Goal: Task Accomplishment & Management: Use online tool/utility

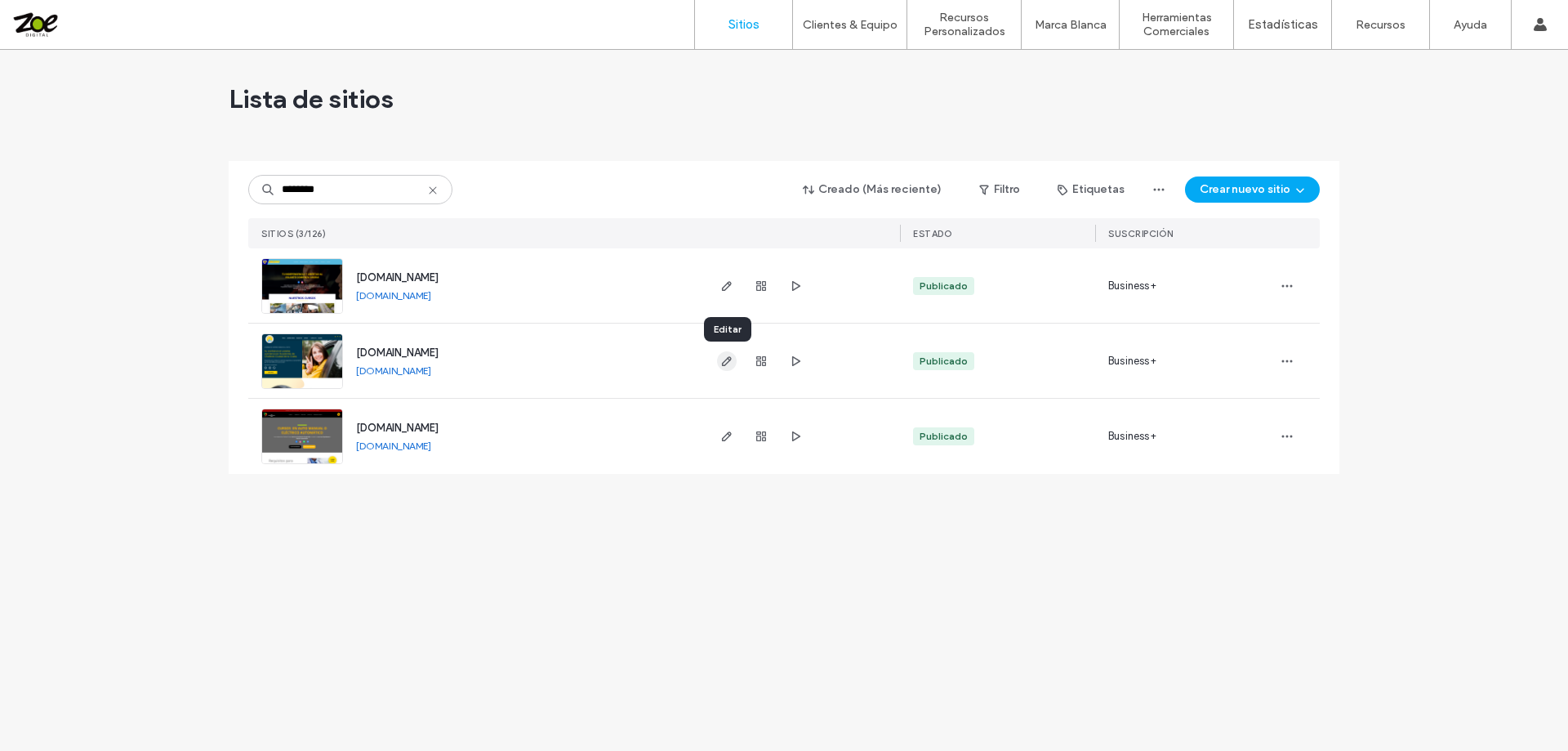
type input "********"
click at [723, 363] on icon "button" at bounding box center [727, 361] width 13 height 13
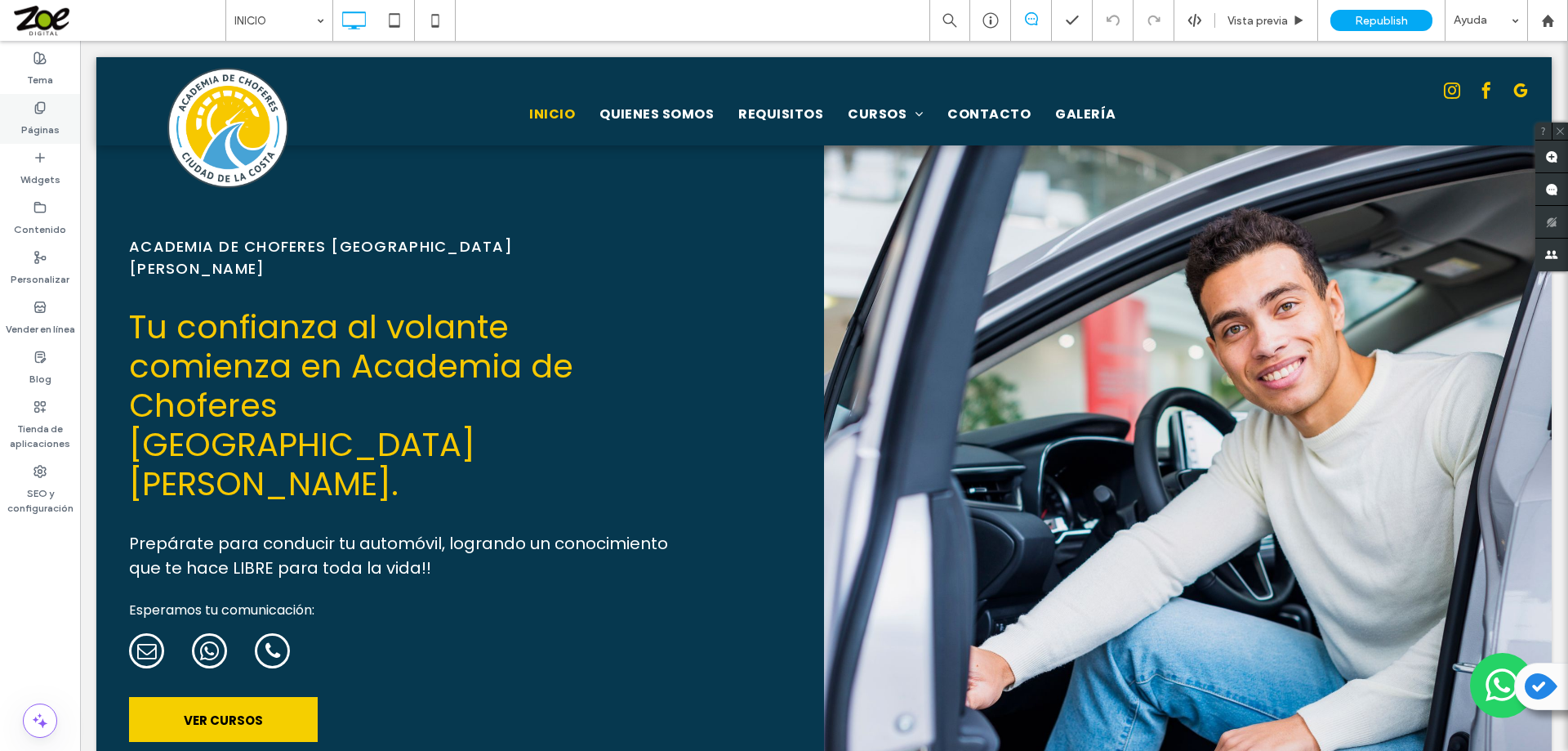
click at [34, 113] on icon at bounding box center [40, 108] width 13 height 13
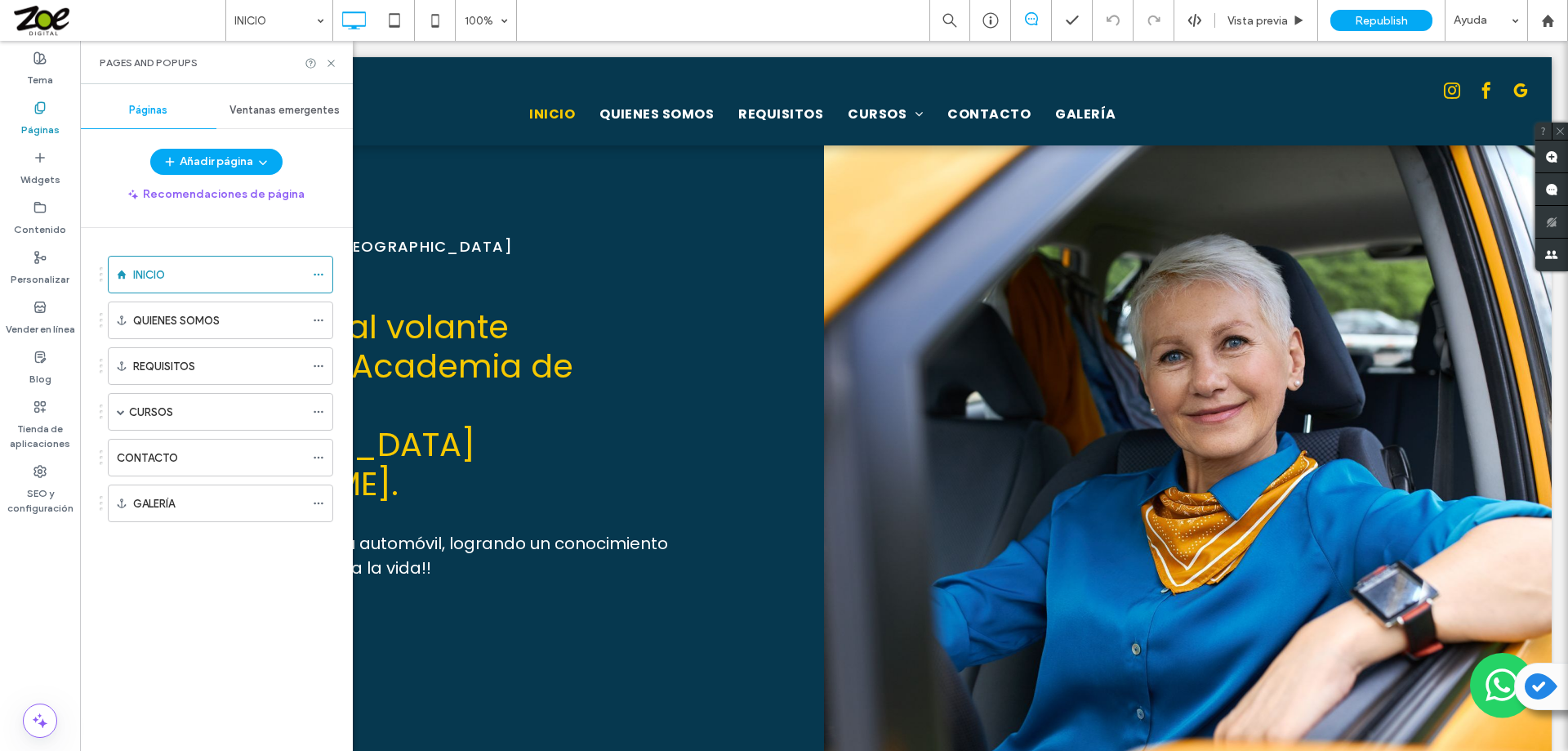
click at [300, 104] on span "Ventanas emergentes" at bounding box center [284, 110] width 110 height 13
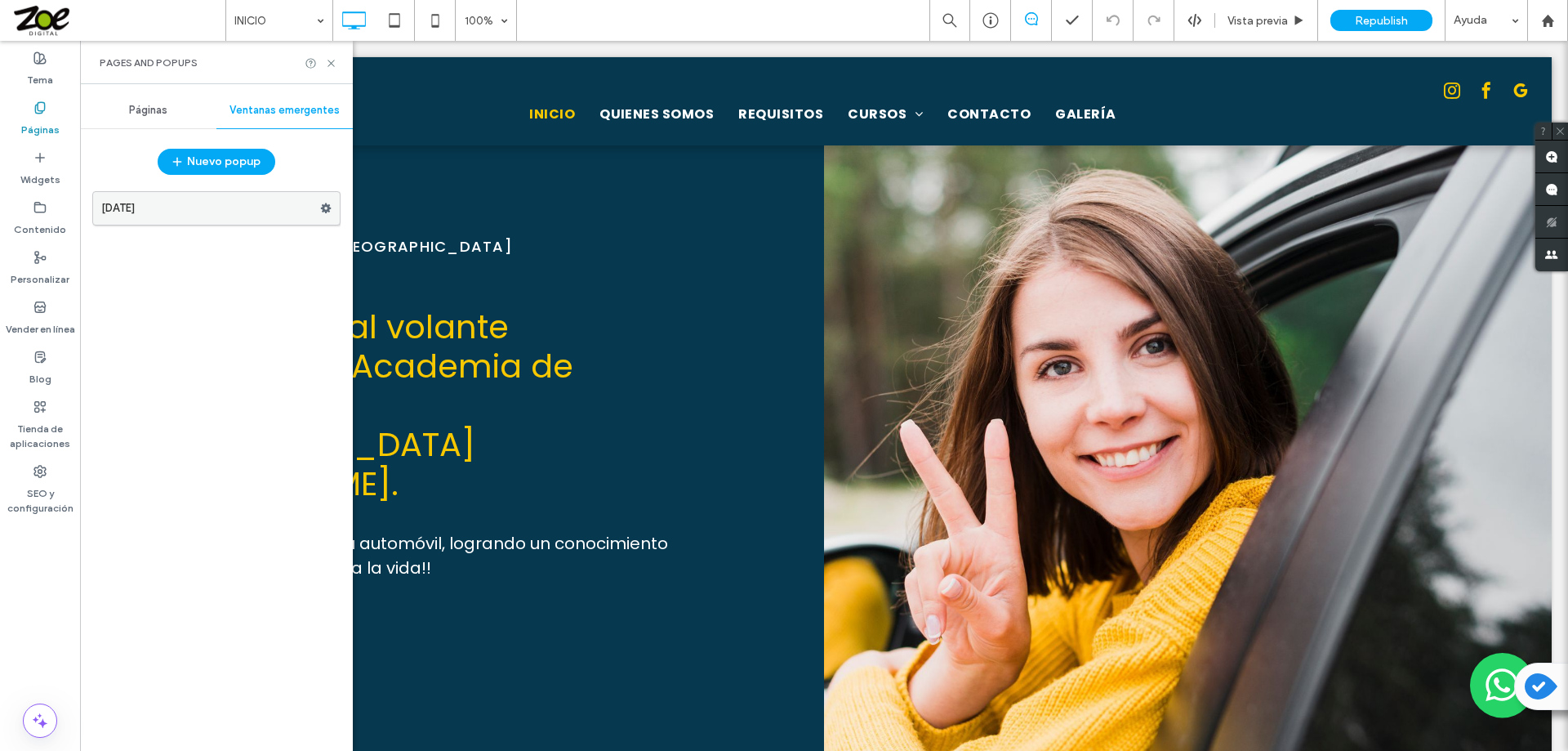
click at [208, 207] on label "diciembre 2024" at bounding box center [211, 208] width 219 height 33
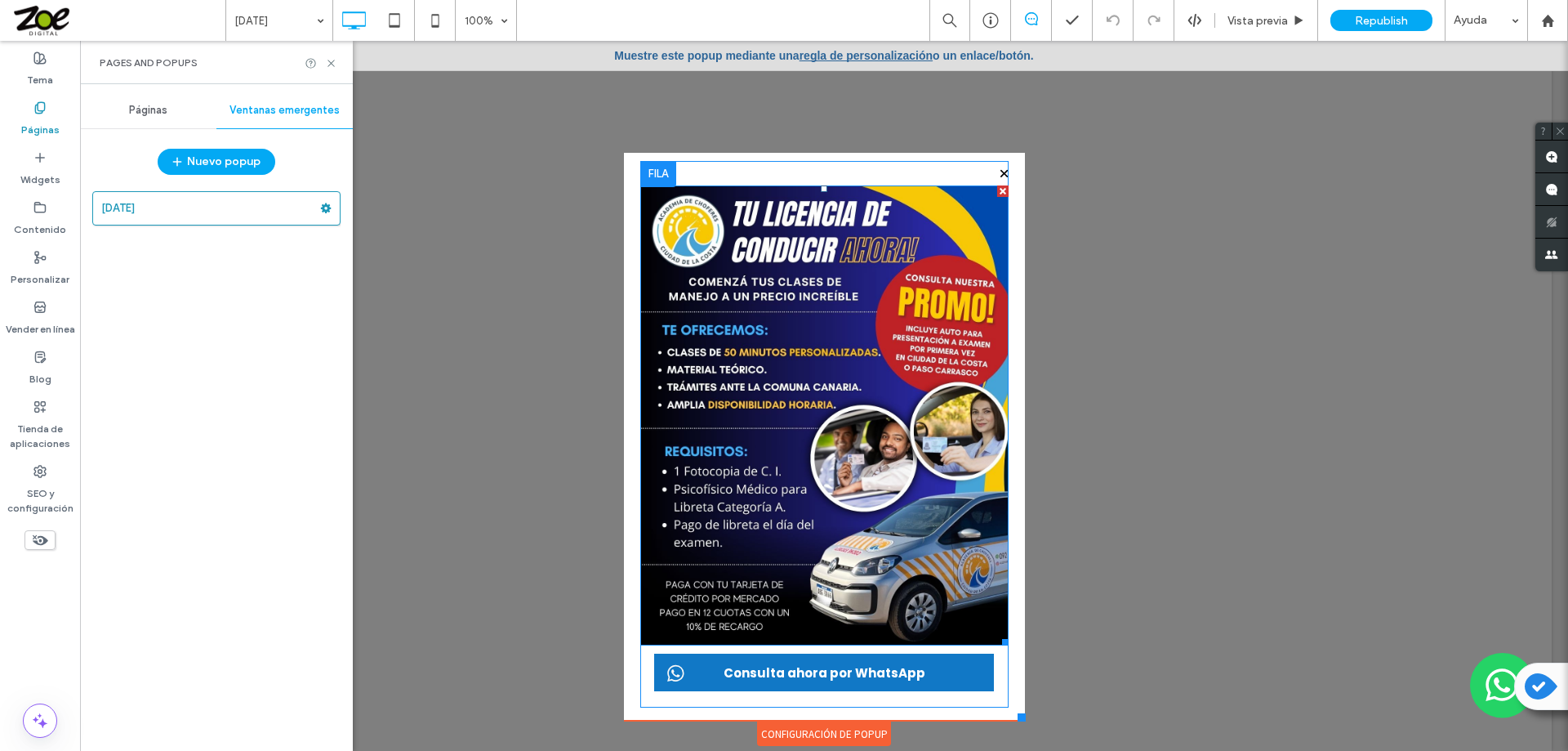
click at [821, 332] on img at bounding box center [824, 416] width 368 height 461
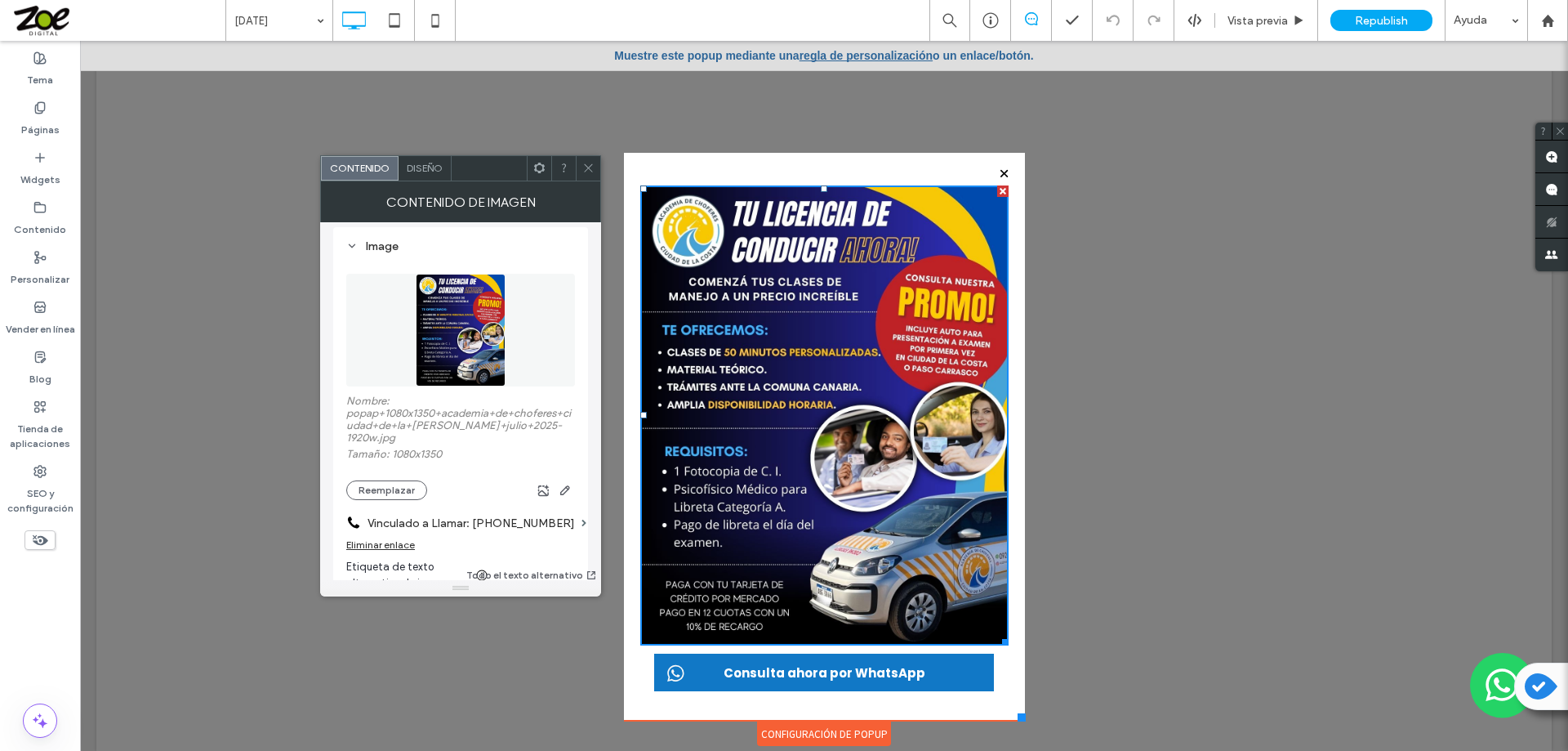
scroll to position [245, 0]
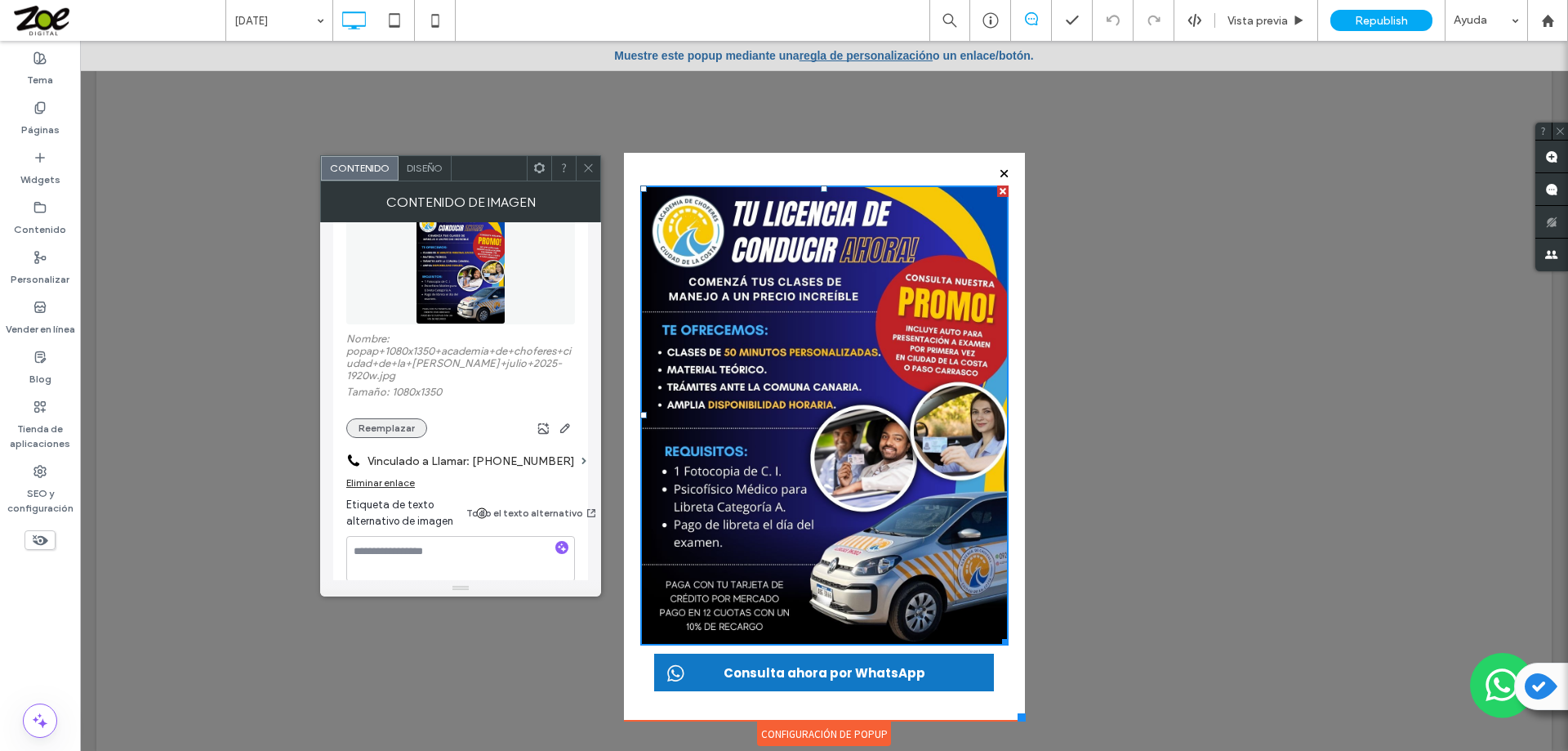
click at [389, 418] on button "Reemplazar" at bounding box center [387, 427] width 81 height 20
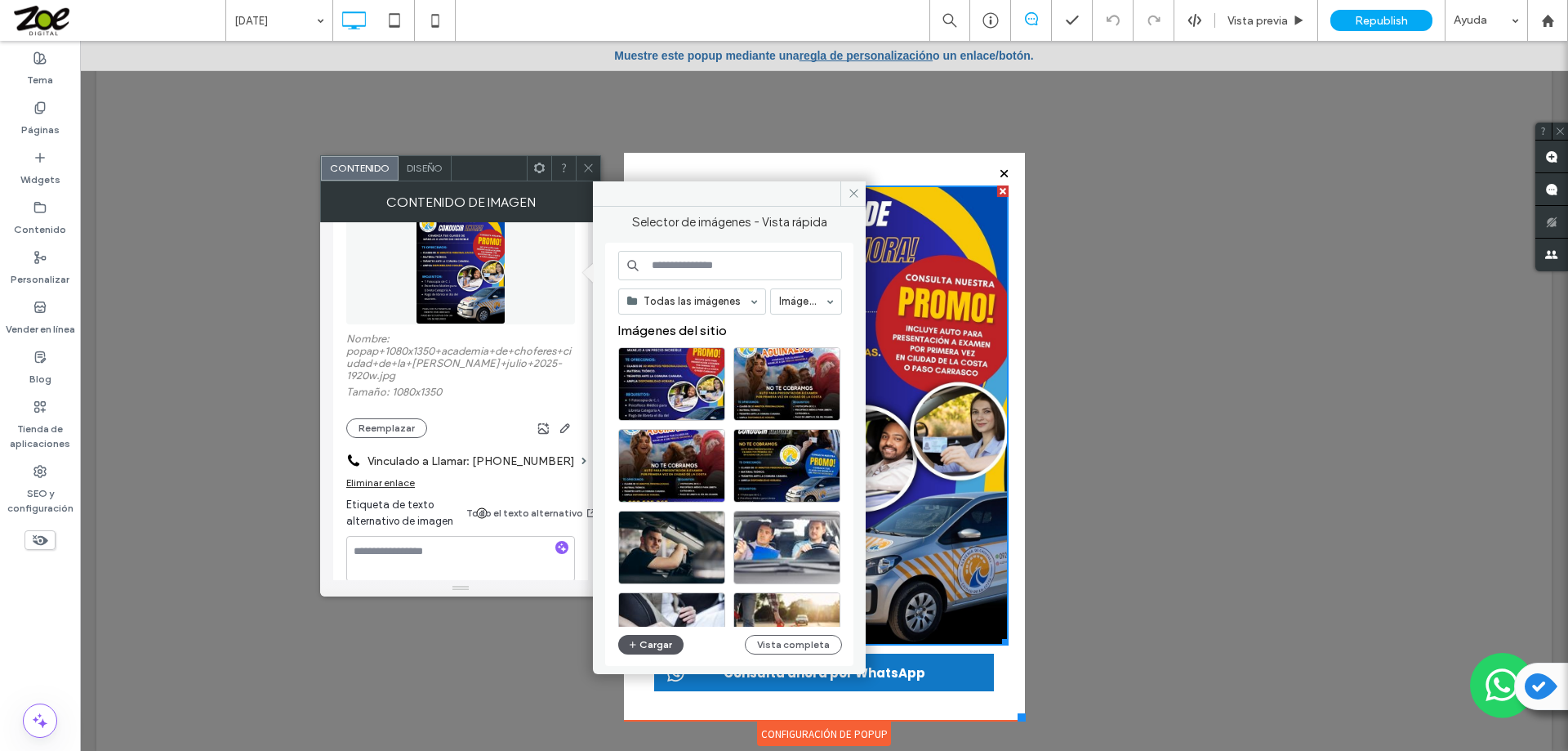
click at [642, 644] on button "Cargar" at bounding box center [650, 644] width 65 height 20
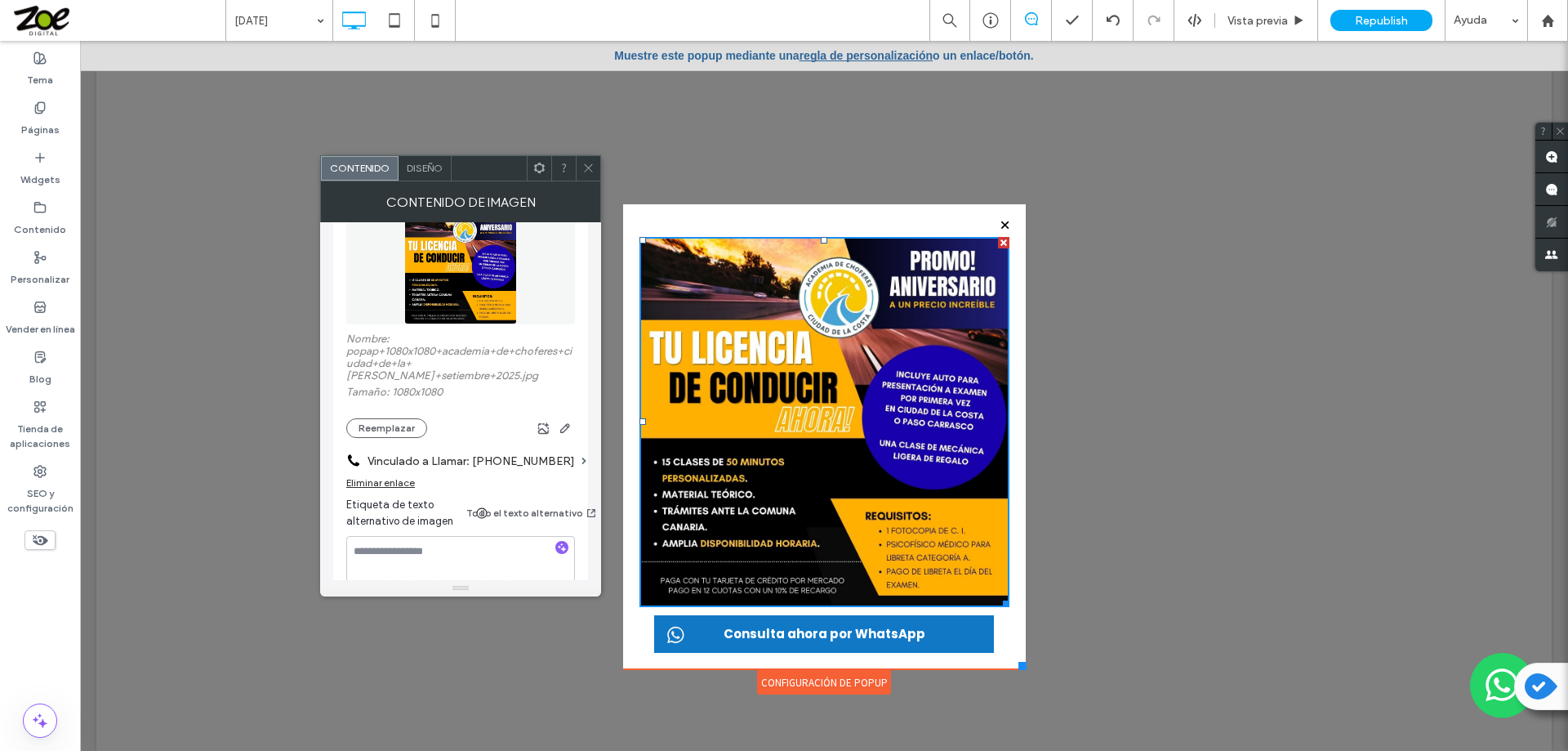
drag, startPoint x: 1016, startPoint y: 715, endPoint x: 1019, endPoint y: 673, distance: 42.1
click at [1019, 673] on div "Click To Paste INICIO QUIENES SOMOS REQUISITOS CURSOS BÁSICO ACTUALIZACIÓN MÁS …" at bounding box center [824, 404] width 411 height 584
click at [584, 167] on icon at bounding box center [588, 168] width 12 height 12
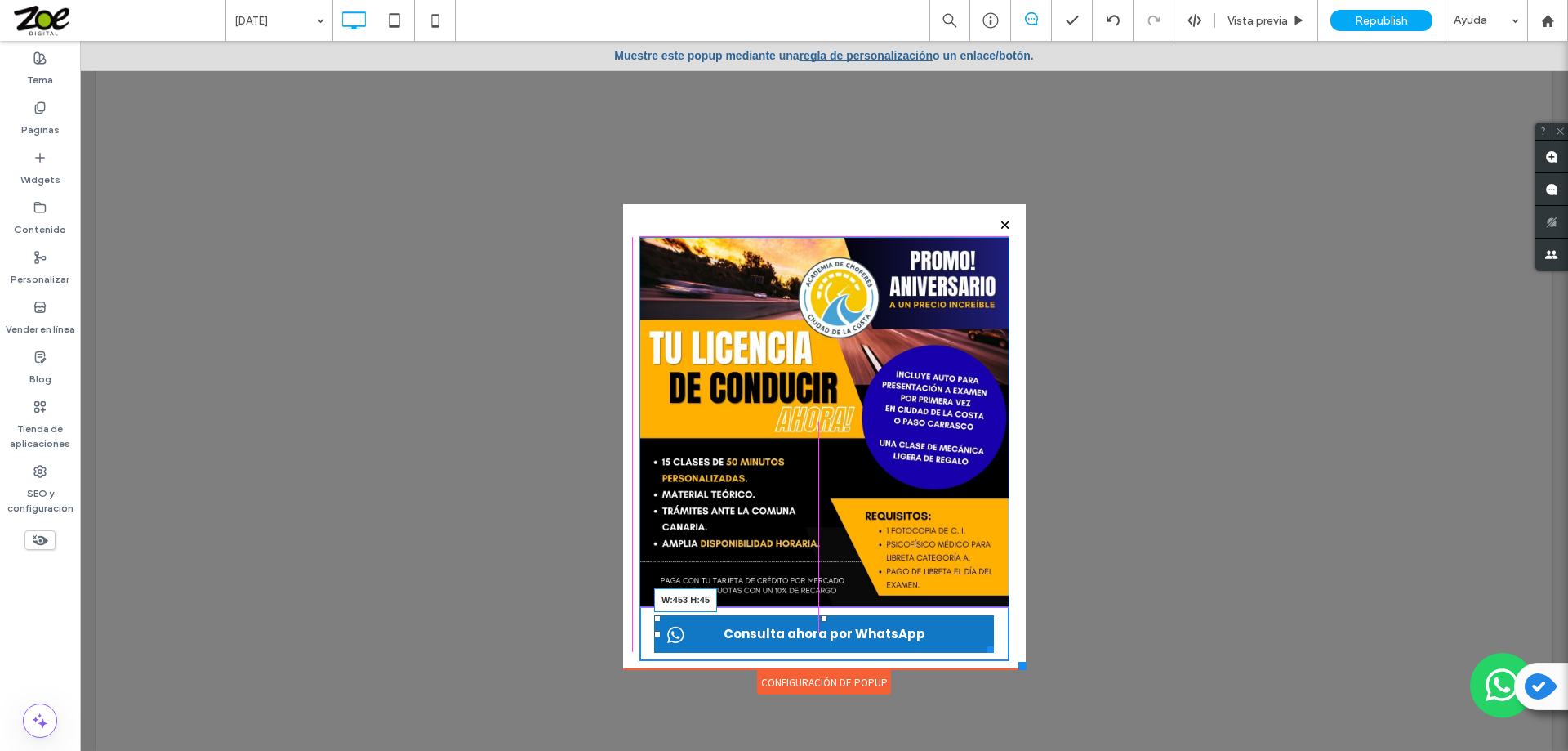
drag, startPoint x: 981, startPoint y: 647, endPoint x: 993, endPoint y: 647, distance: 12.0
click at [993, 647] on div at bounding box center [987, 647] width 12 height 12
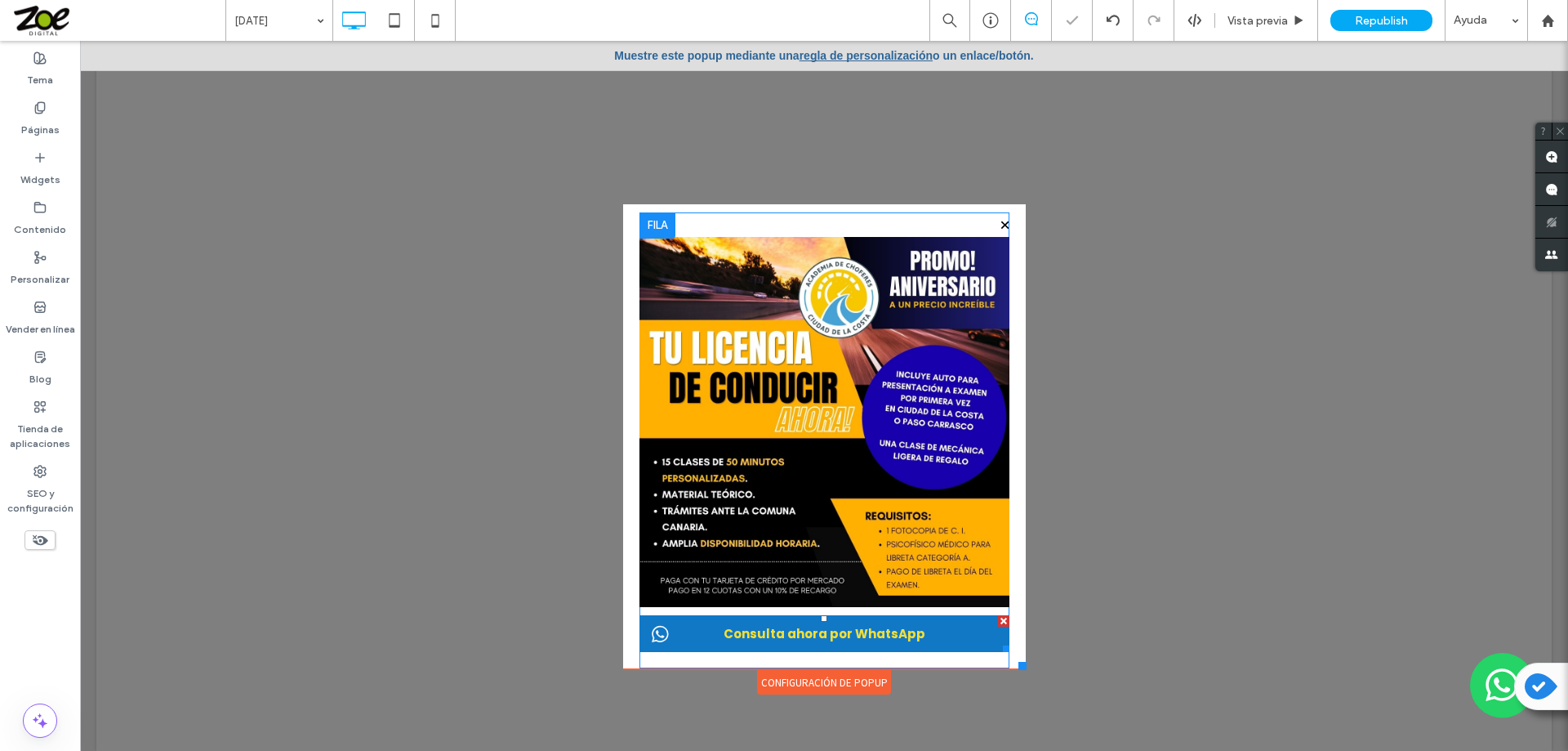
click at [909, 631] on span "Consulta ahora por WhatsApp" at bounding box center [824, 632] width 214 height 35
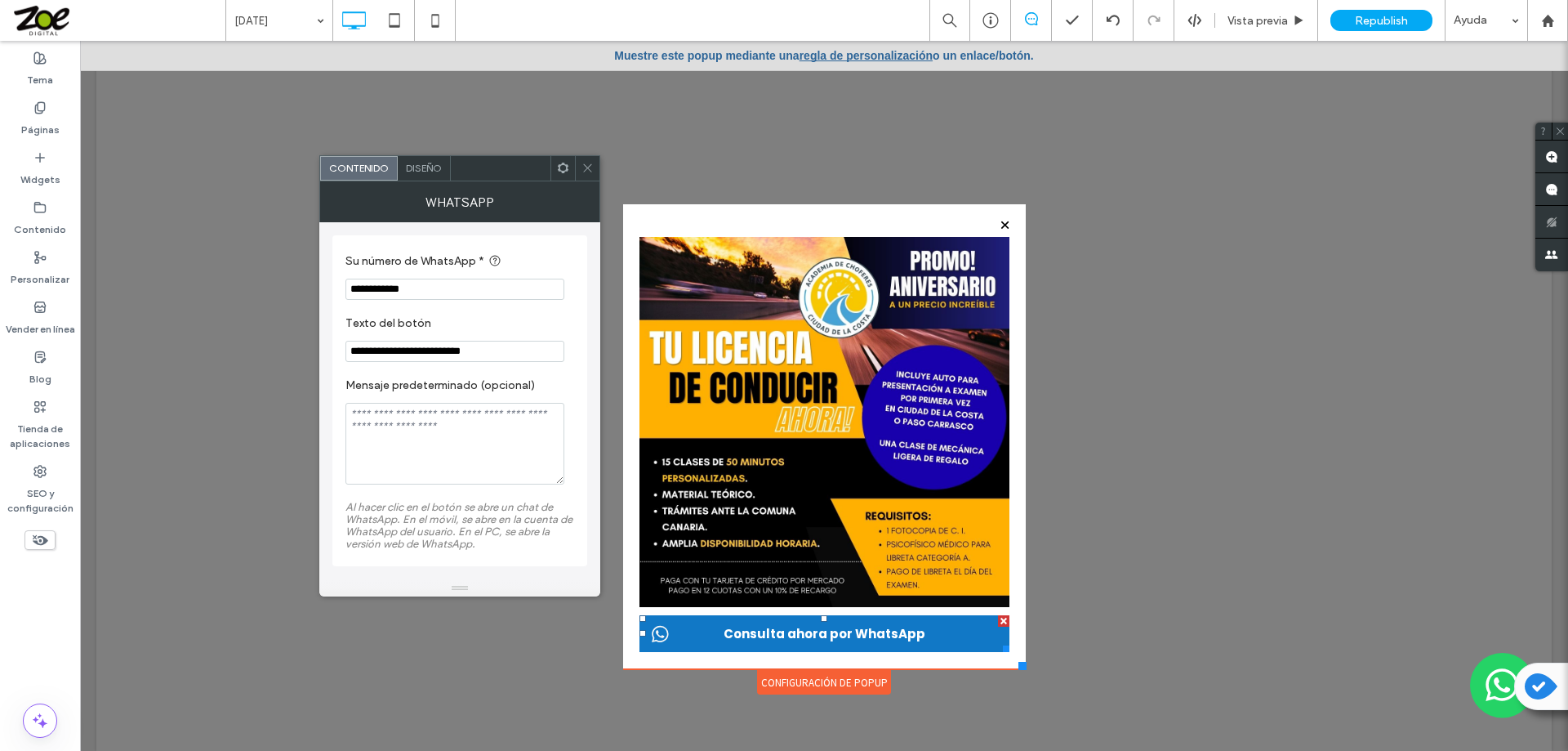
click at [588, 167] on icon at bounding box center [587, 168] width 12 height 12
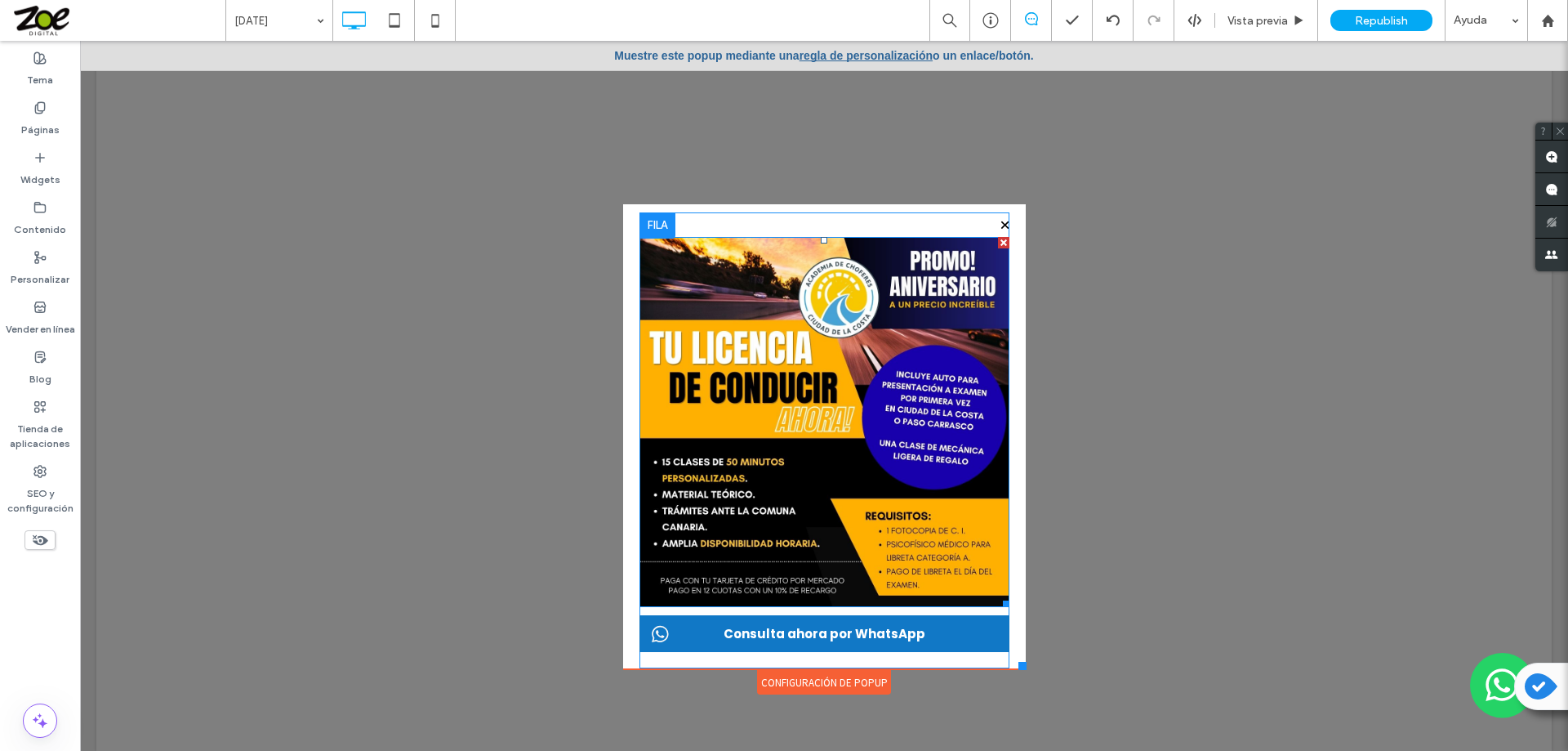
click at [807, 420] on img at bounding box center [824, 422] width 370 height 370
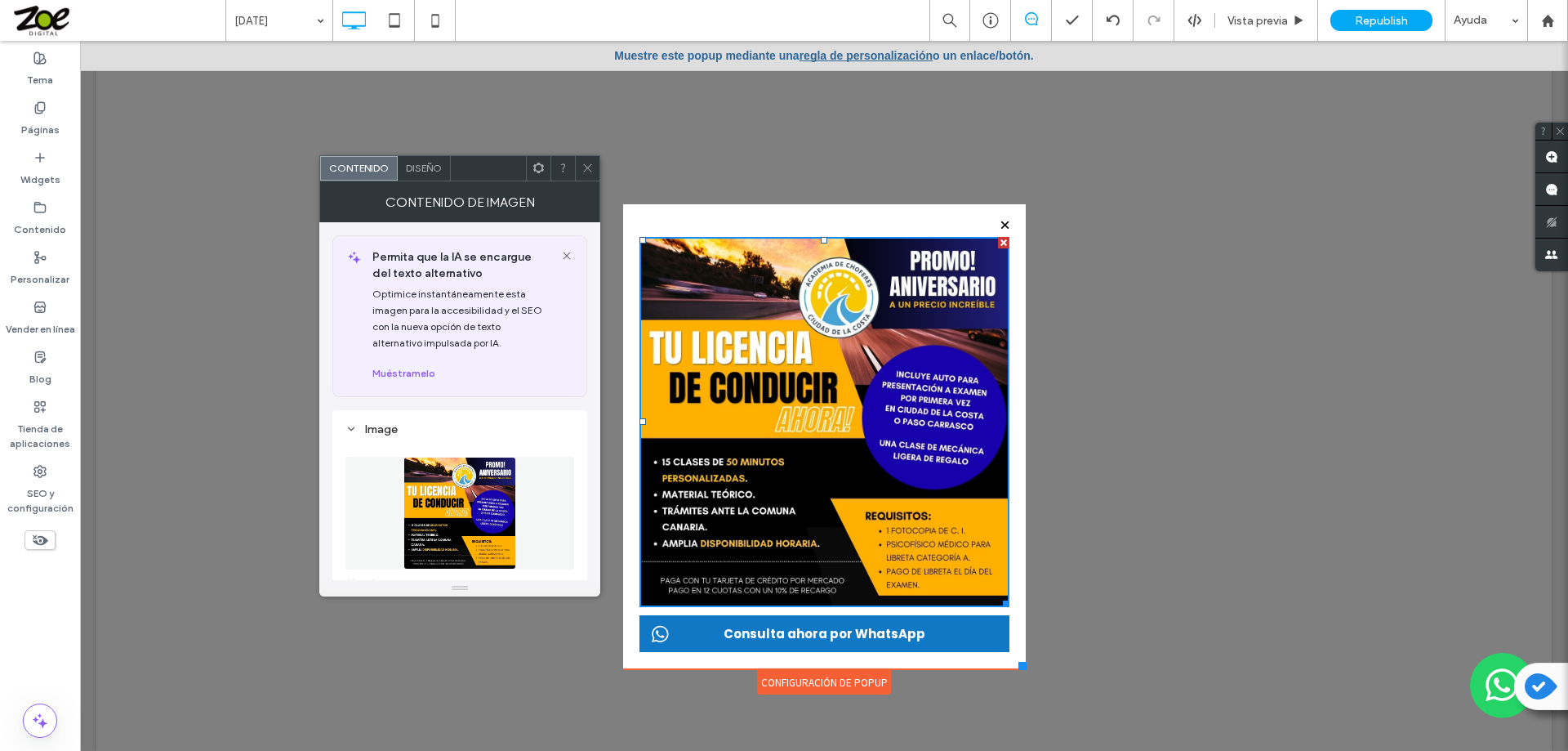
click at [584, 165] on use at bounding box center [587, 168] width 8 height 8
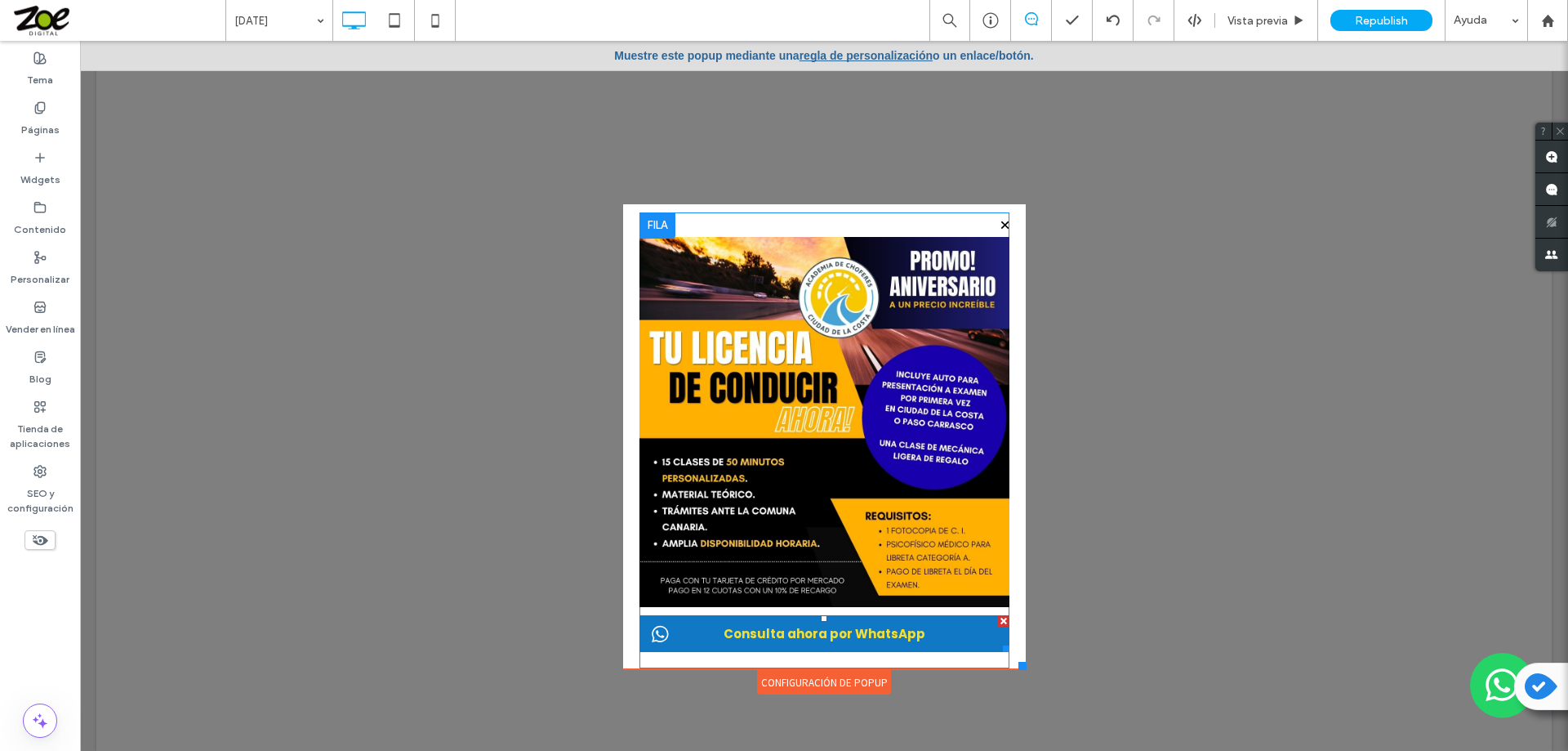
click at [932, 629] on link "Consulta ahora por WhatsApp" at bounding box center [824, 633] width 370 height 37
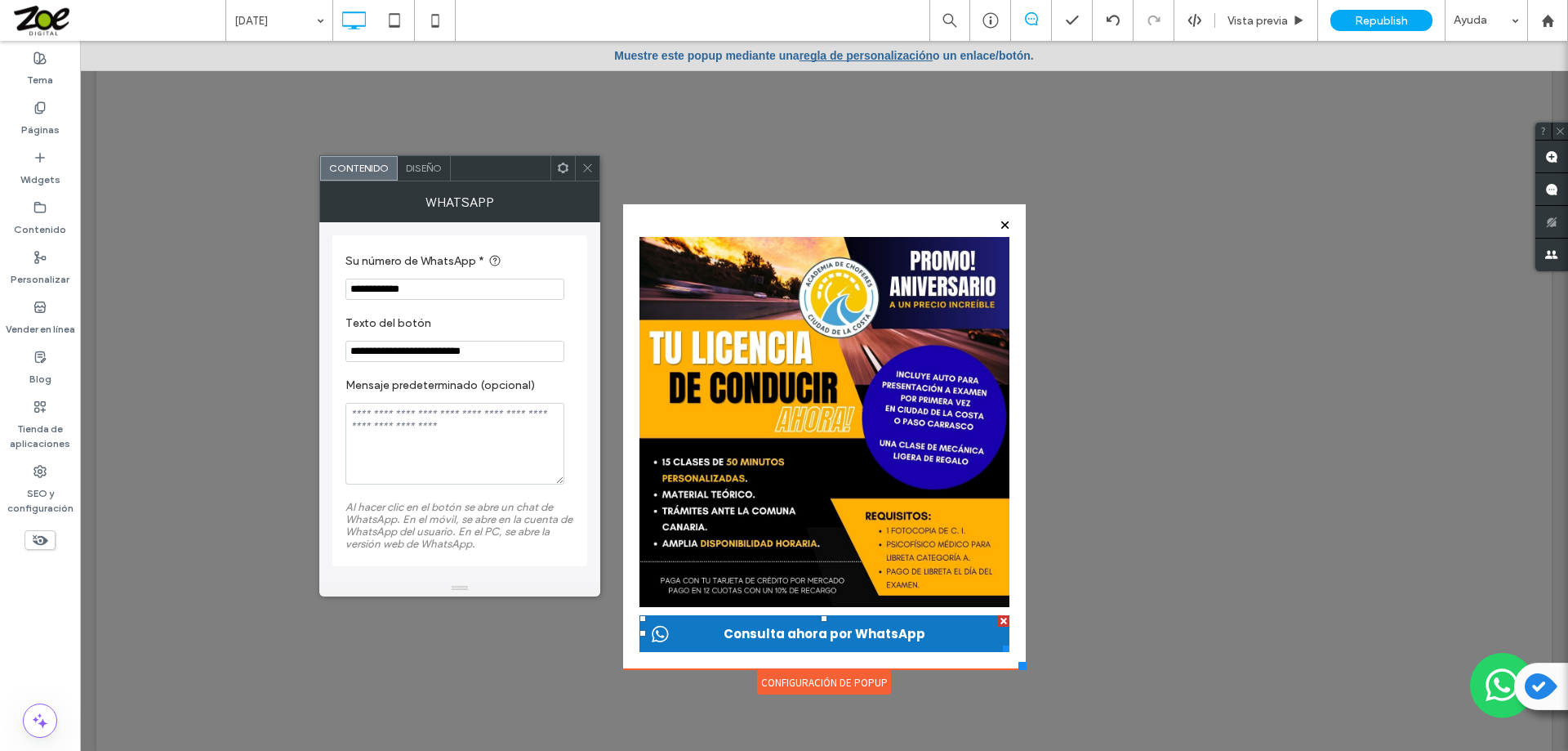
click at [427, 169] on span "Diseño" at bounding box center [423, 168] width 36 height 12
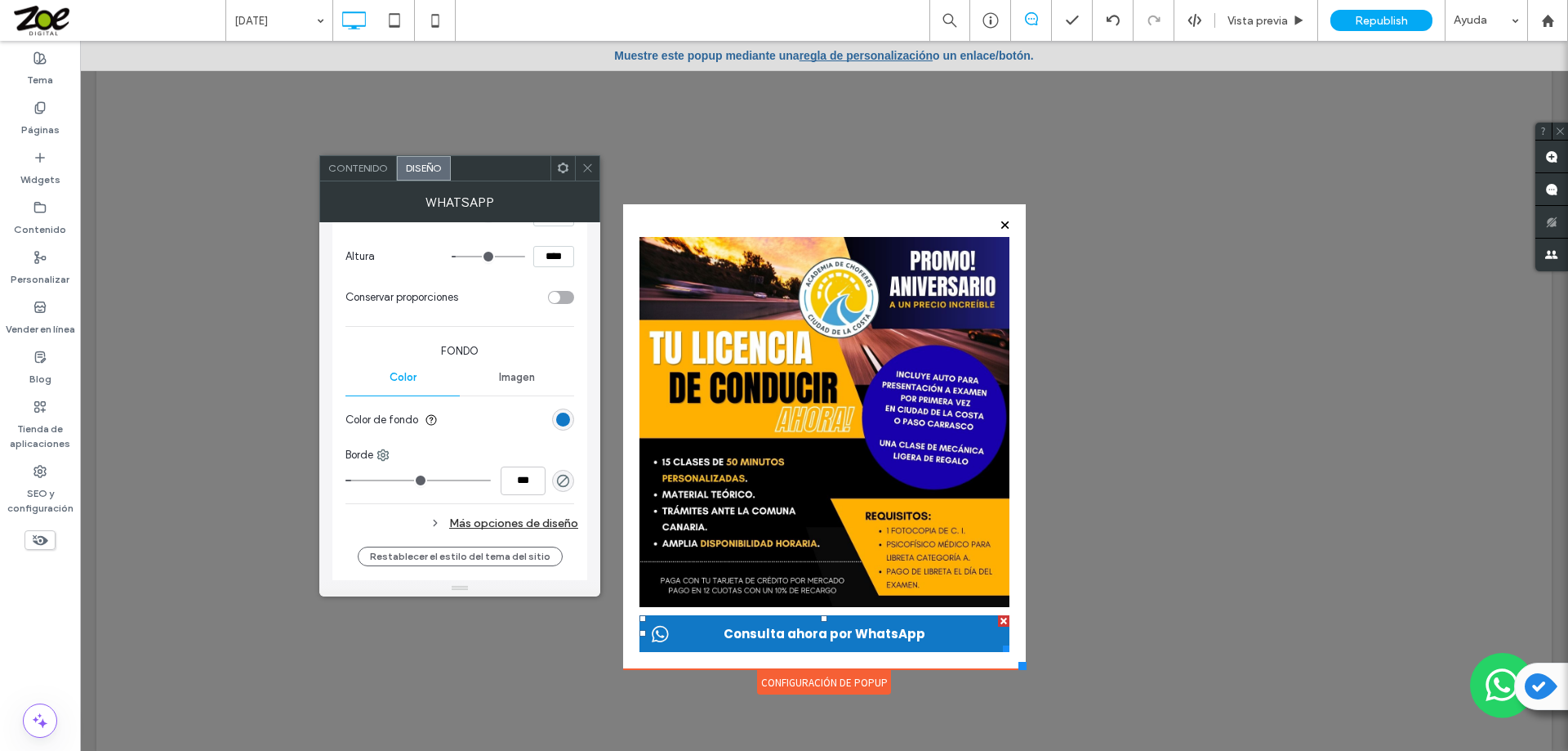
scroll to position [327, 0]
click at [562, 418] on div "rgb(17, 120, 198)" at bounding box center [562, 416] width 14 height 14
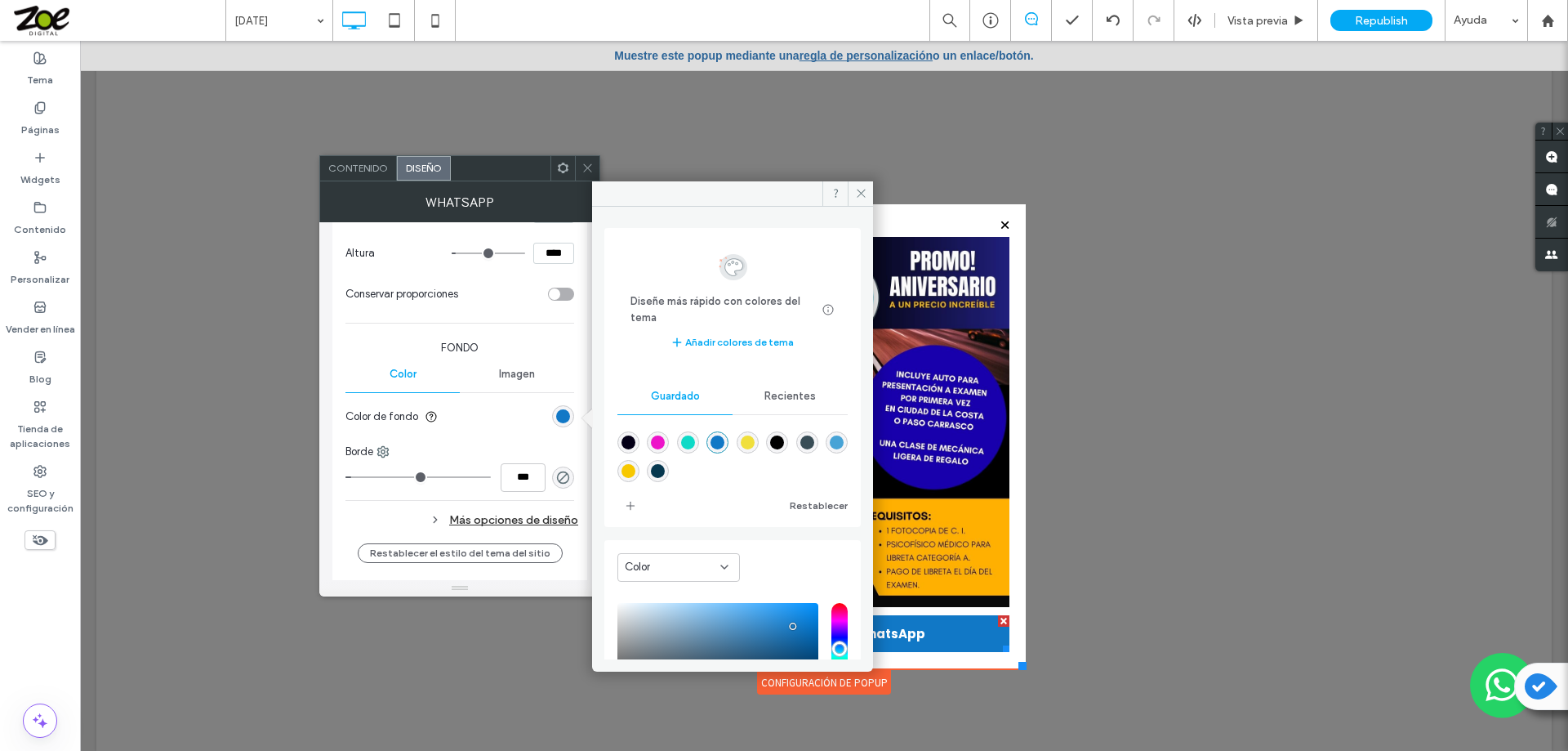
click at [784, 443] on div "rgba(0,0,0,1)" at bounding box center [777, 442] width 14 height 14
type input "*******"
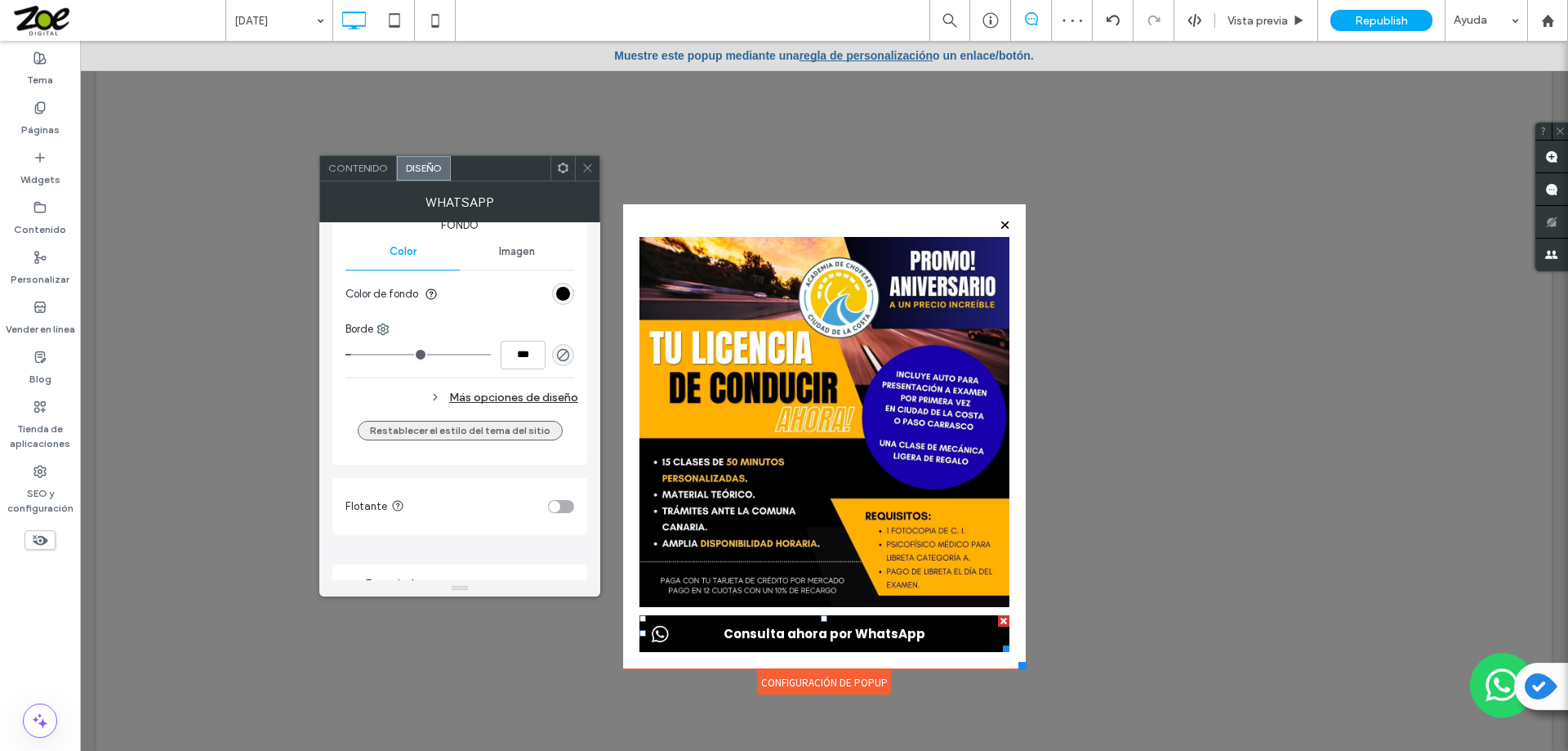
scroll to position [472, 0]
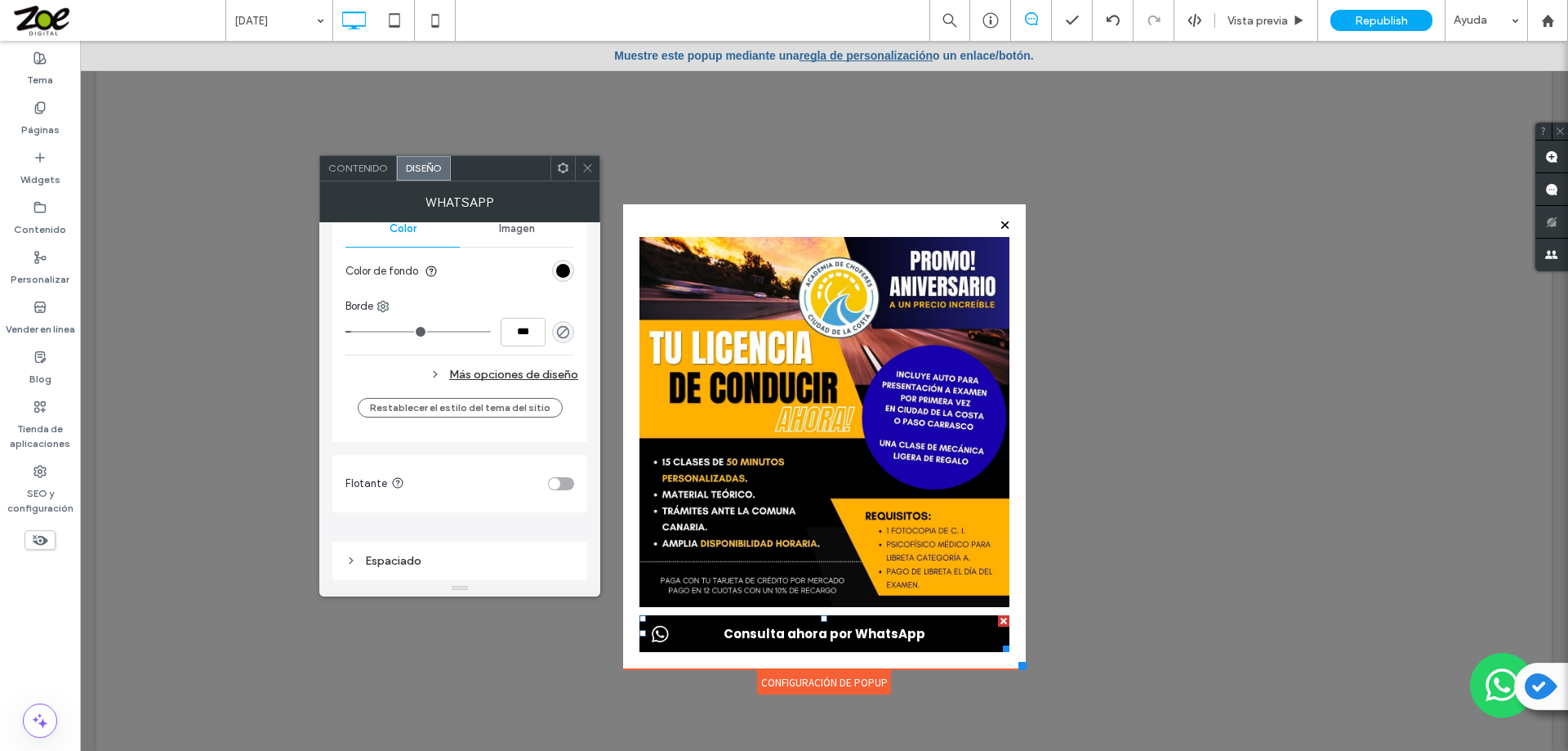
click at [531, 369] on div "Más opciones de diseño" at bounding box center [461, 374] width 232 height 22
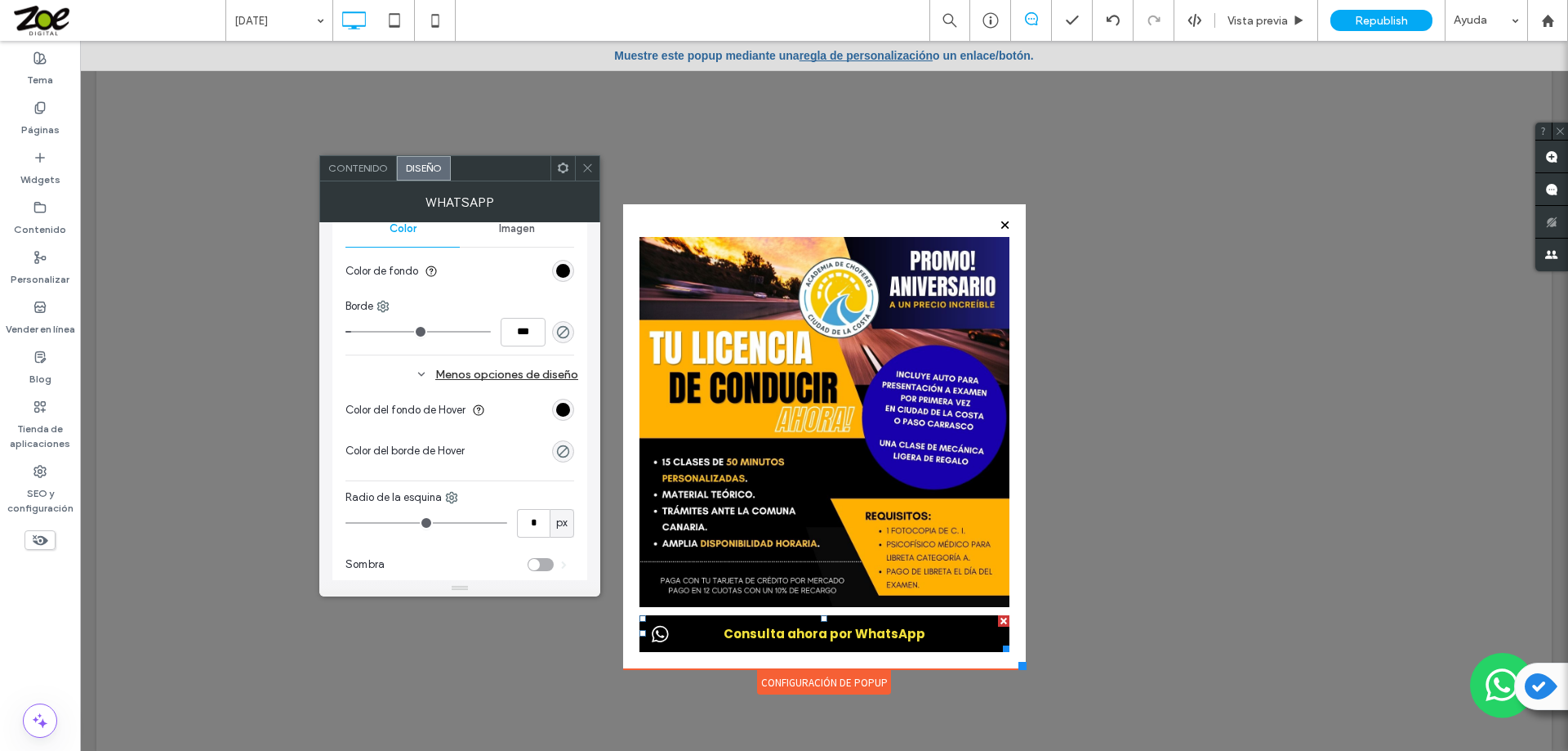
scroll to position [554, 0]
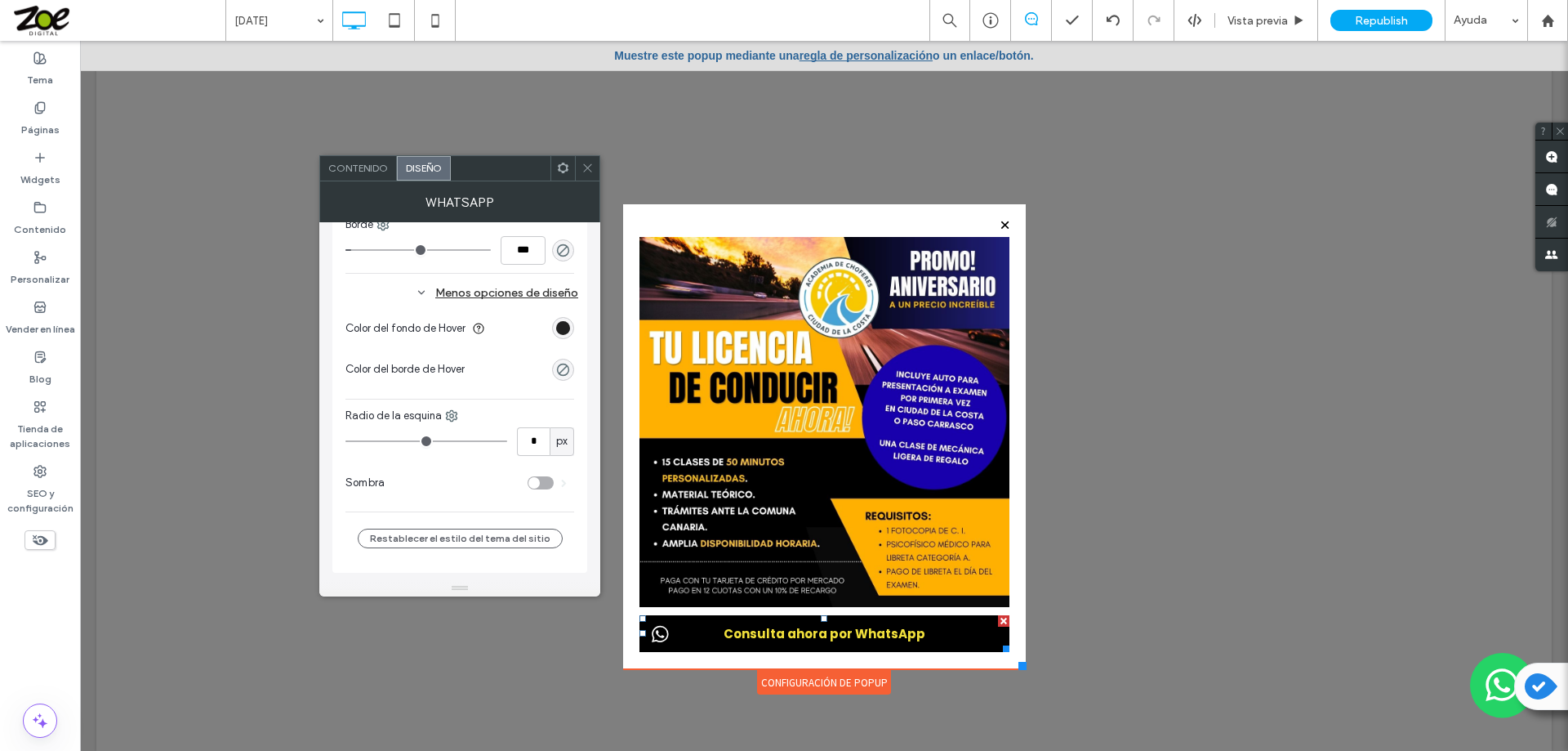
click at [562, 330] on div "rgb(0, 0, 0)" at bounding box center [562, 328] width 14 height 14
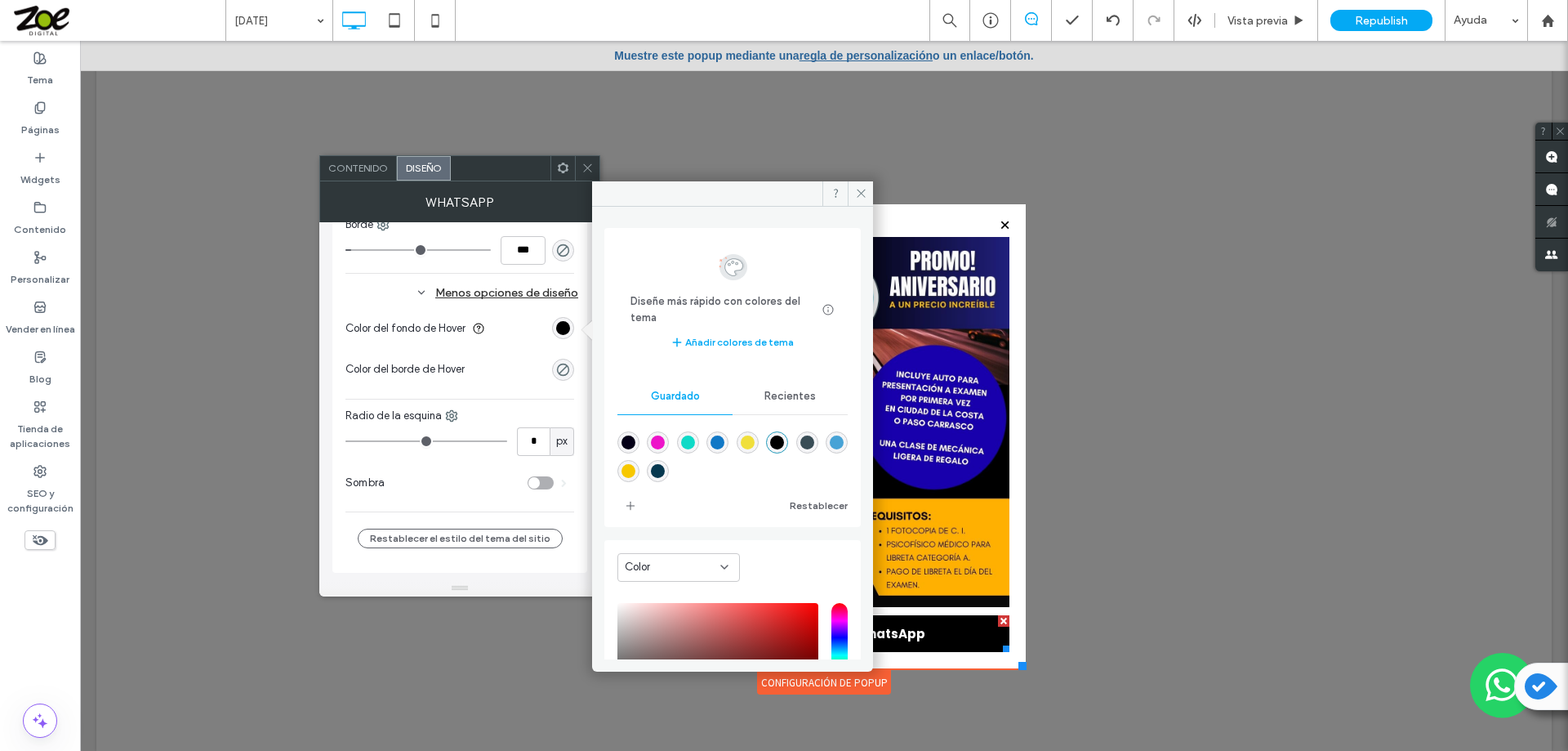
click at [665, 471] on div "rgba(6,56,79,1)" at bounding box center [657, 471] width 14 height 14
type input "*******"
click at [547, 484] on div "toggle" at bounding box center [541, 483] width 26 height 13
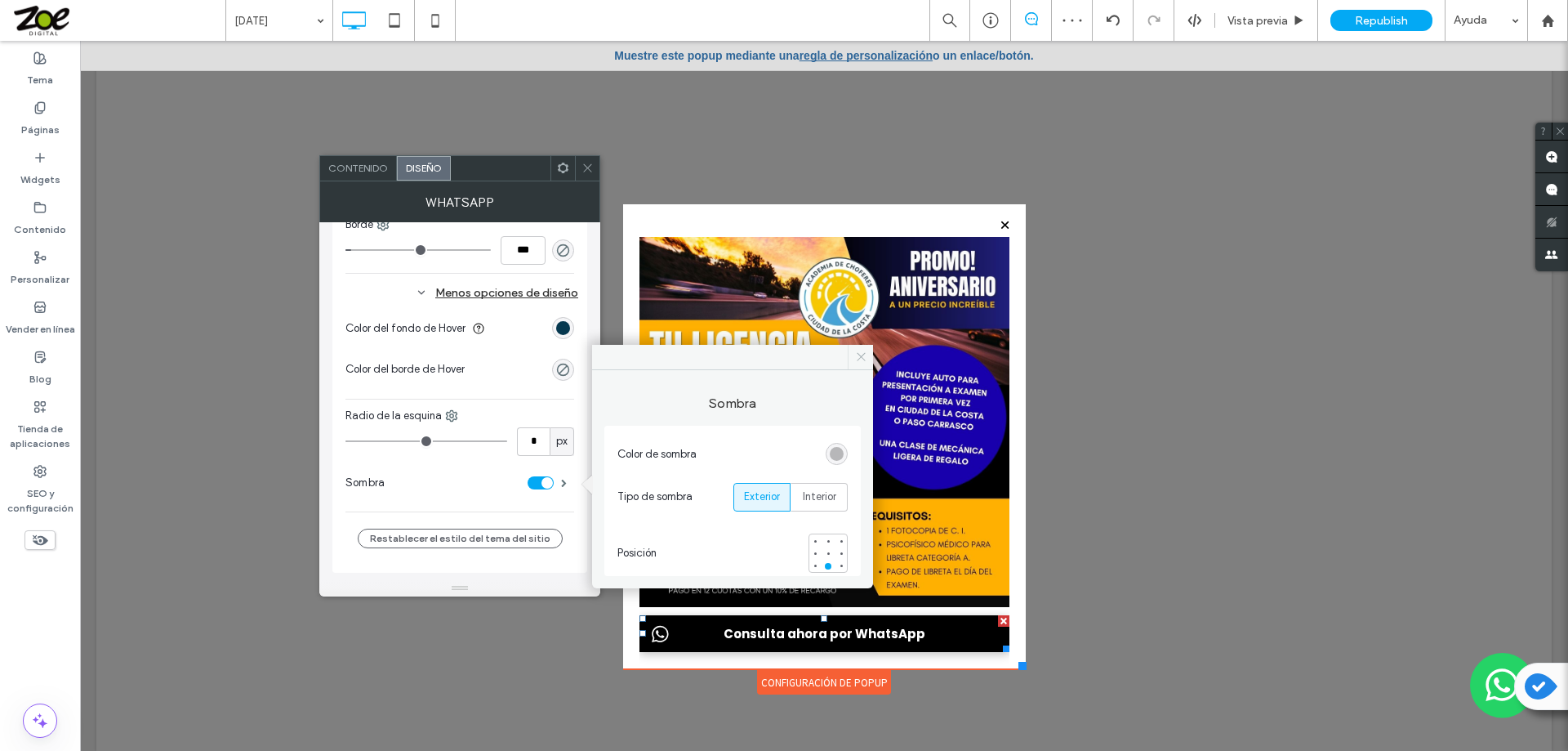
click at [862, 358] on use at bounding box center [861, 357] width 8 height 8
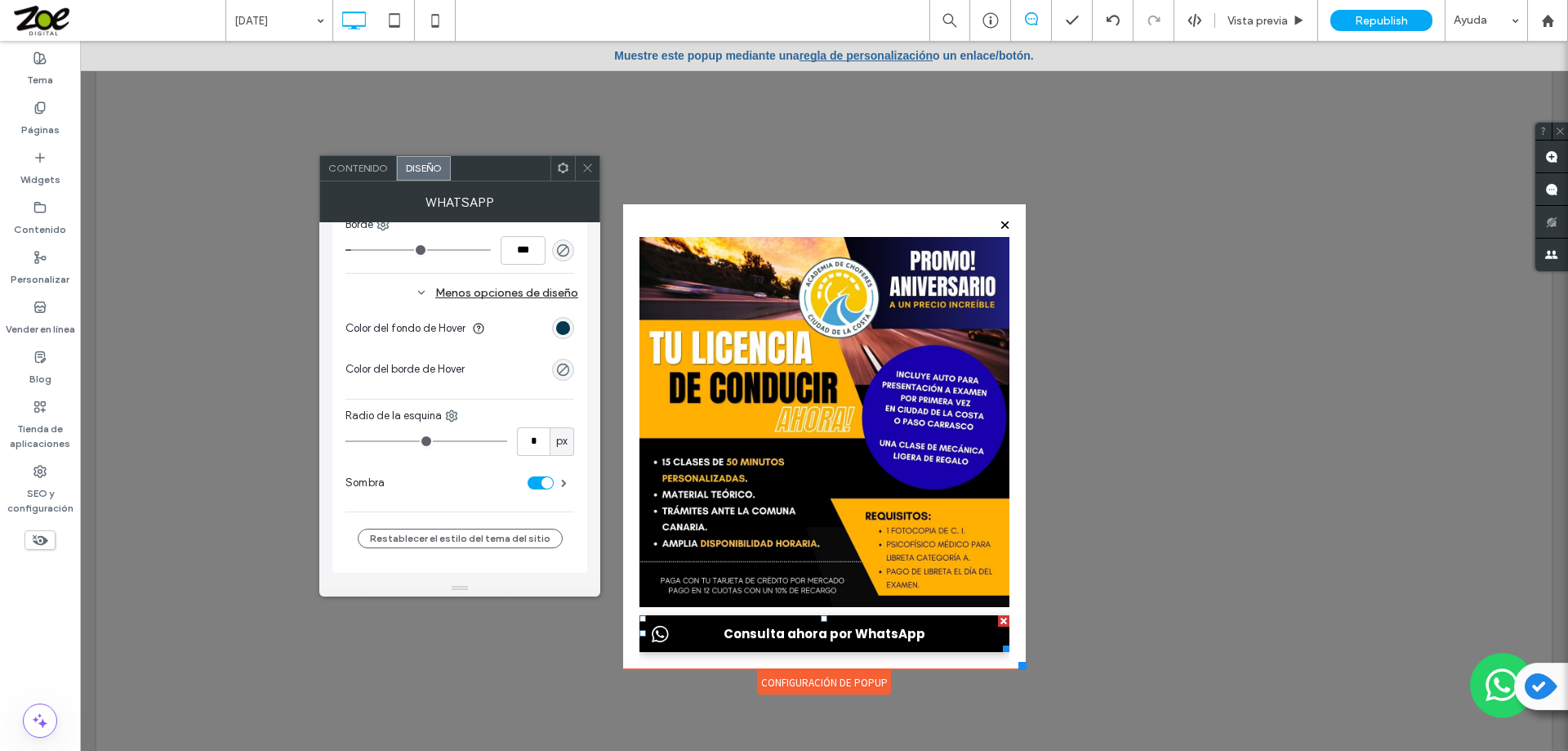
click at [363, 165] on span "Contenido" at bounding box center [357, 168] width 59 height 12
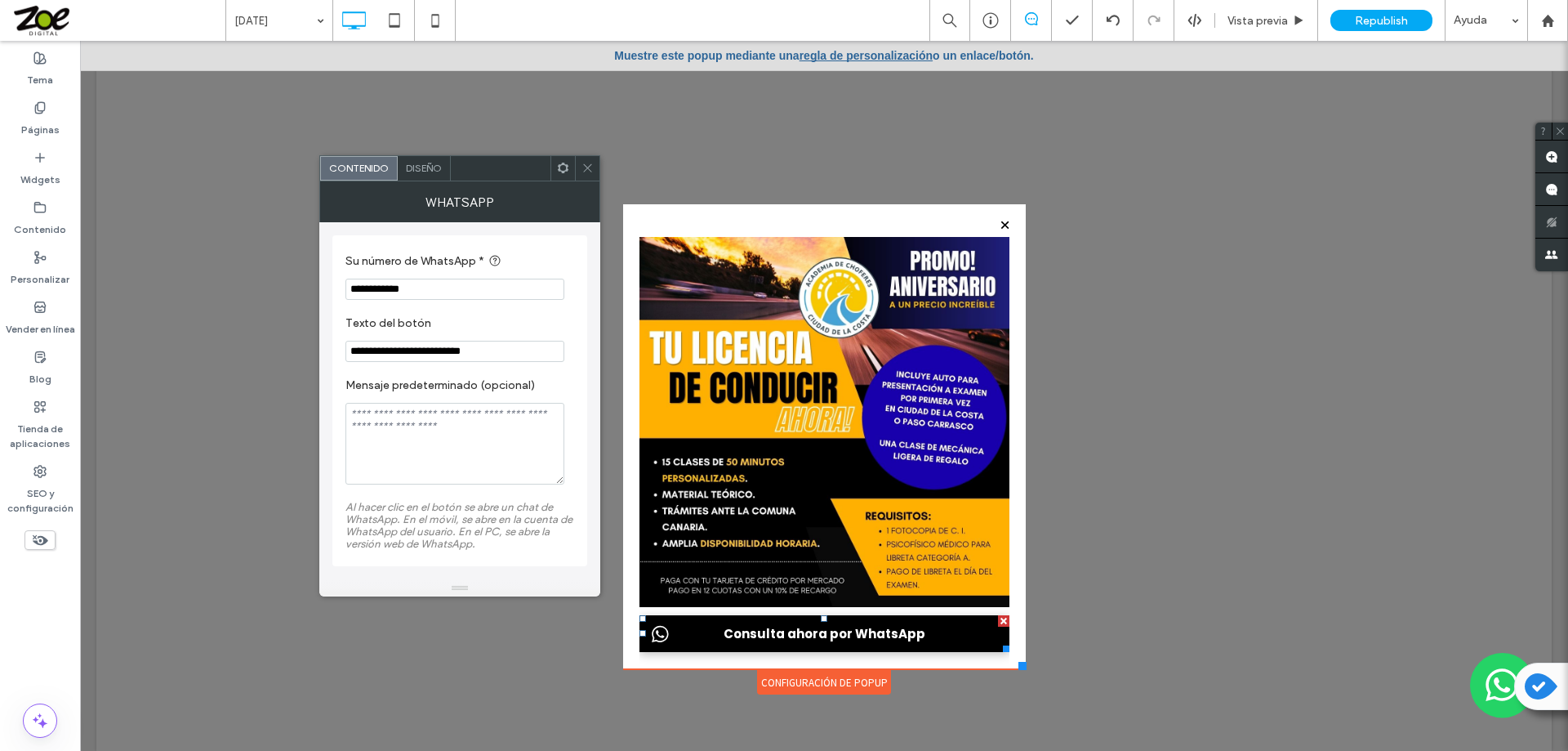
click at [421, 166] on span "Diseño" at bounding box center [423, 168] width 36 height 12
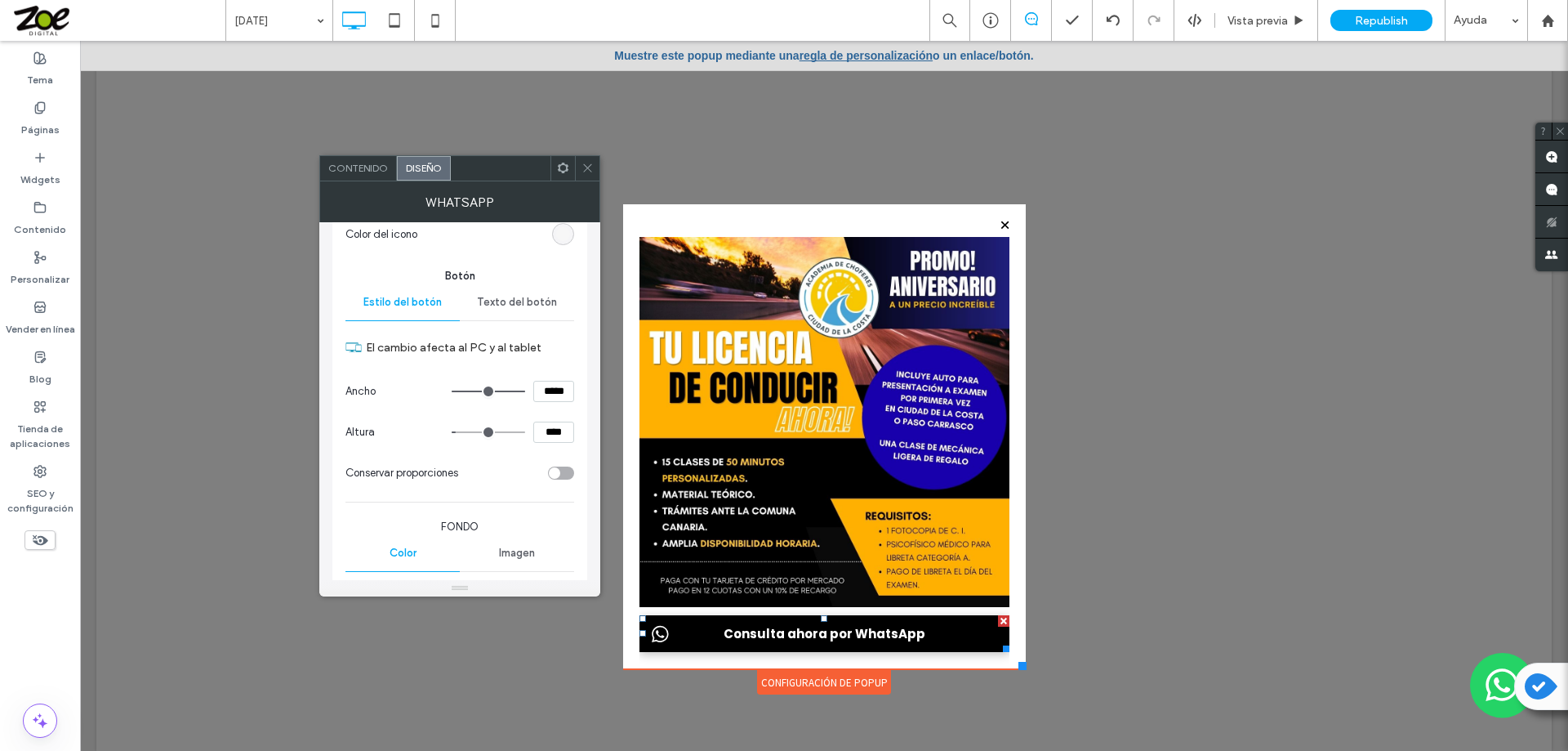
scroll to position [164, 0]
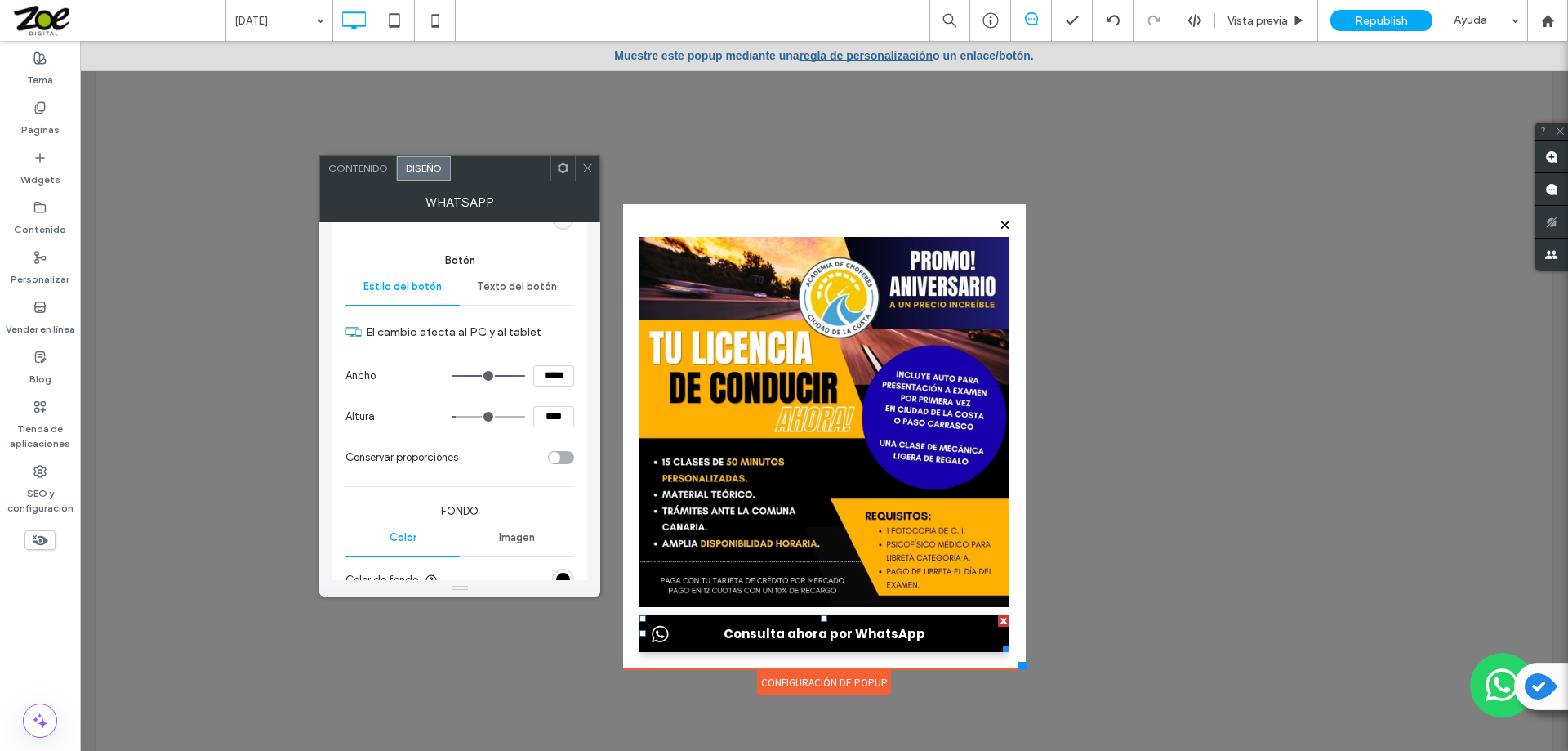
click at [510, 289] on span "Texto del botón" at bounding box center [516, 287] width 80 height 13
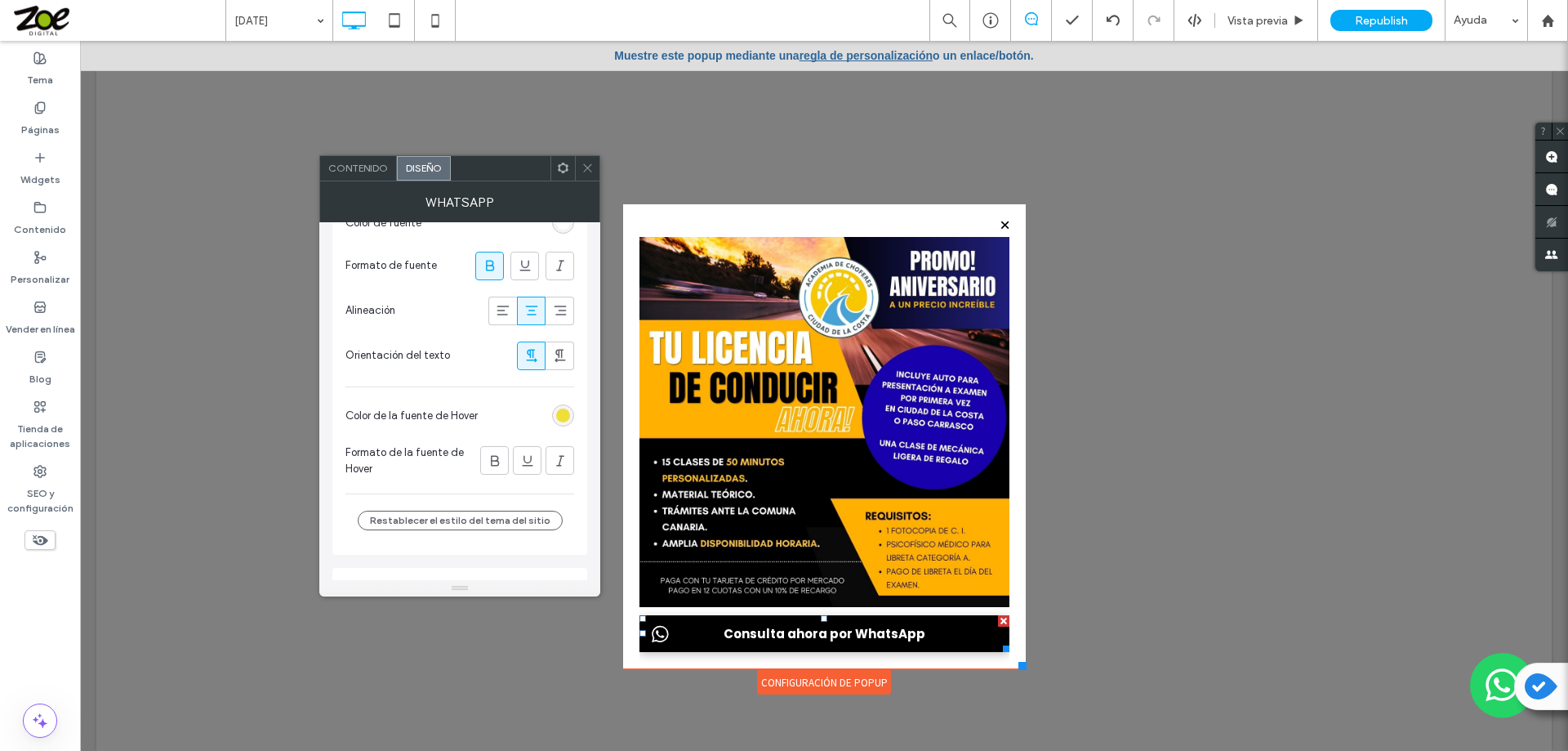
scroll to position [408, 0]
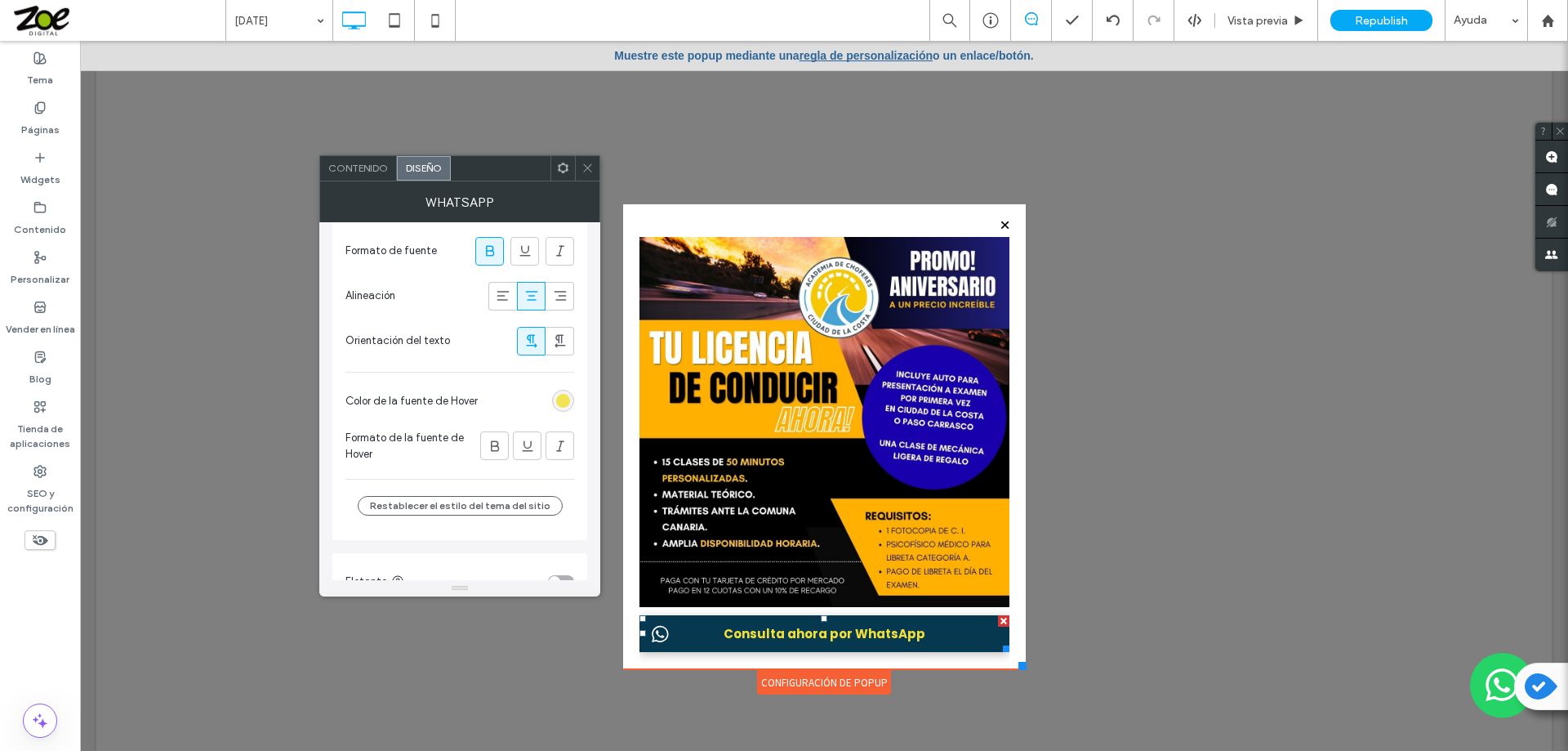
click at [556, 401] on div "rgb(240, 223, 59)" at bounding box center [562, 400] width 14 height 14
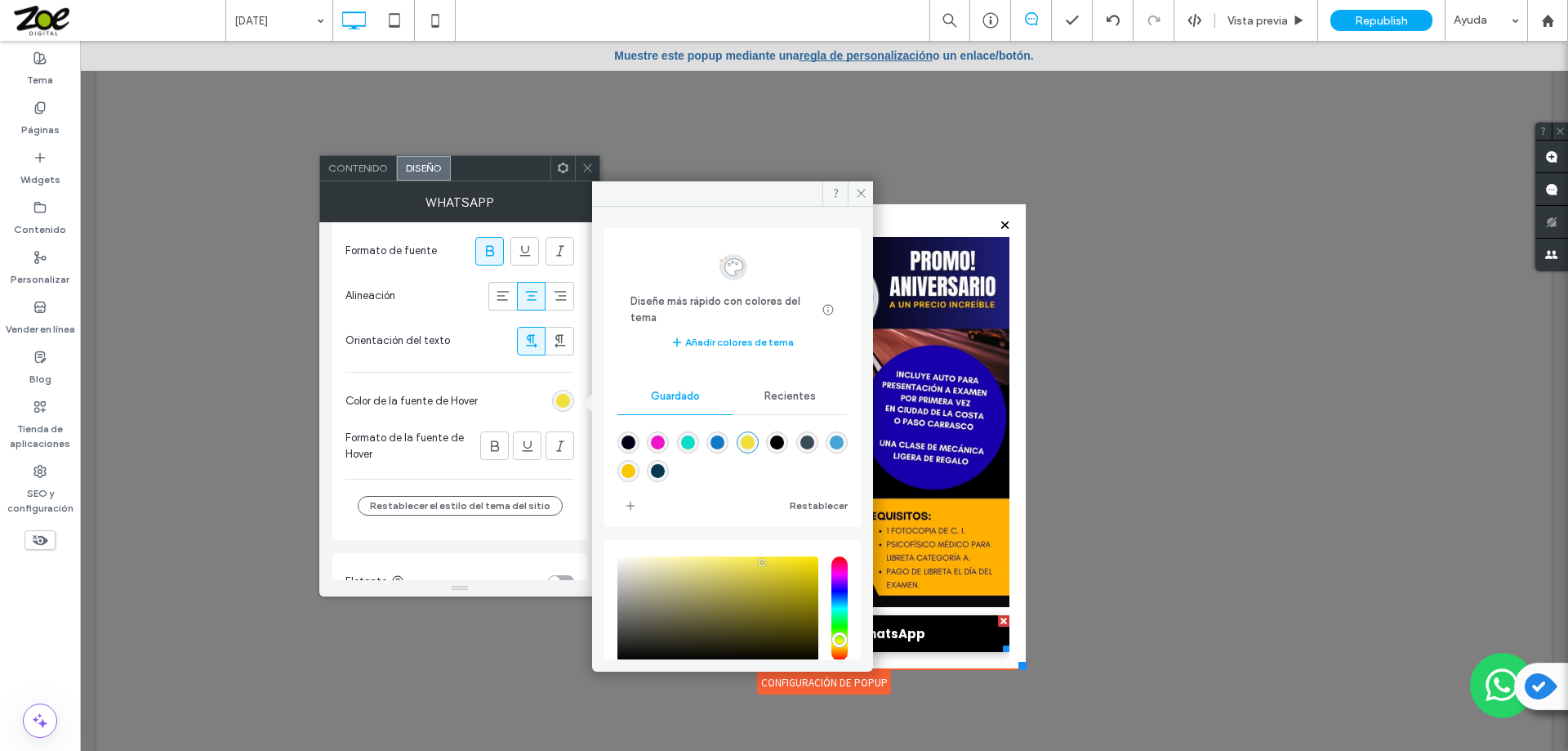
click at [754, 442] on div "rgba(240,223,59,1)" at bounding box center [747, 442] width 14 height 14
click at [510, 385] on section "Color de la fuente de Hover" at bounding box center [459, 400] width 229 height 40
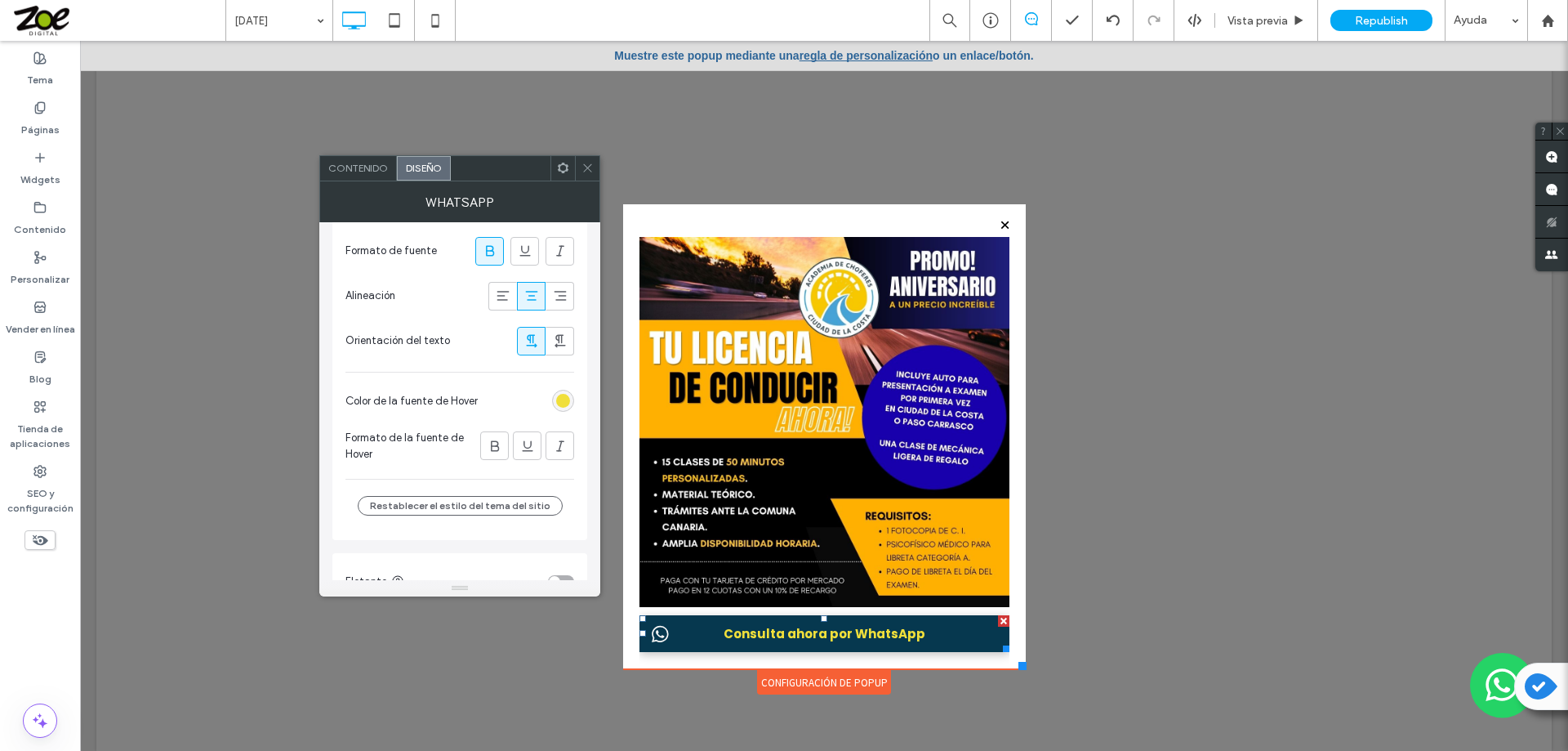
scroll to position [506, 0]
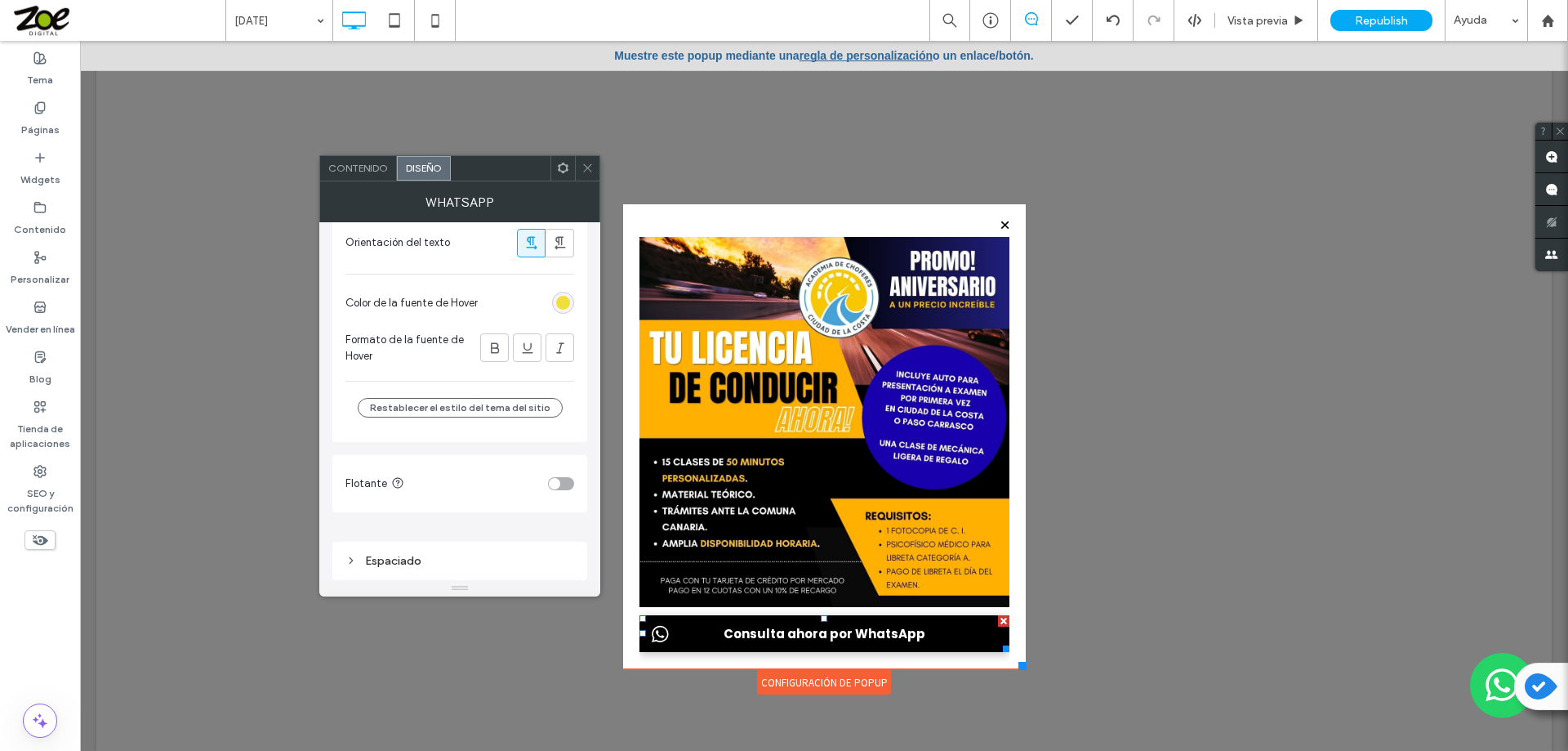
click at [408, 564] on div "Espaciado" at bounding box center [459, 561] width 229 height 14
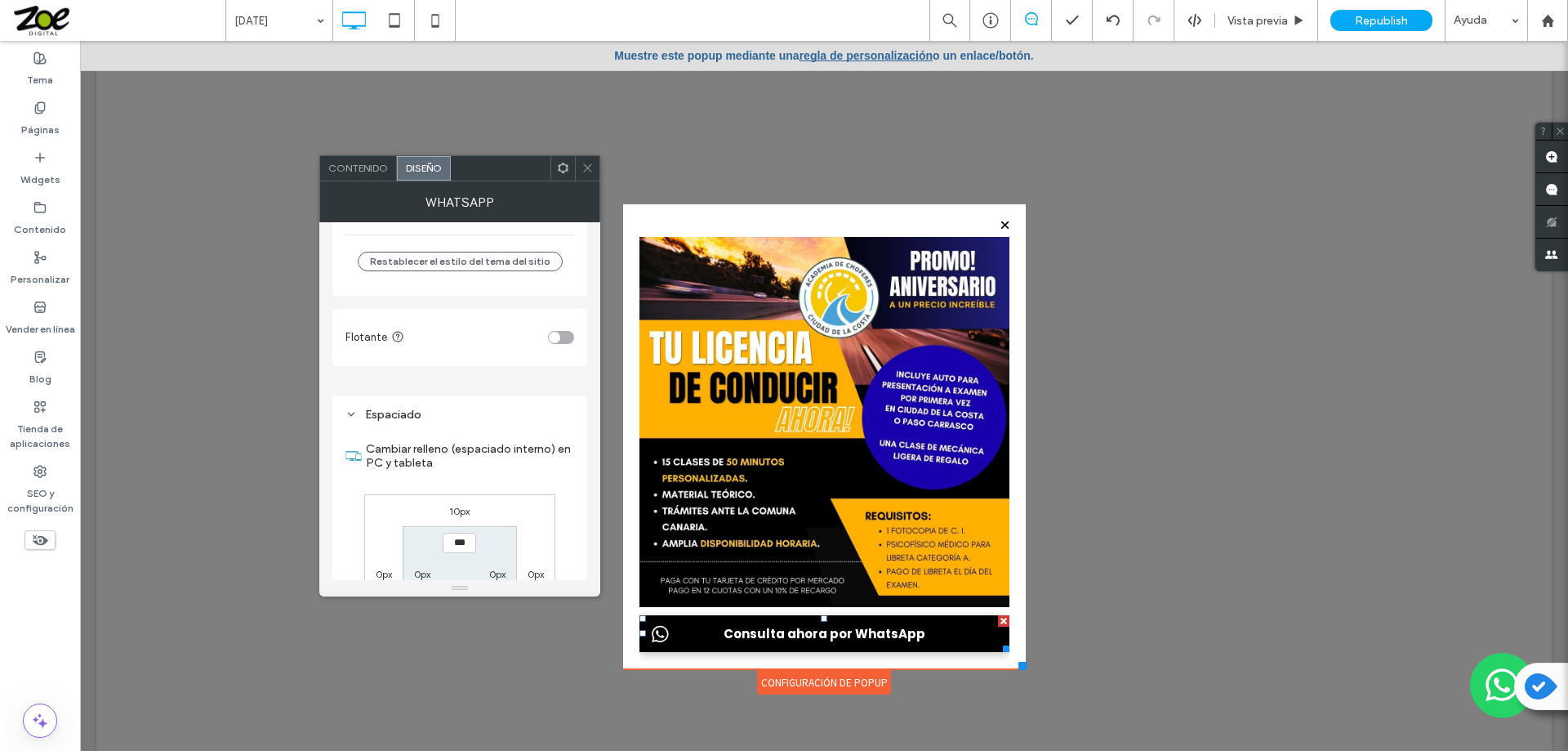
scroll to position [792, 0]
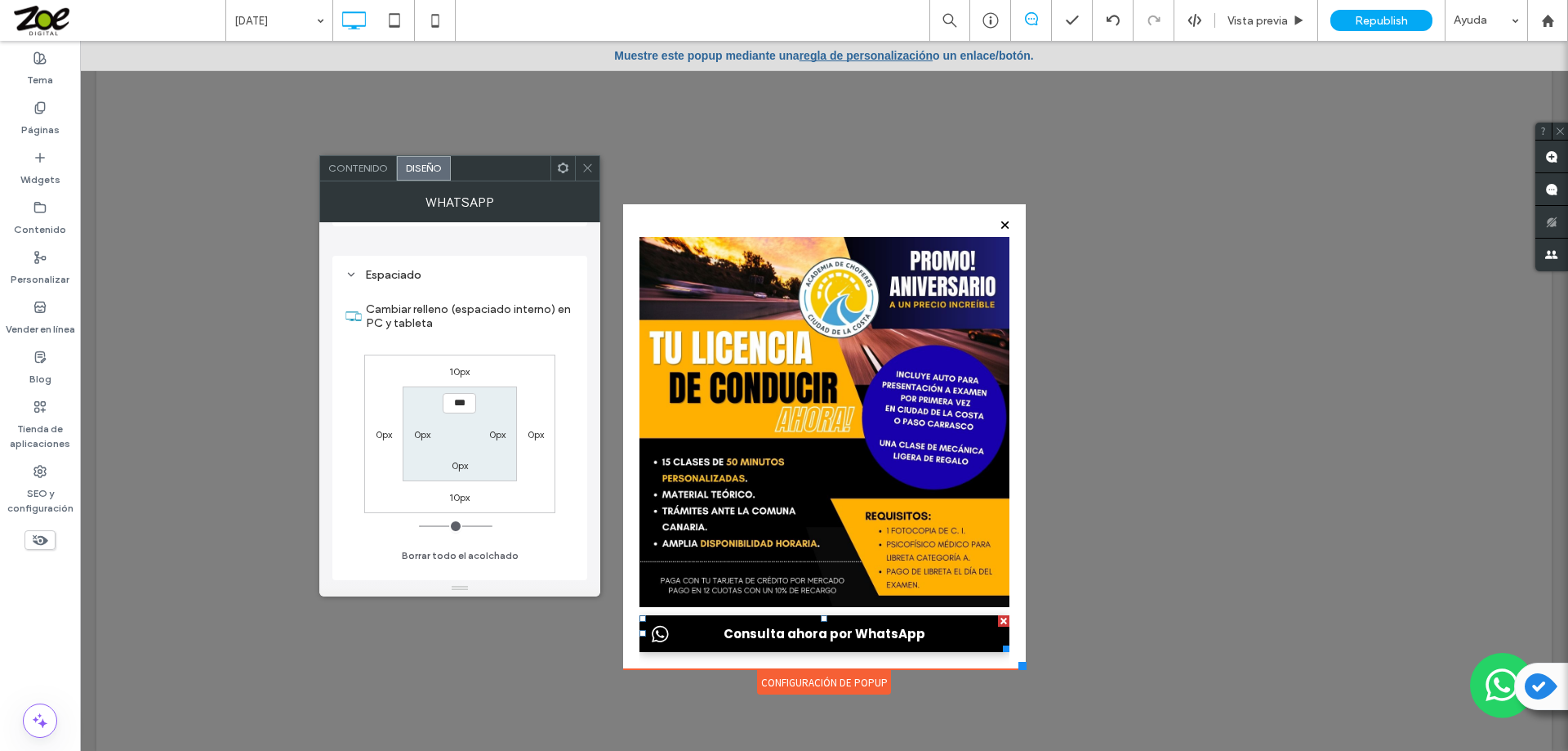
click at [456, 371] on label "10px" at bounding box center [459, 371] width 21 height 12
type input "**"
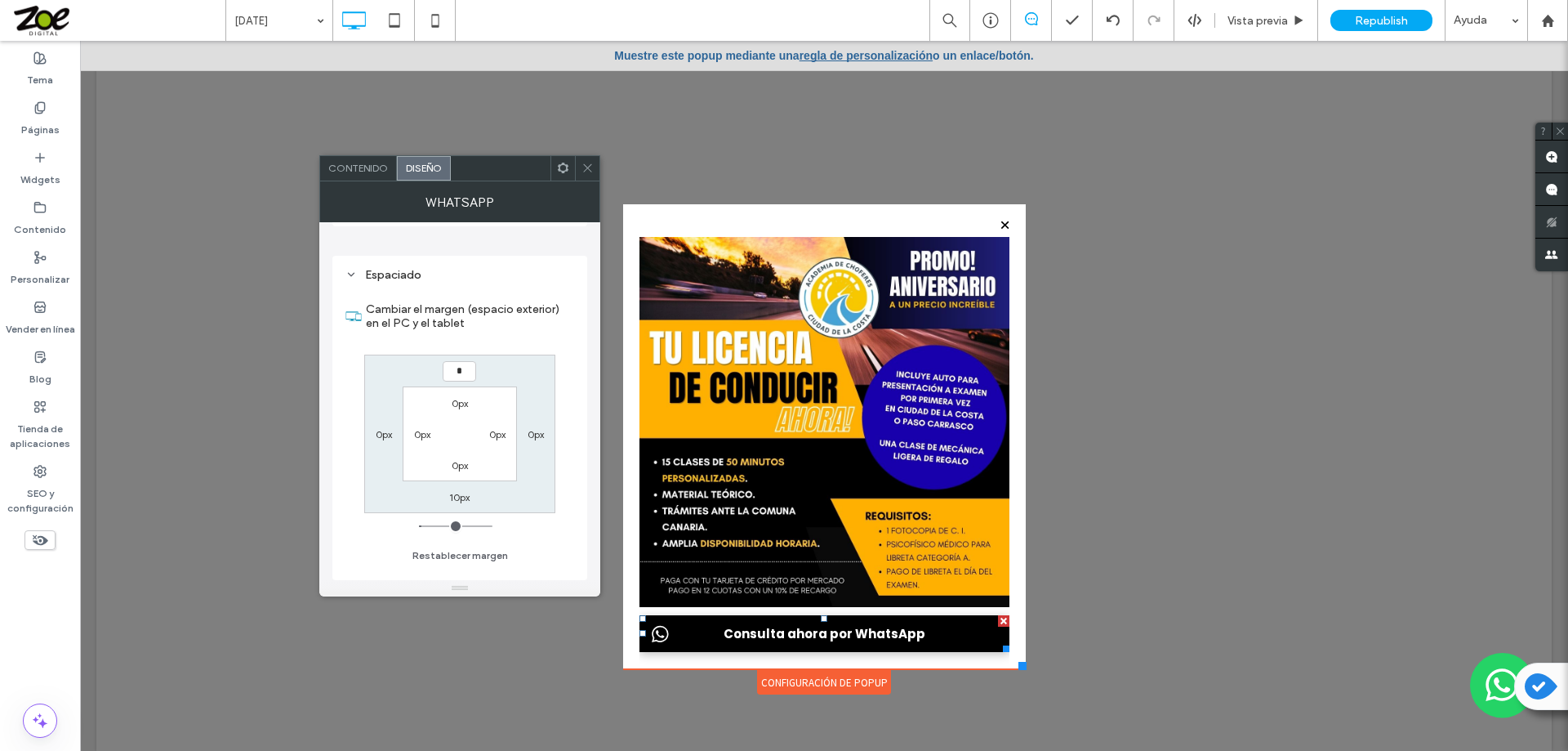
type input "*"
type input "***"
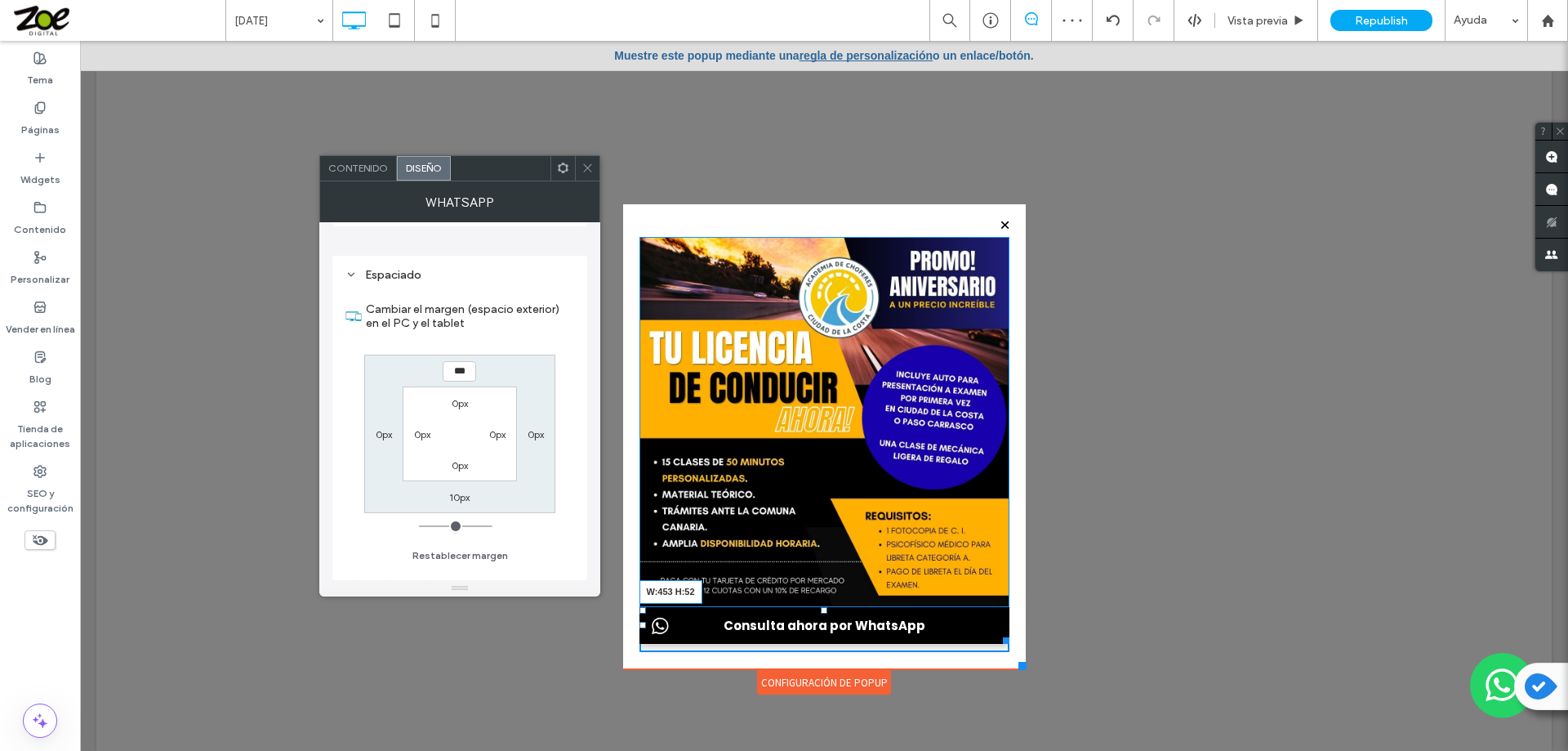
drag, startPoint x: 996, startPoint y: 641, endPoint x: 1081, endPoint y: 687, distance: 96.6
click at [1001, 644] on div at bounding box center [1003, 637] width 12 height 12
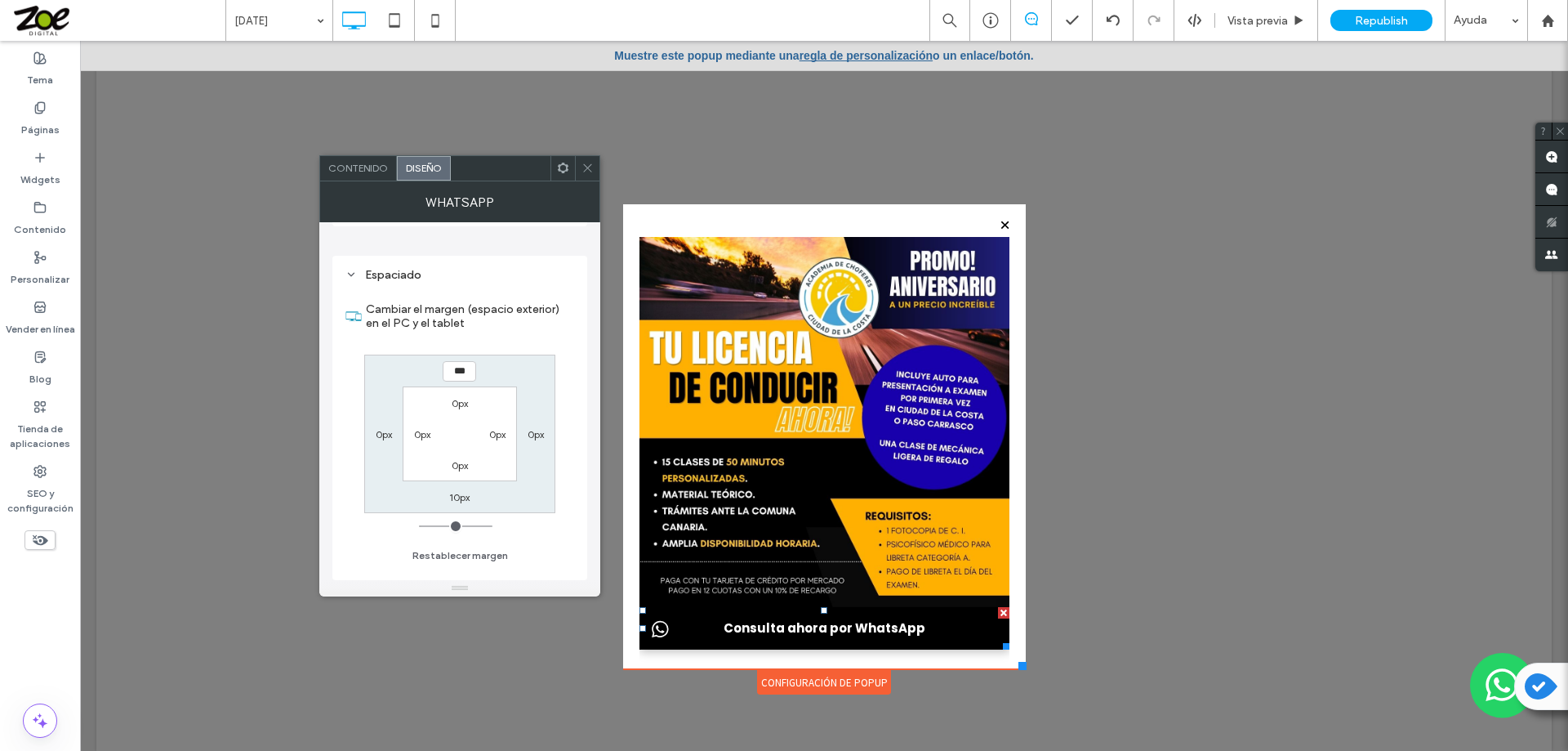
click at [578, 165] on div at bounding box center [587, 168] width 24 height 24
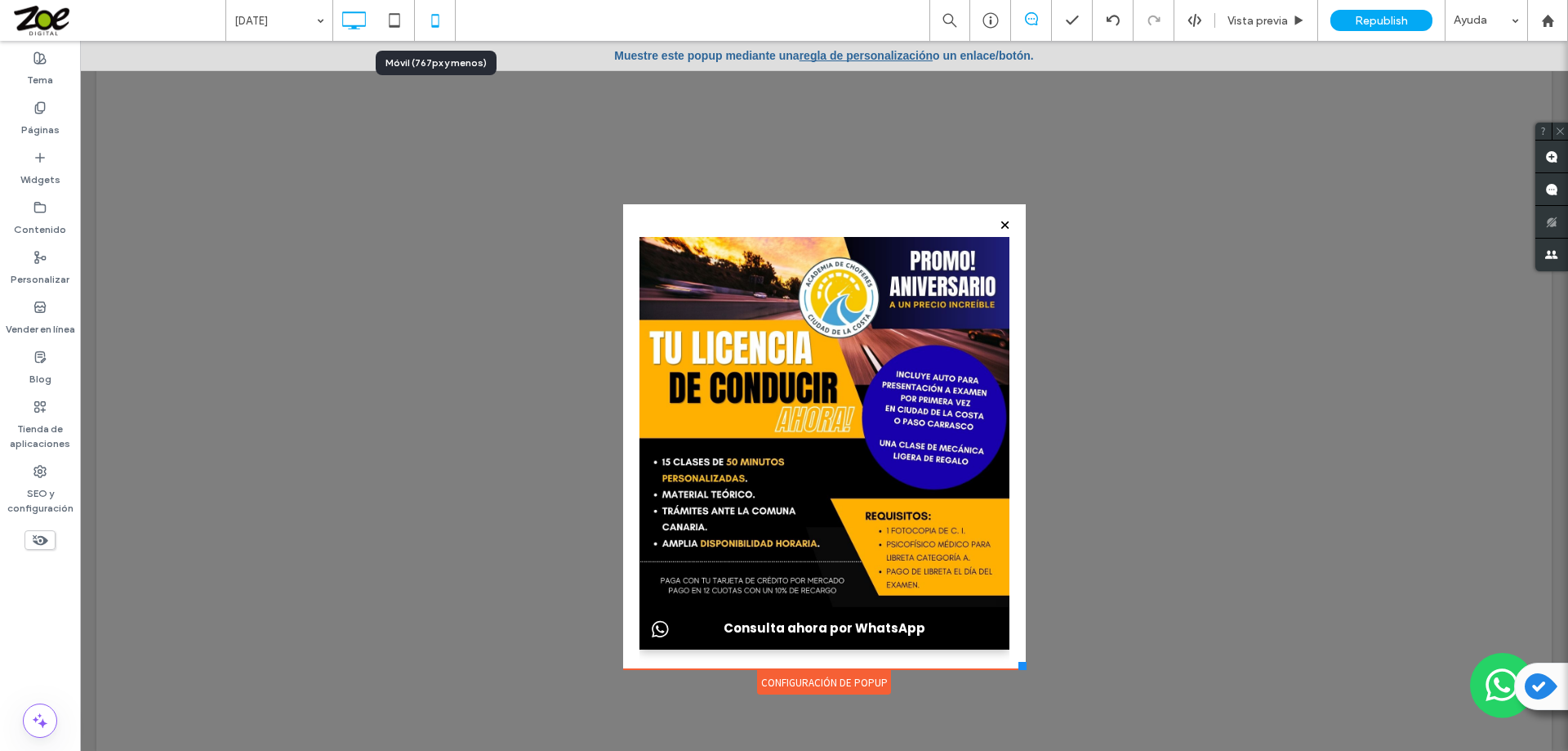
click at [434, 27] on use at bounding box center [435, 21] width 8 height 13
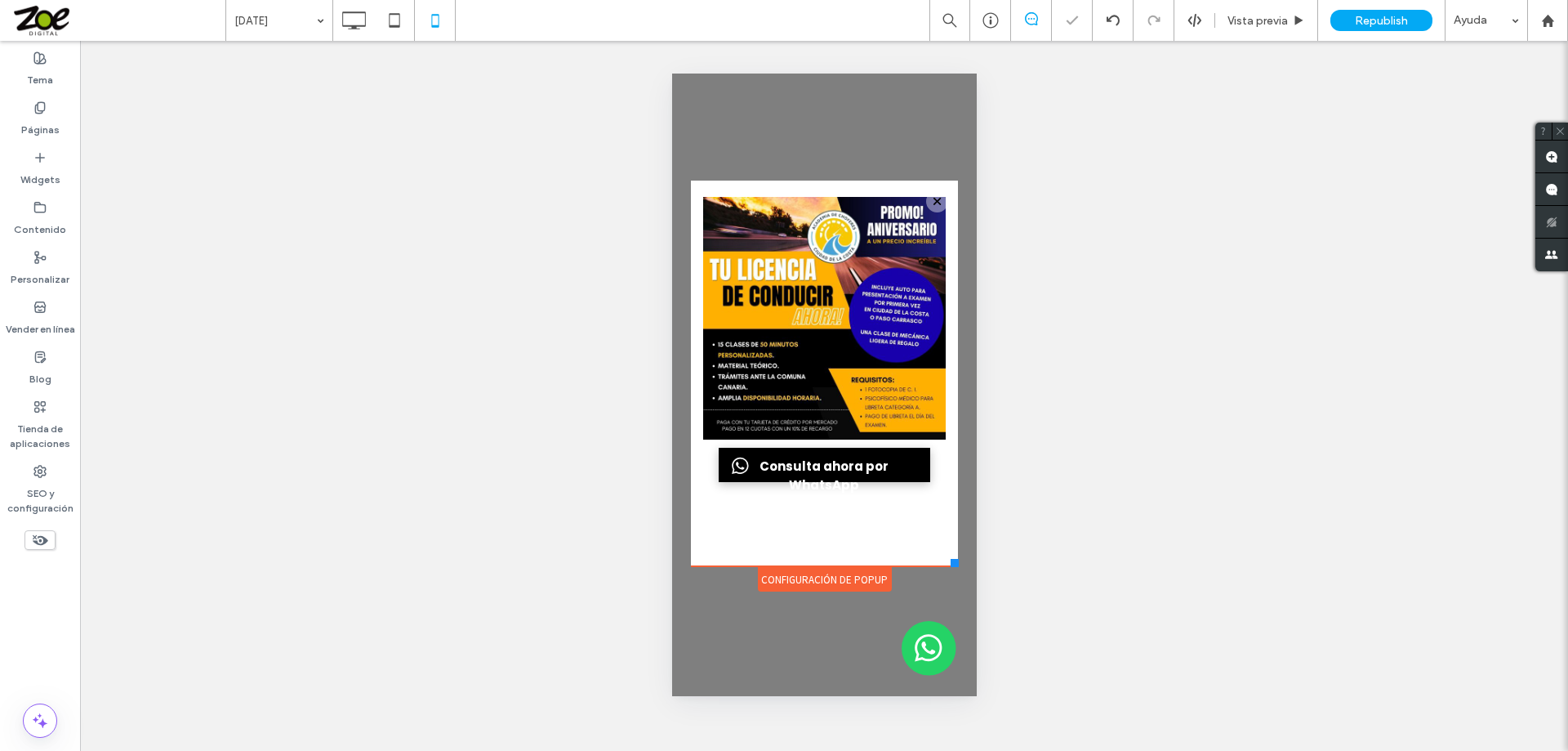
scroll to position [0, 0]
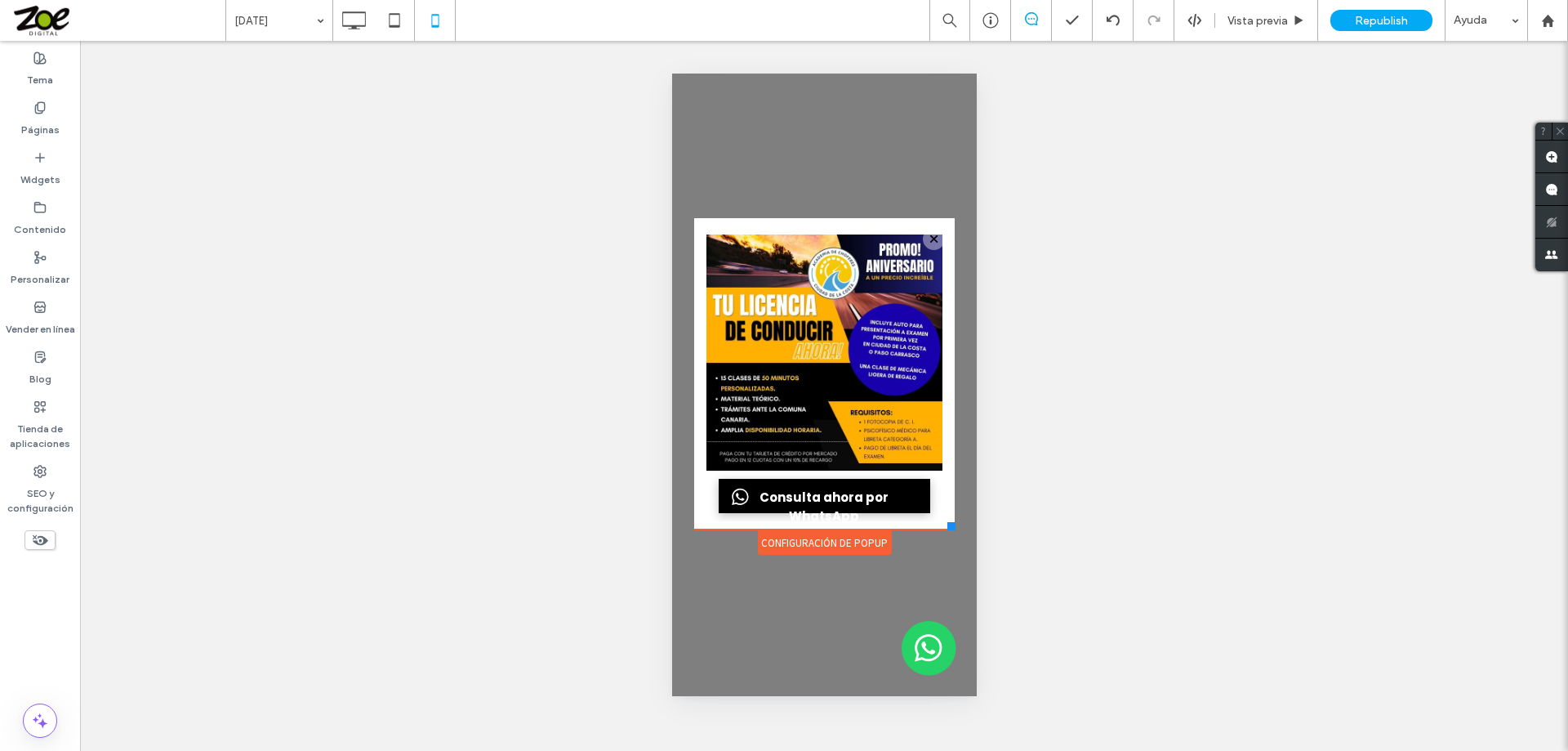
drag, startPoint x: 953, startPoint y: 560, endPoint x: 954, endPoint y: 533, distance: 27.0
click at [954, 533] on div "**********" at bounding box center [824, 385] width 269 height 343
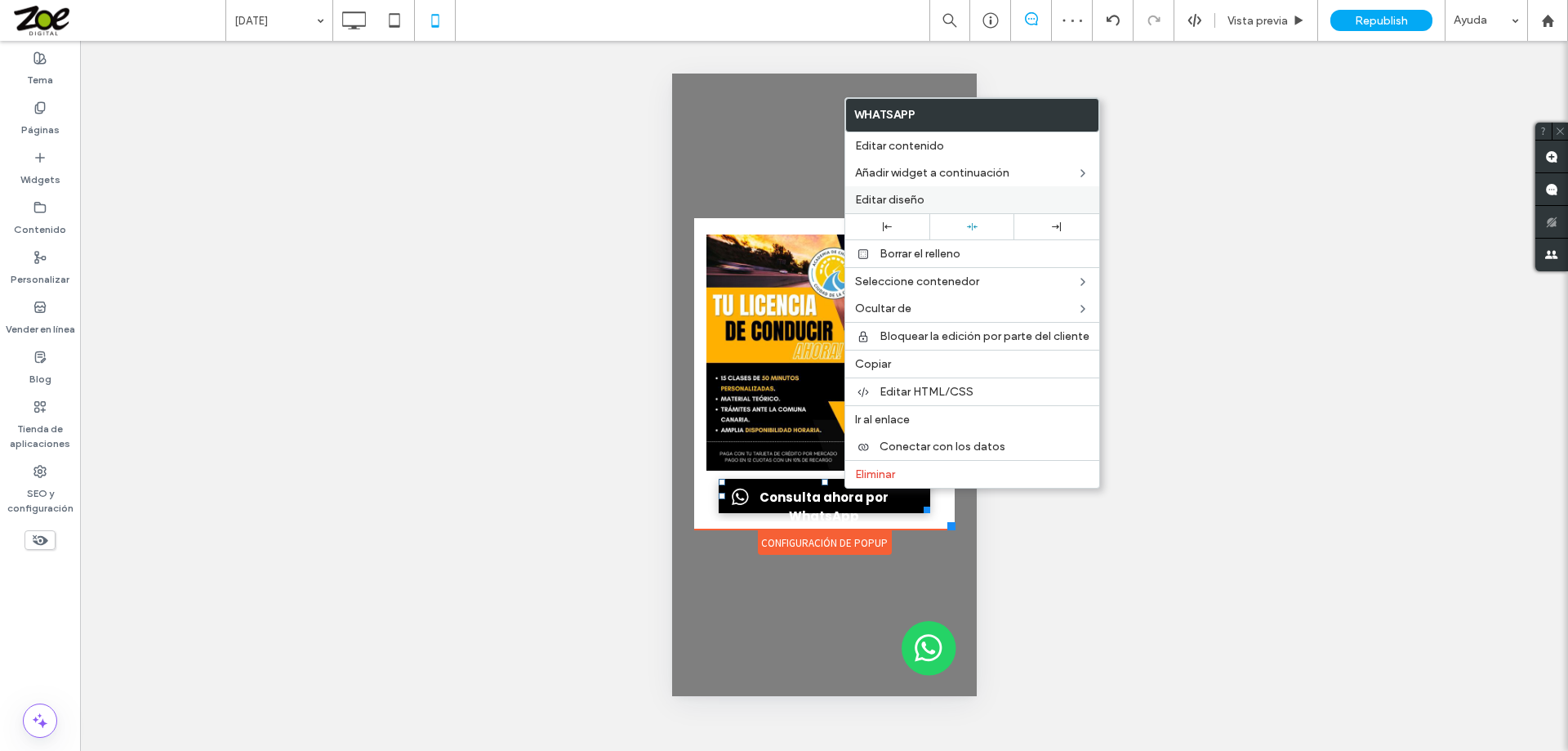
click at [936, 200] on label "Editar diseño" at bounding box center [972, 200] width 234 height 14
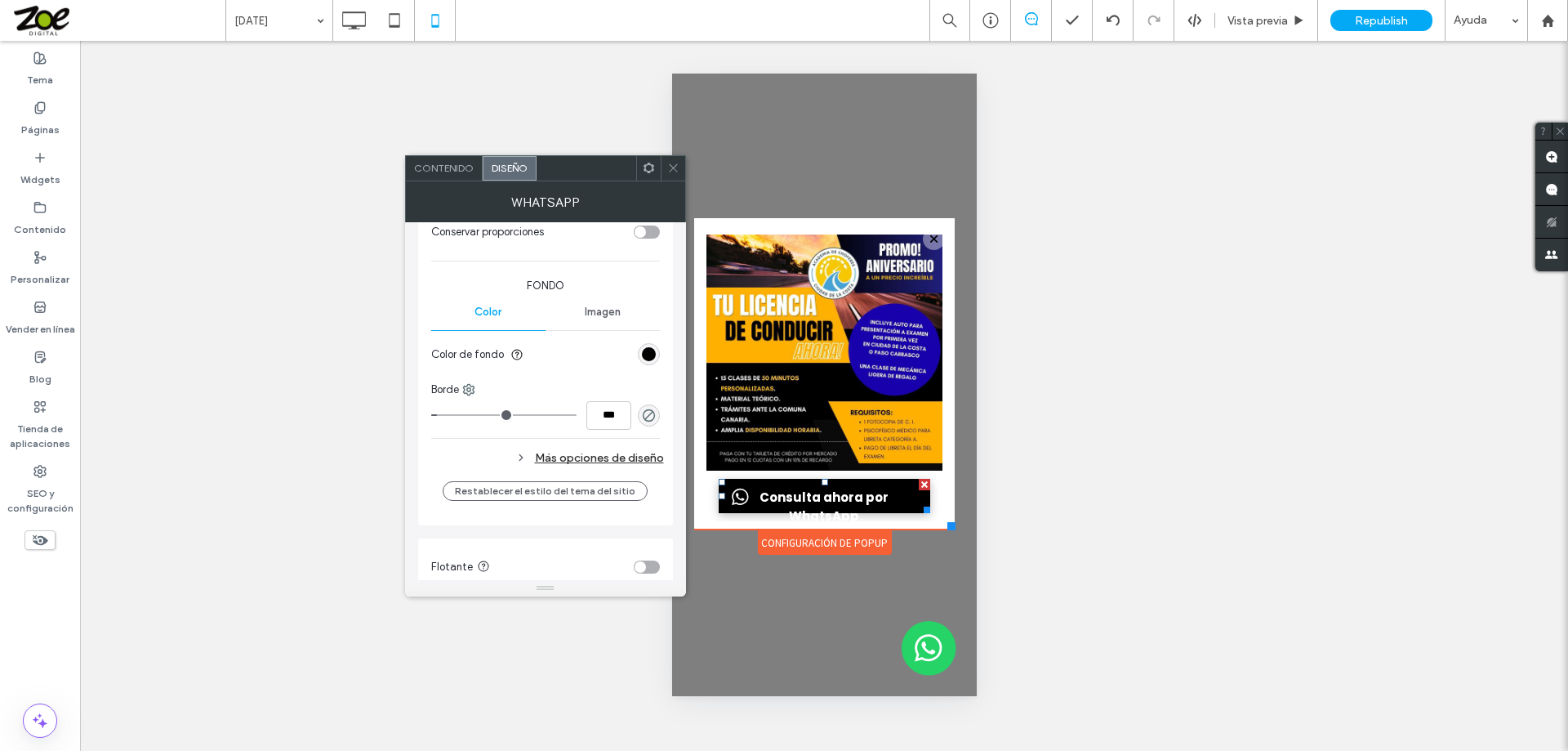
scroll to position [472, 0]
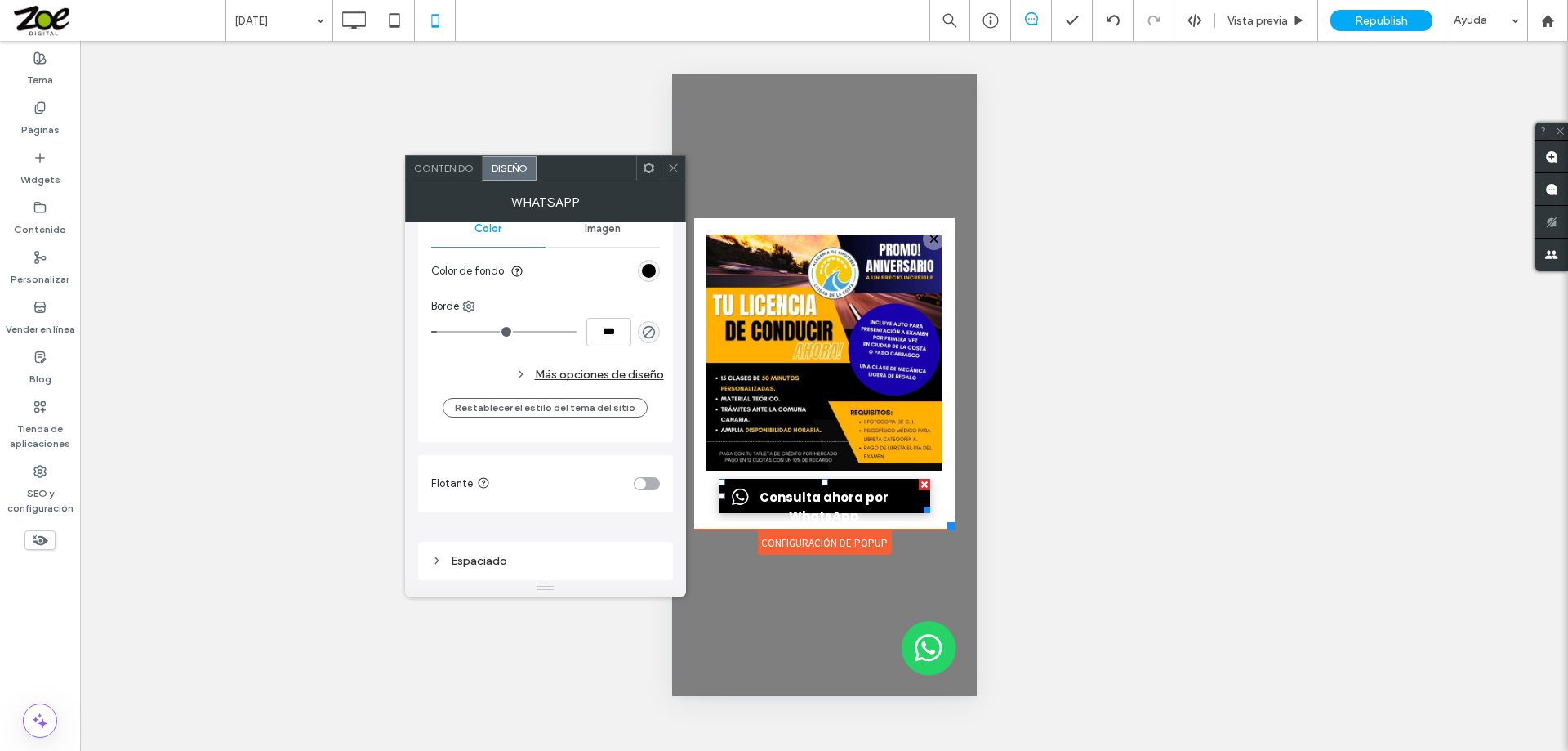
click at [485, 564] on div "Espaciado" at bounding box center [545, 561] width 229 height 14
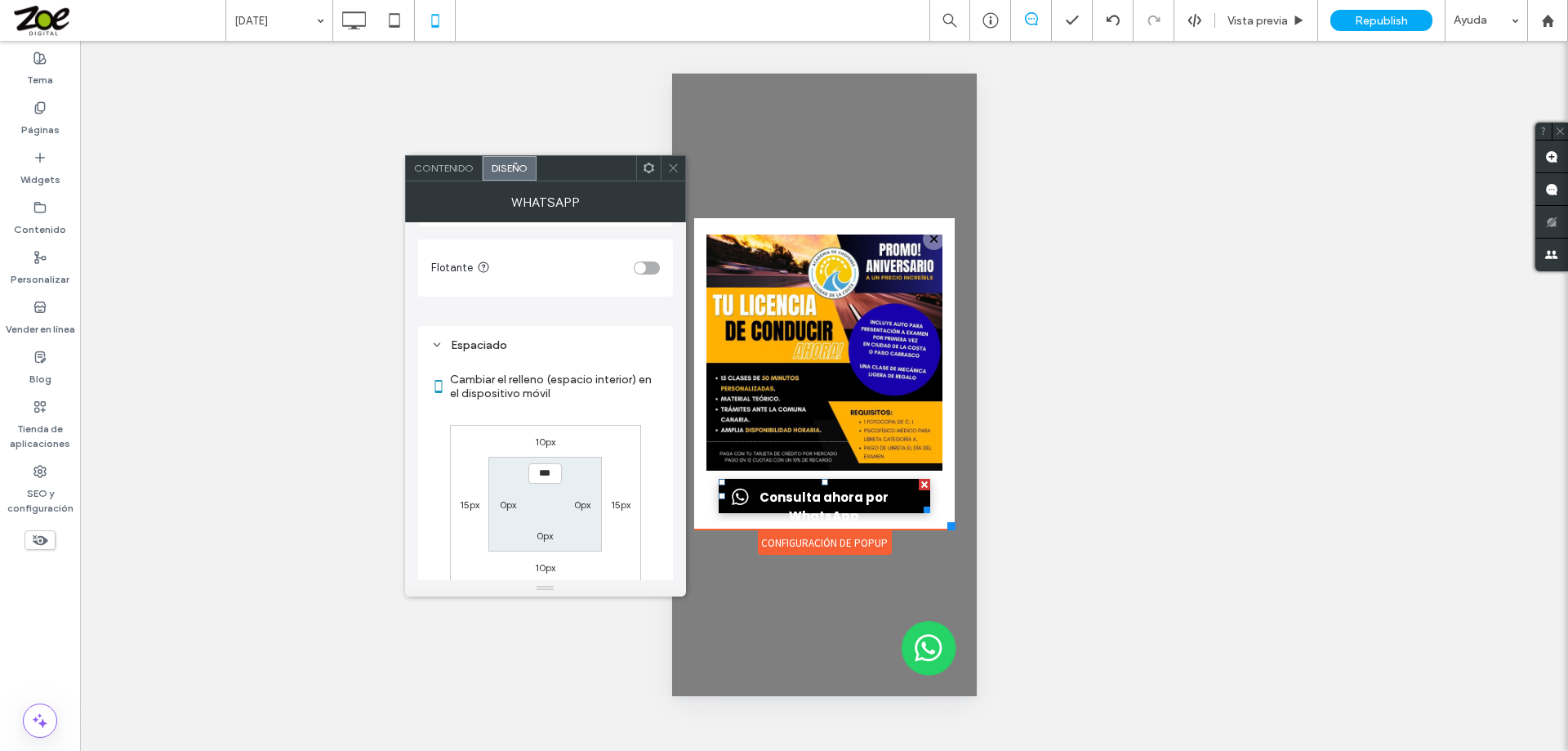
scroll to position [759, 0]
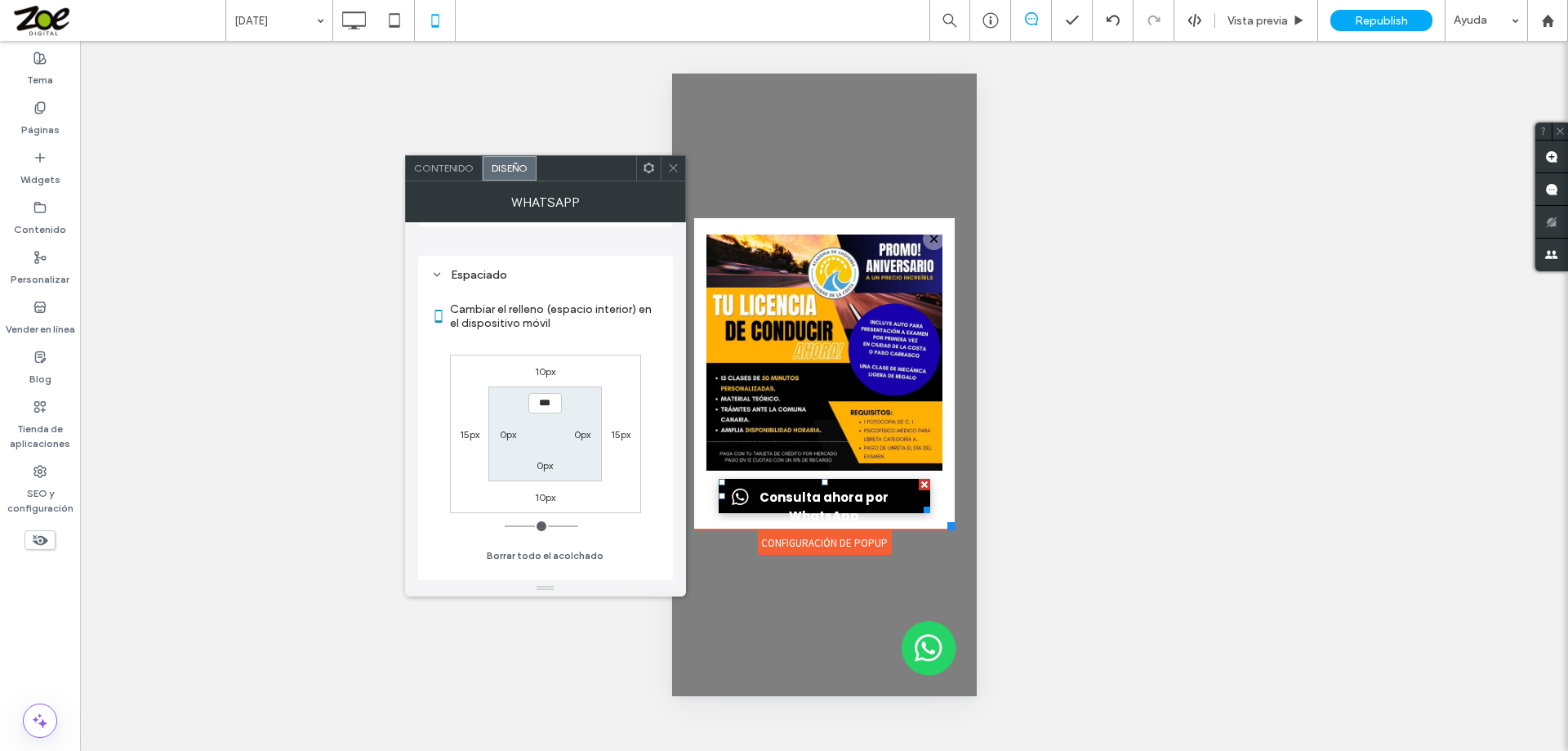
click at [546, 376] on label "10px" at bounding box center [546, 371] width 21 height 12
type input "**"
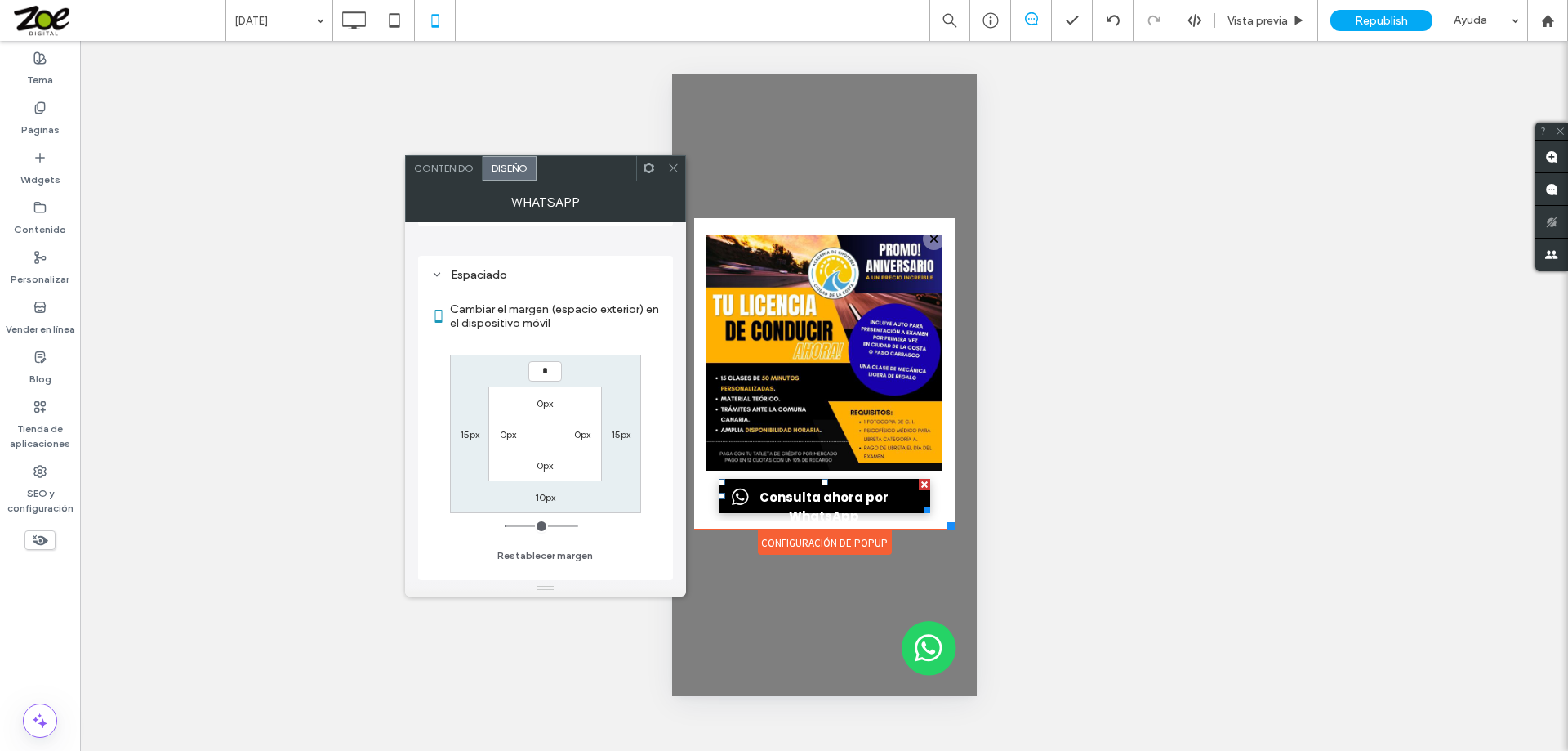
type input "*"
type input "***"
drag, startPoint x: 667, startPoint y: 168, endPoint x: 43, endPoint y: 179, distance: 624.1
click at [667, 168] on icon at bounding box center [673, 168] width 12 height 12
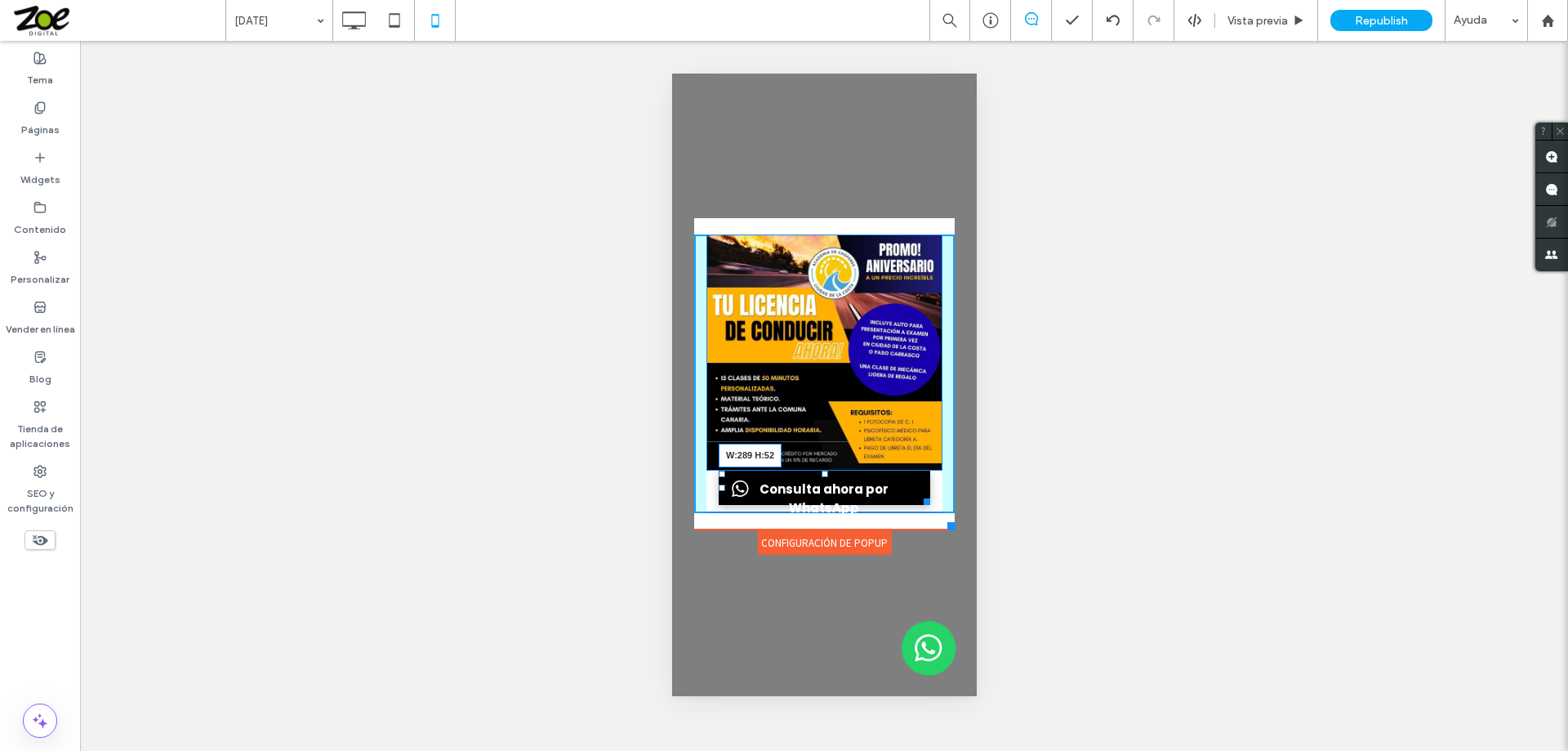
drag, startPoint x: 922, startPoint y: 500, endPoint x: 939, endPoint y: 508, distance: 18.8
click at [929, 504] on div at bounding box center [923, 498] width 12 height 12
drag, startPoint x: 932, startPoint y: 508, endPoint x: 1623, endPoint y: 599, distance: 697.0
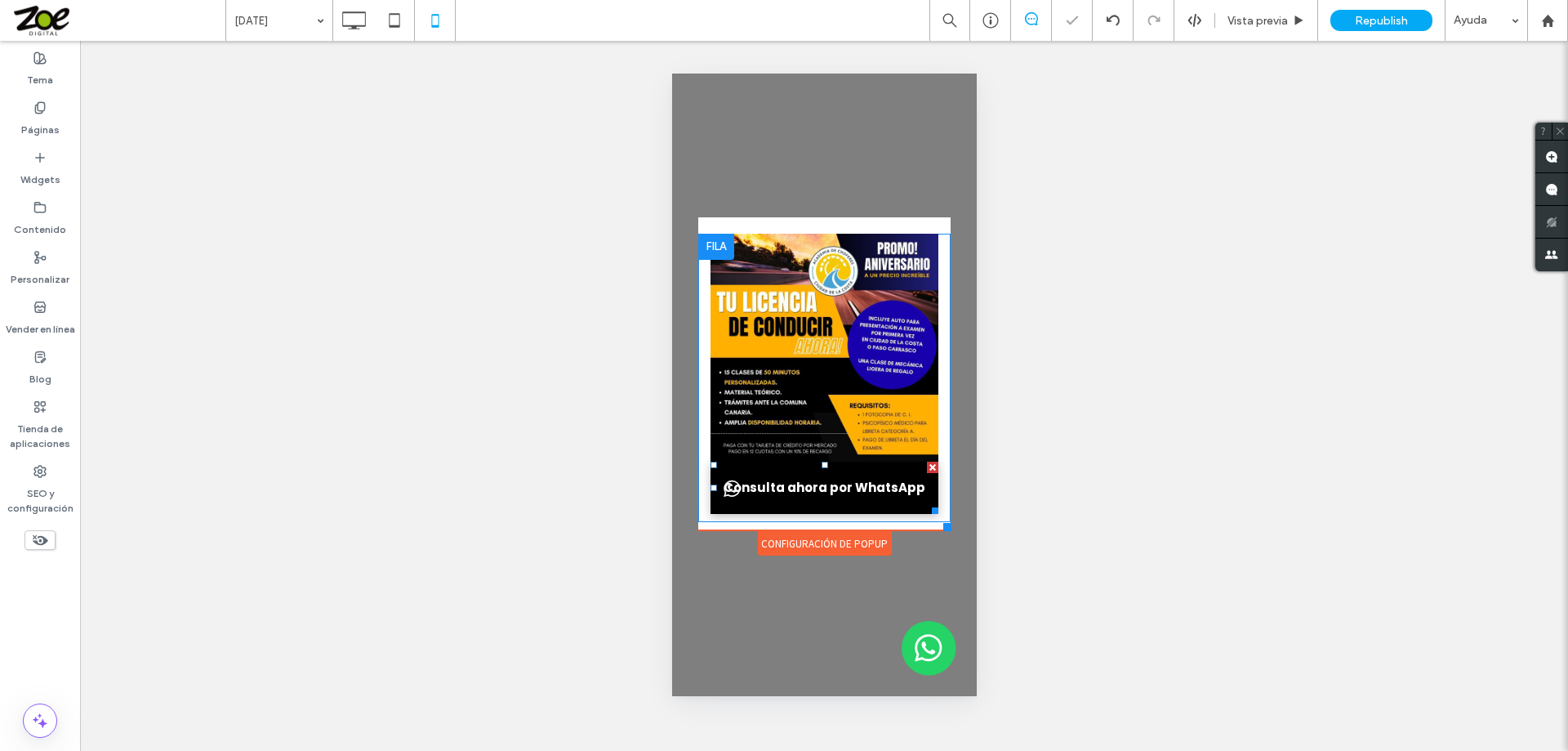
click at [950, 533] on div "**********" at bounding box center [823, 385] width 261 height 344
click at [813, 487] on span "Consulta ahora por WhatsApp" at bounding box center [823, 487] width 214 height 35
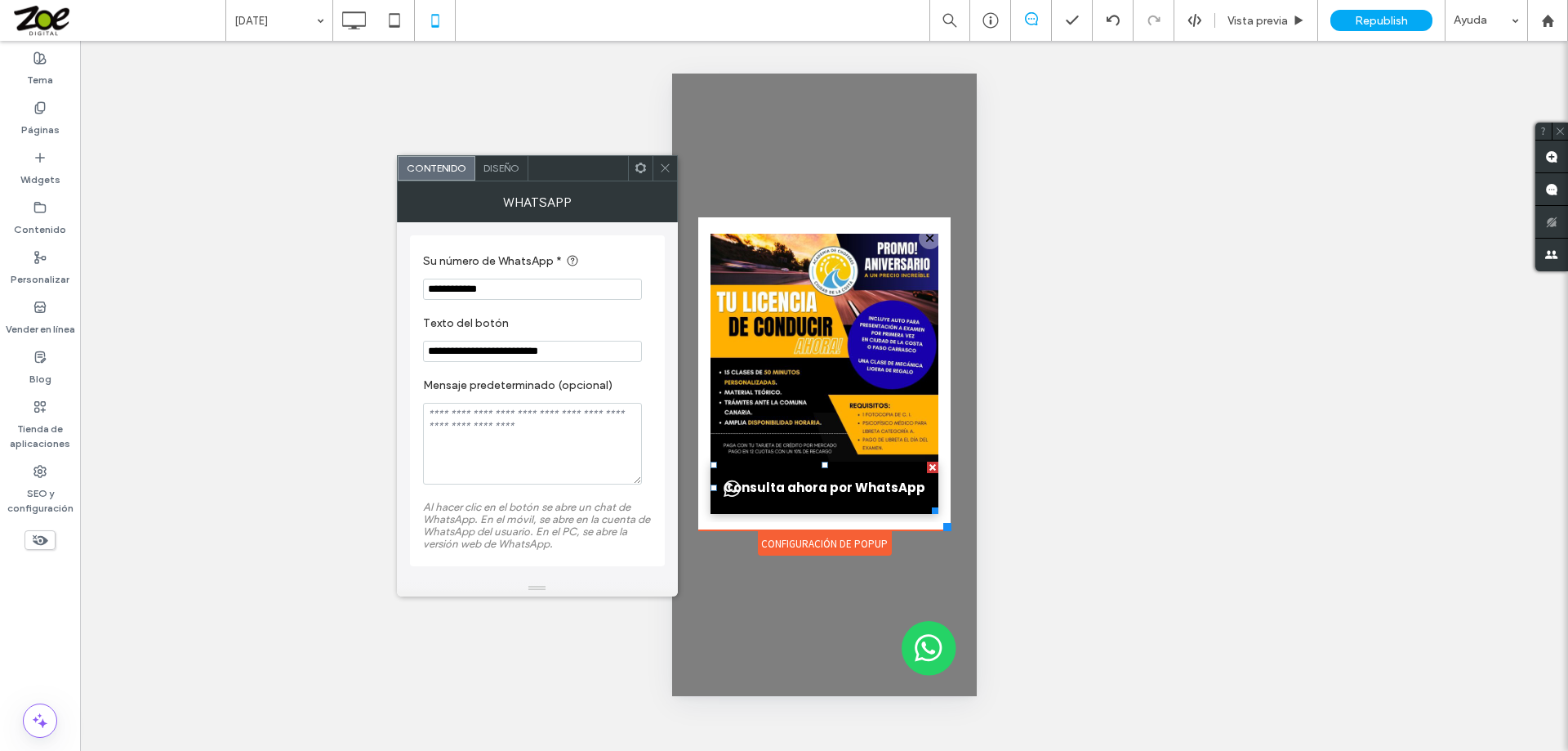
drag, startPoint x: 473, startPoint y: 357, endPoint x: 499, endPoint y: 357, distance: 26.0
click at [499, 357] on input "**********" at bounding box center [532, 351] width 219 height 22
click at [552, 353] on input "**********" at bounding box center [532, 351] width 219 height 22
drag, startPoint x: 494, startPoint y: 349, endPoint x: 398, endPoint y: 342, distance: 96.3
click at [401, 343] on div "**********" at bounding box center [537, 401] width 281 height 358
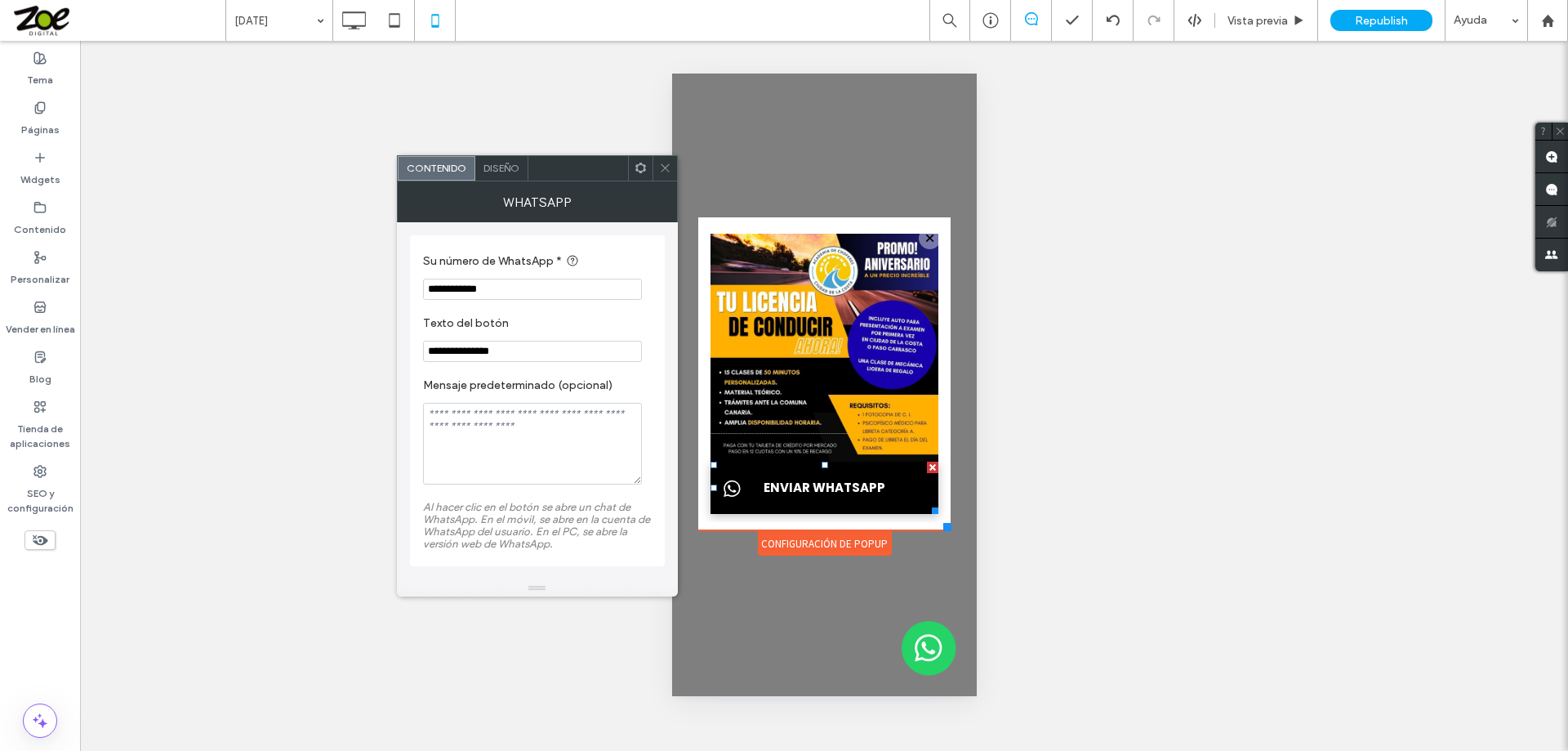
type input "**********"
click at [505, 167] on span "Diseño" at bounding box center [501, 168] width 36 height 12
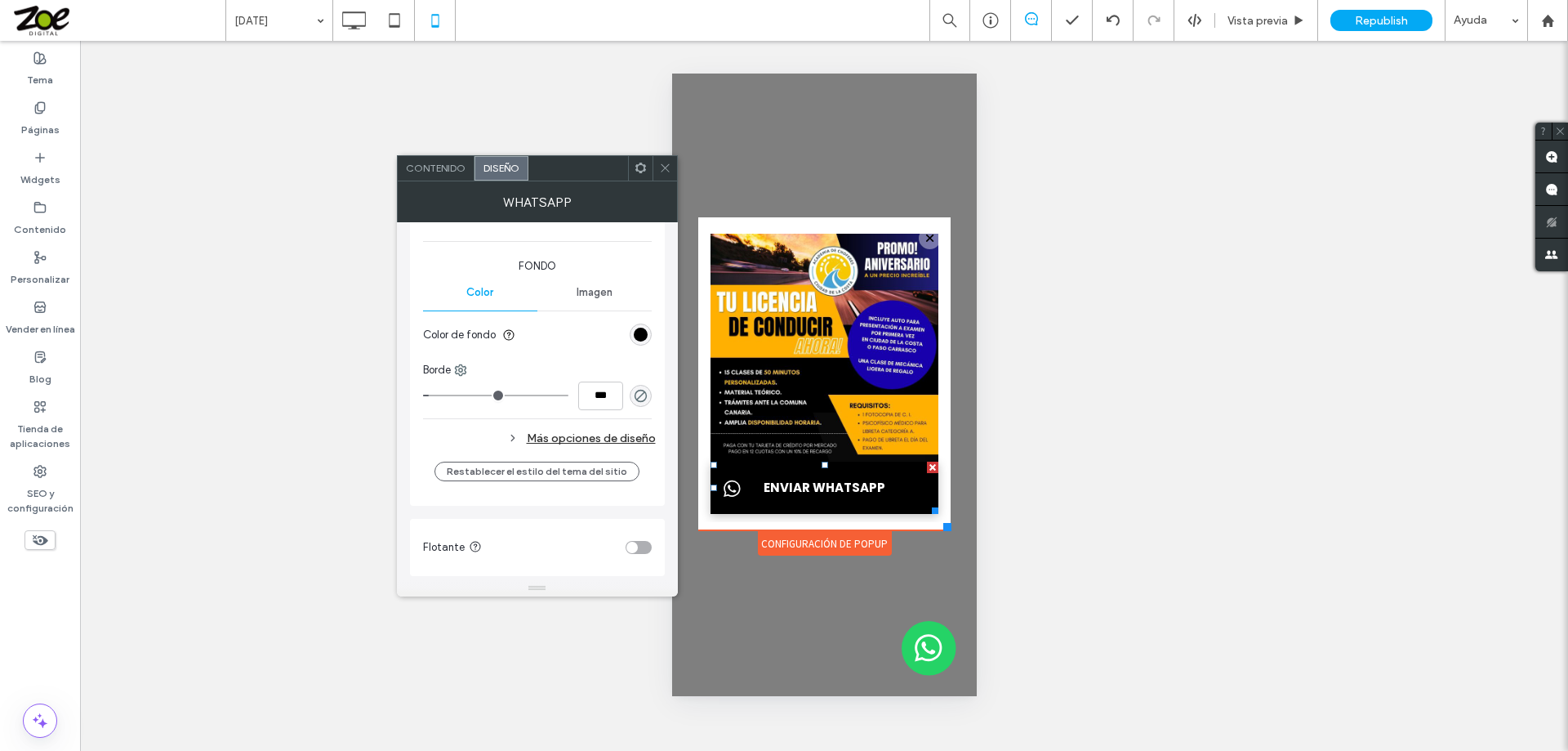
scroll to position [472, 0]
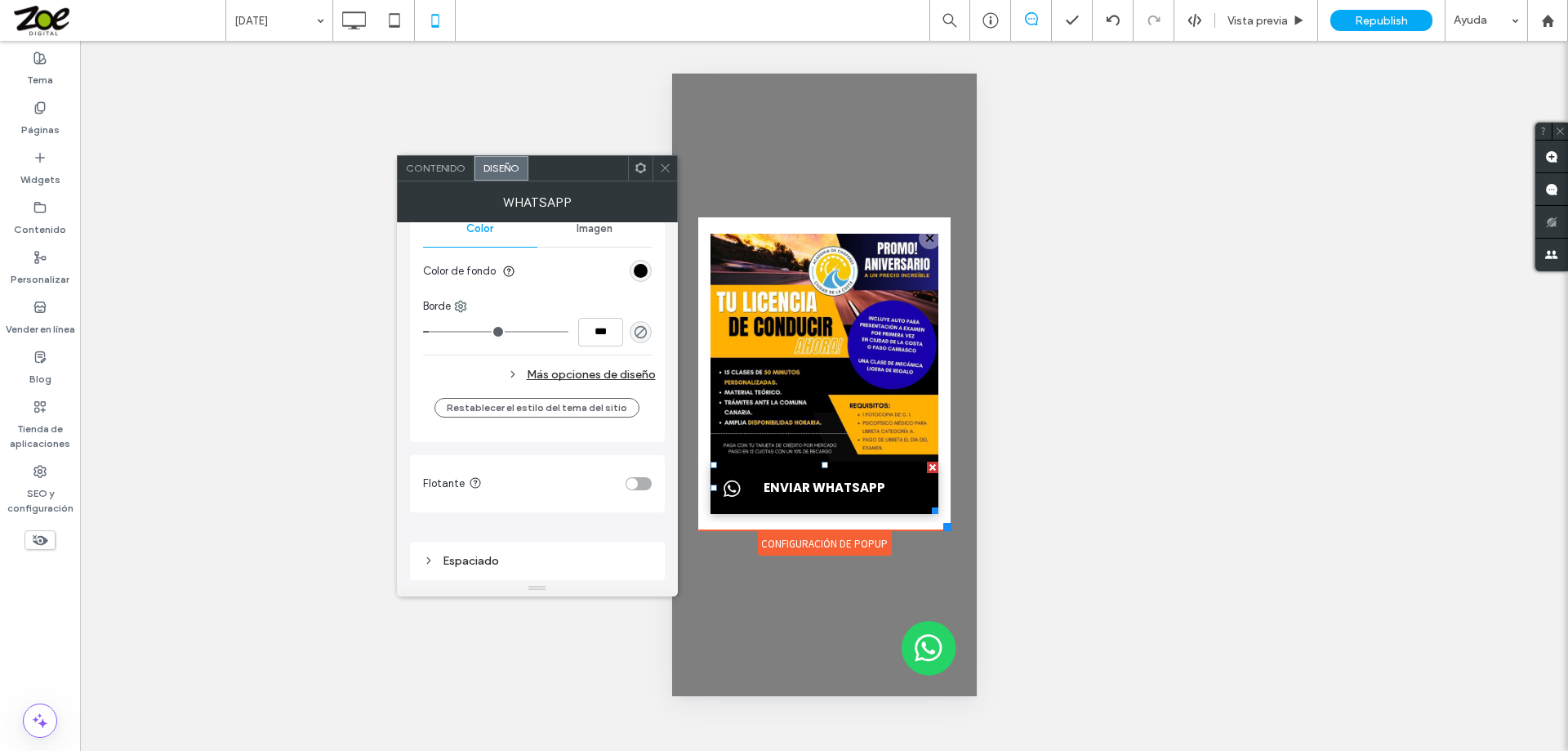
click at [497, 564] on div "Espaciado" at bounding box center [537, 561] width 229 height 14
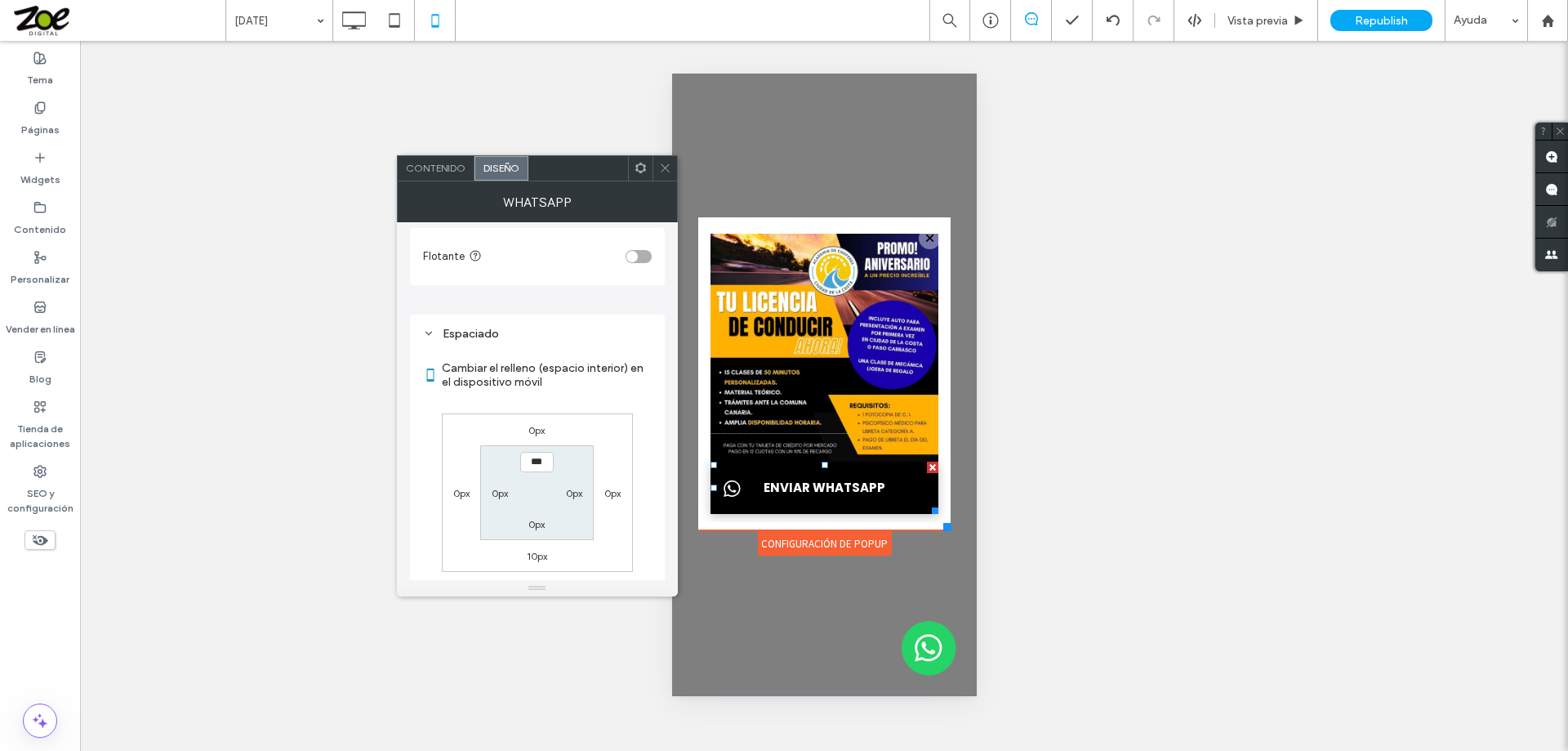
scroll to position [717, 0]
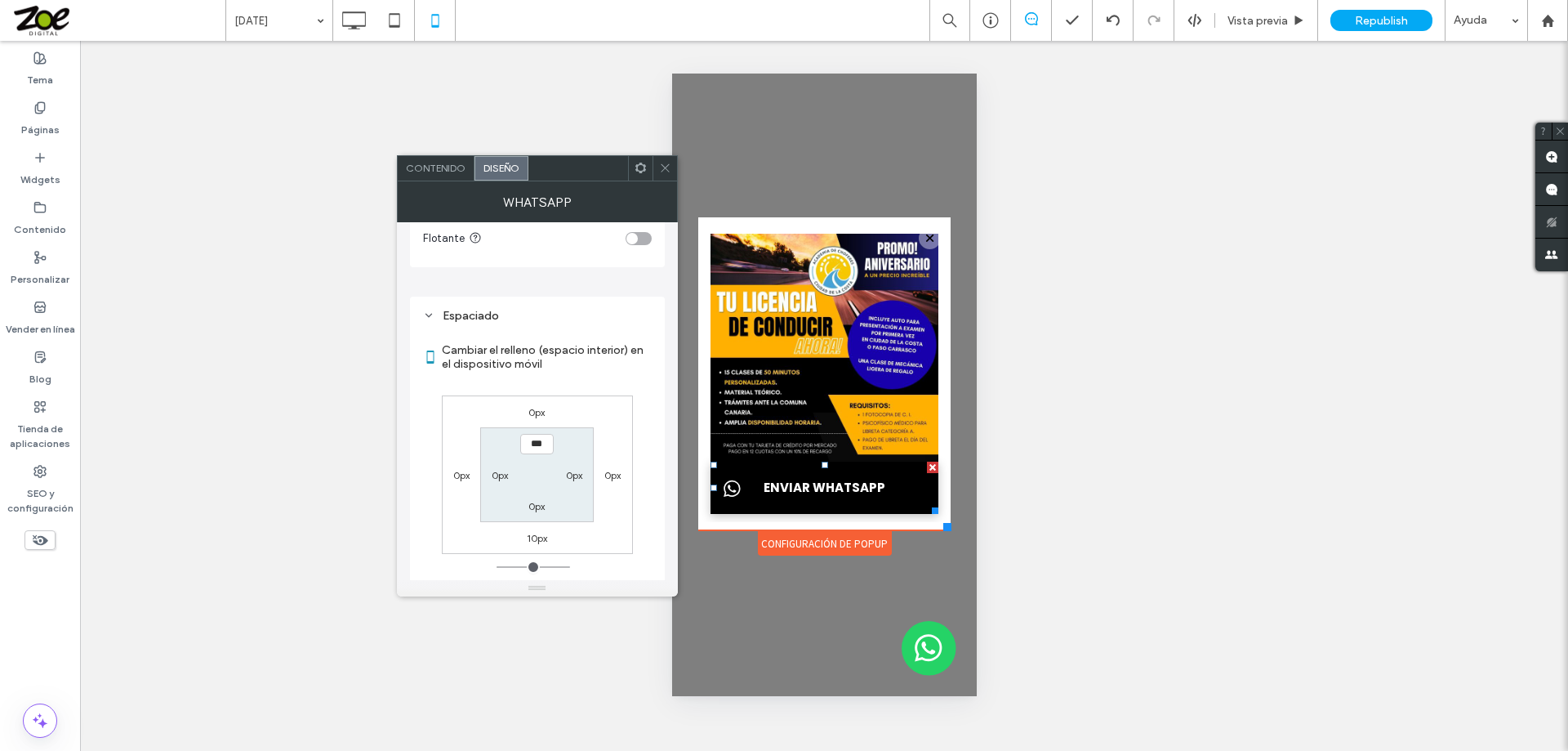
click at [537, 411] on label "0px" at bounding box center [536, 411] width 16 height 12
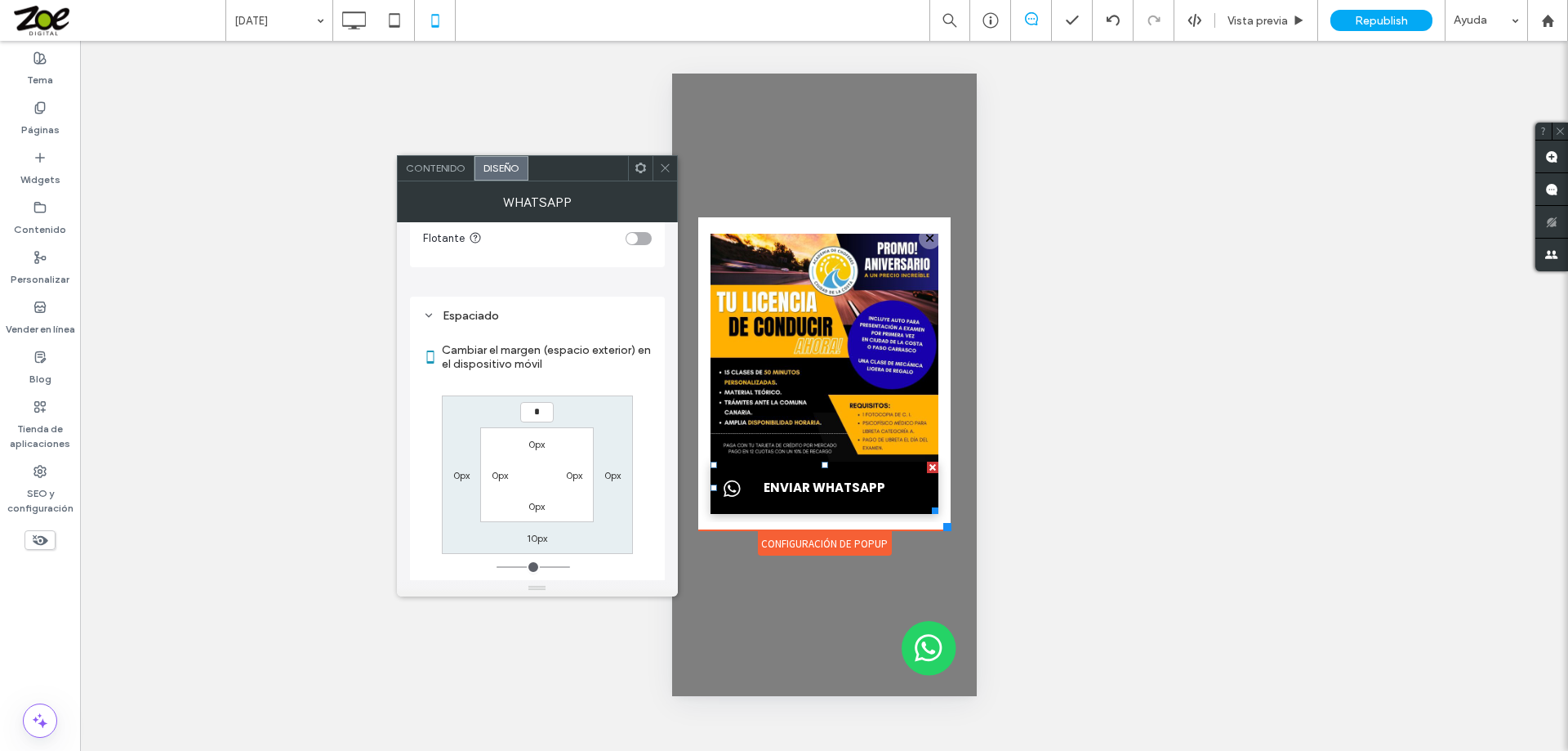
type input "*"
type input "***"
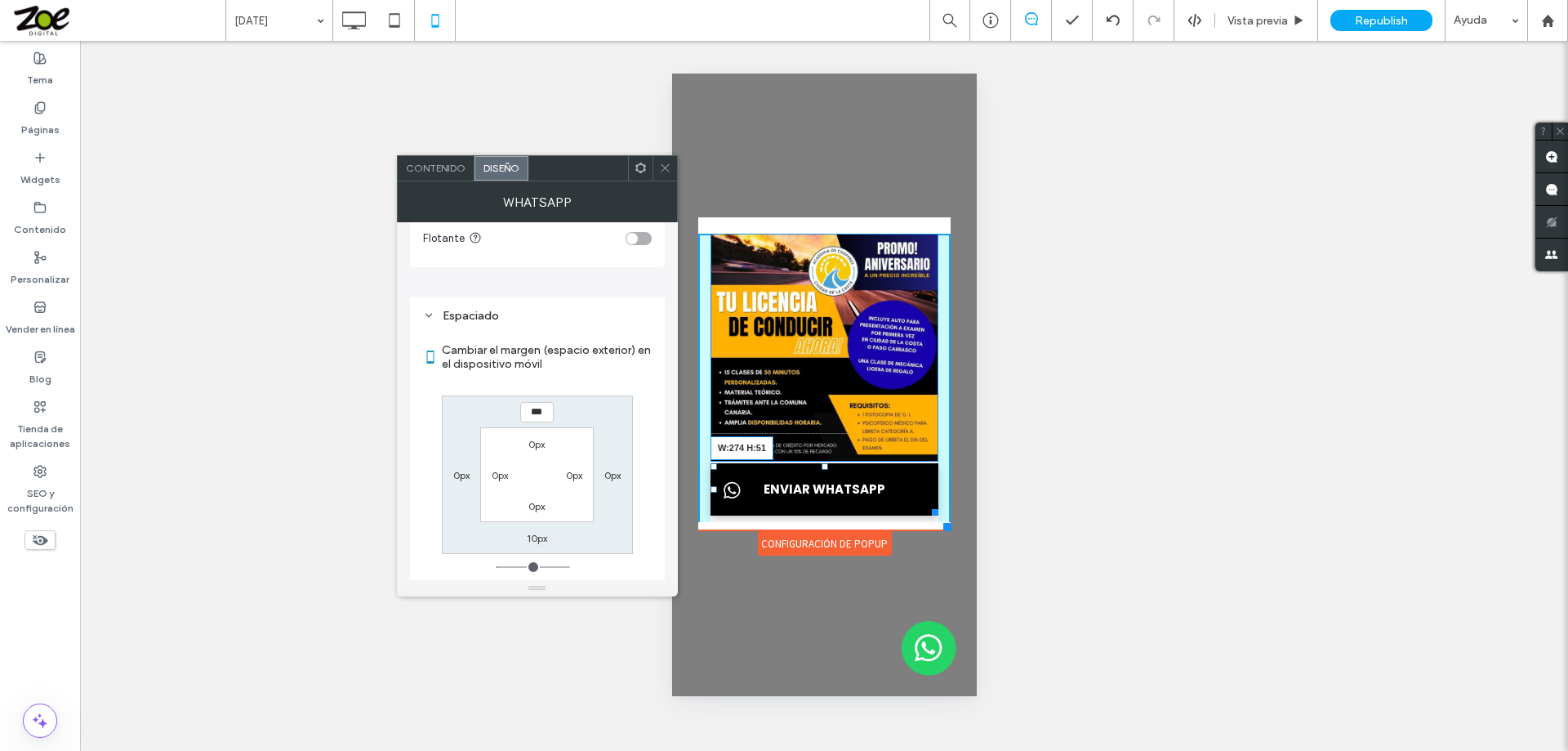
drag, startPoint x: 924, startPoint y: 505, endPoint x: 1612, endPoint y: 570, distance: 691.1
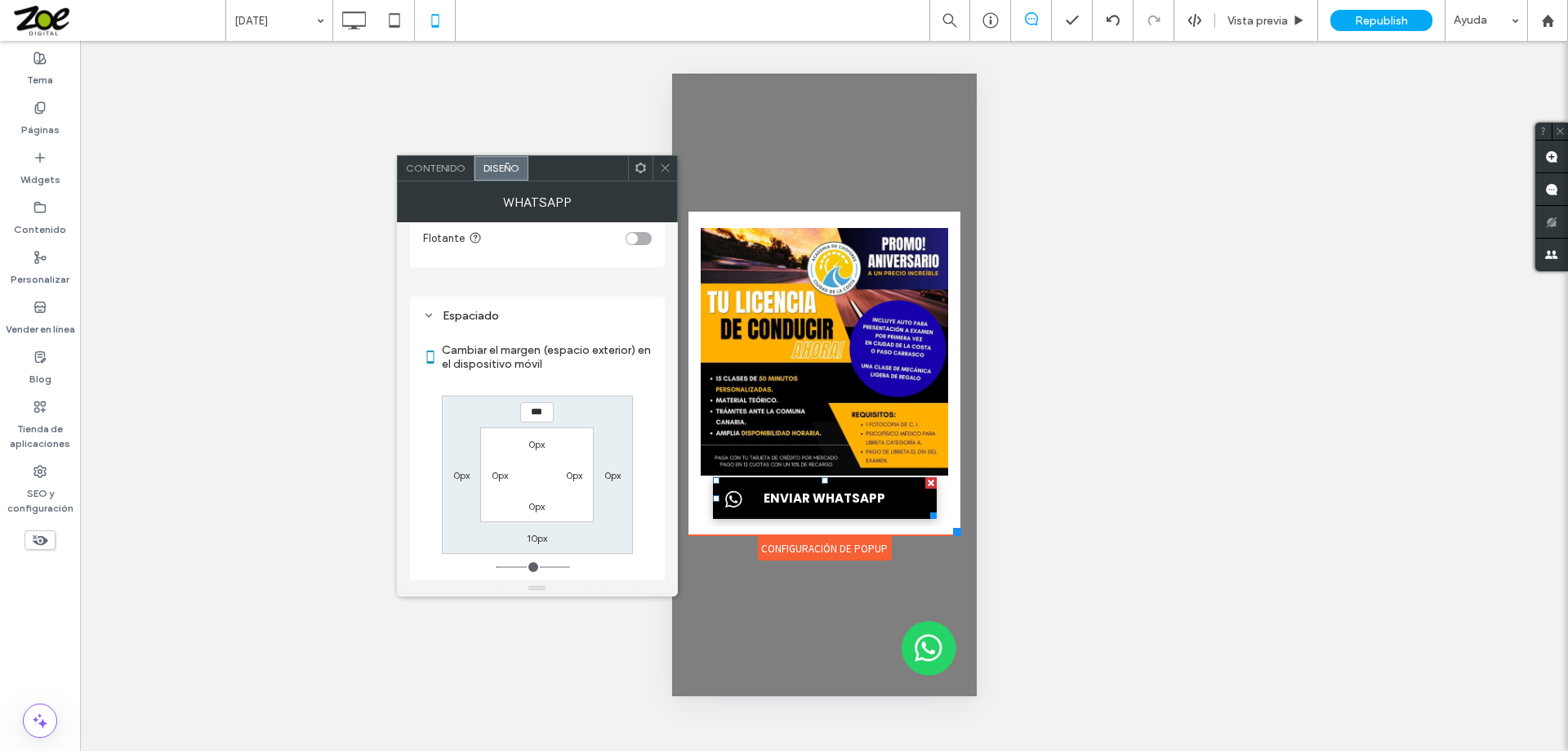
drag, startPoint x: 944, startPoint y: 526, endPoint x: 959, endPoint y: 541, distance: 21.2
click at [959, 541] on div "**********" at bounding box center [824, 384] width 280 height 355
click at [666, 160] on span at bounding box center [664, 168] width 12 height 24
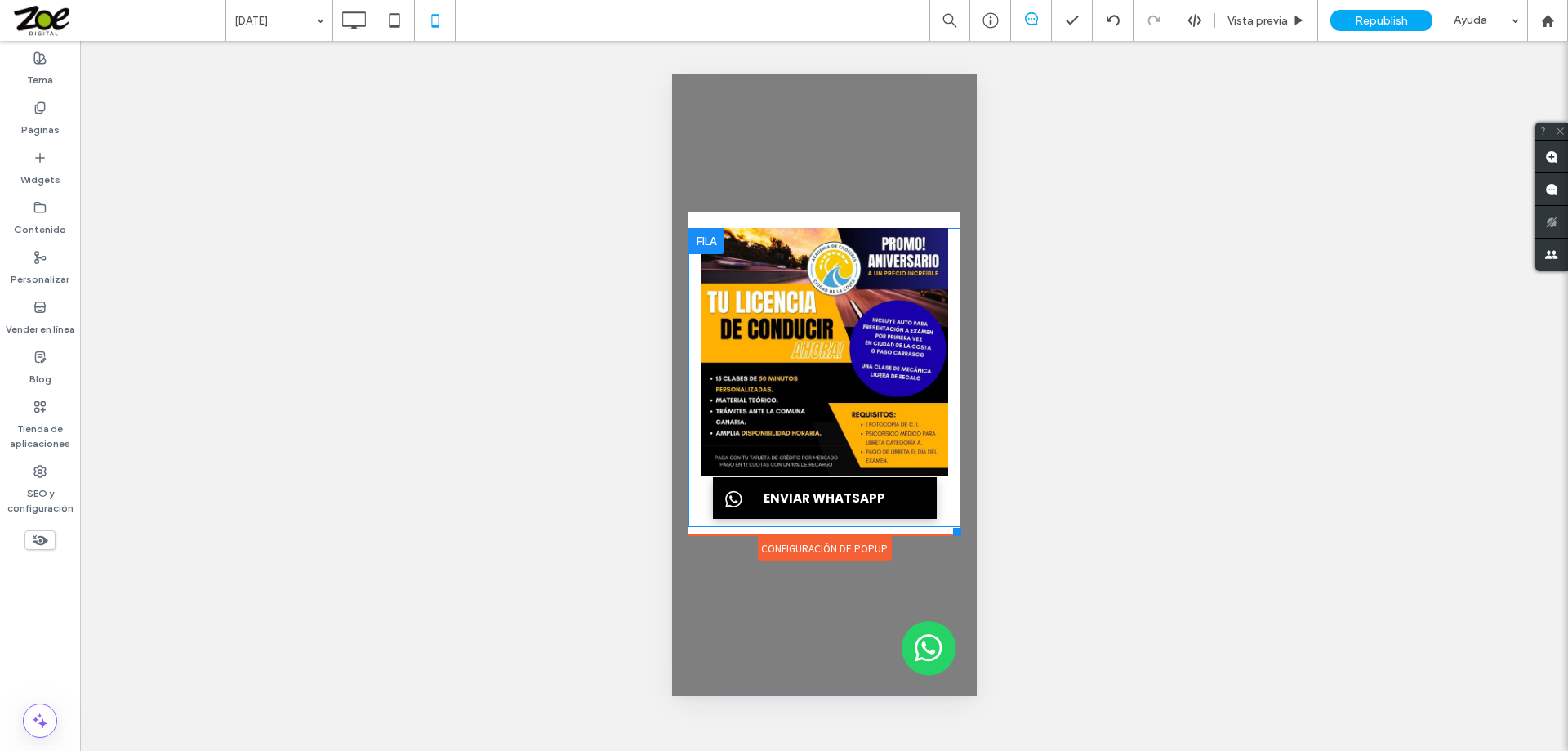
click at [708, 245] on div at bounding box center [705, 241] width 36 height 26
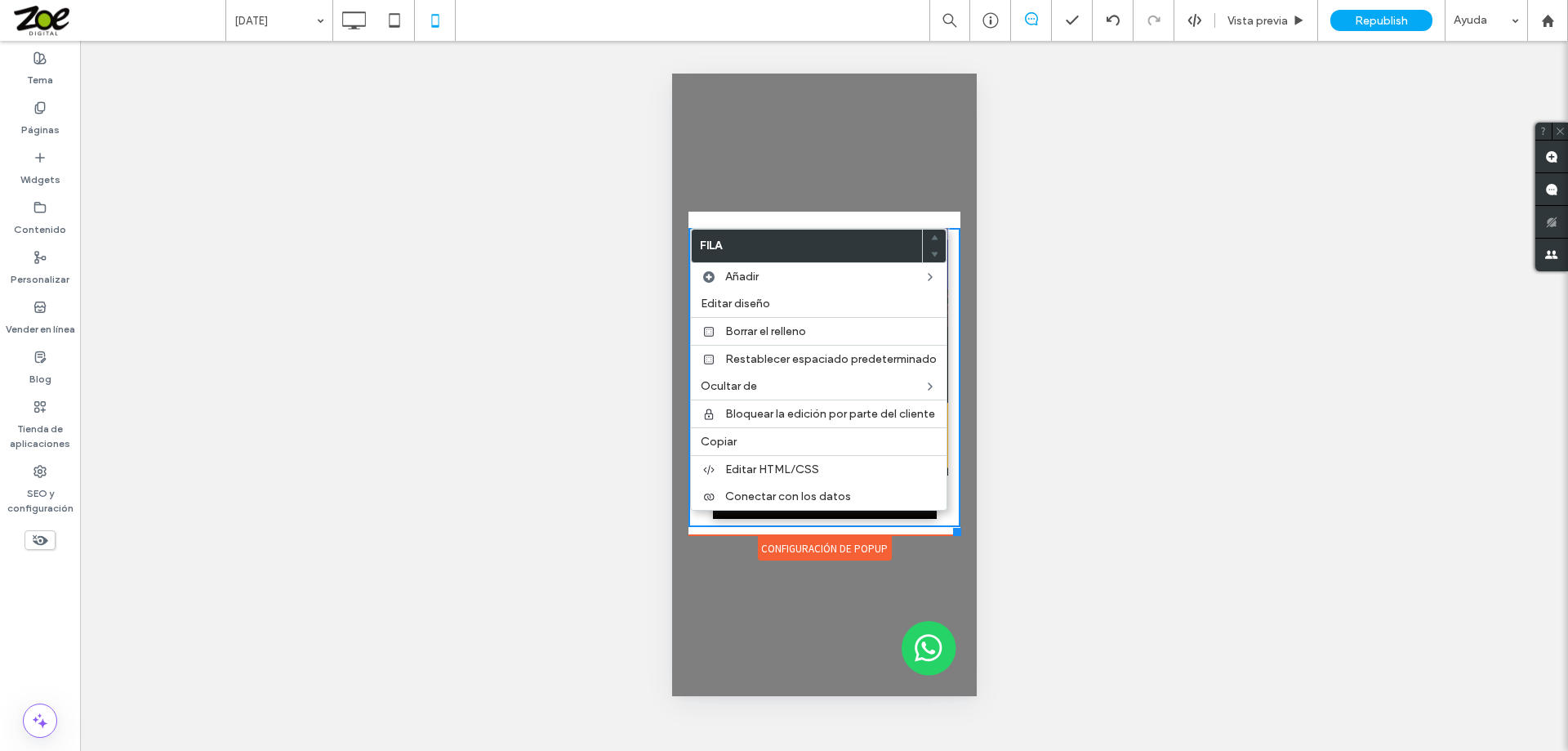
click at [831, 550] on div "Configuración de popup" at bounding box center [824, 548] width 134 height 24
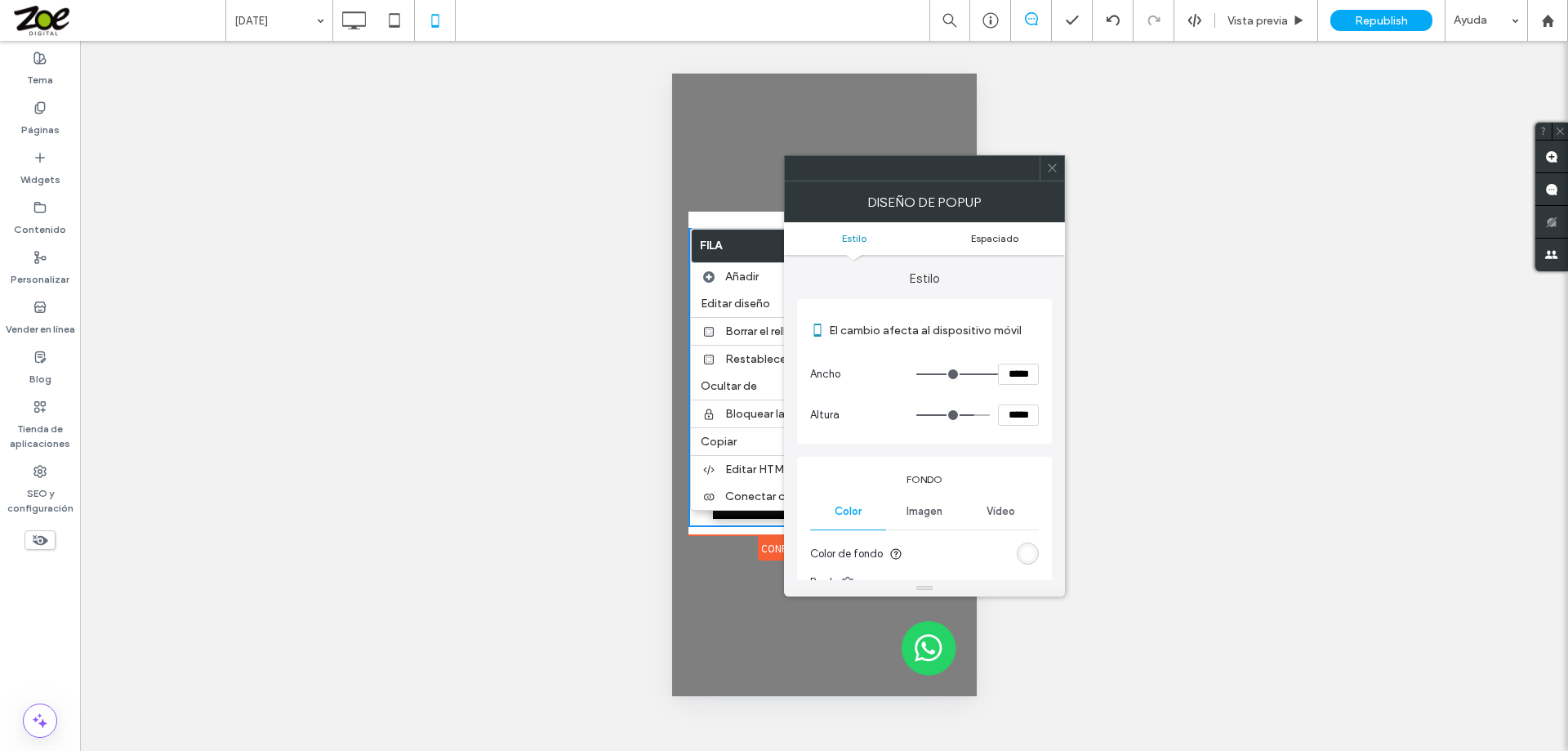
click at [983, 233] on span "Espaciado" at bounding box center [994, 238] width 47 height 12
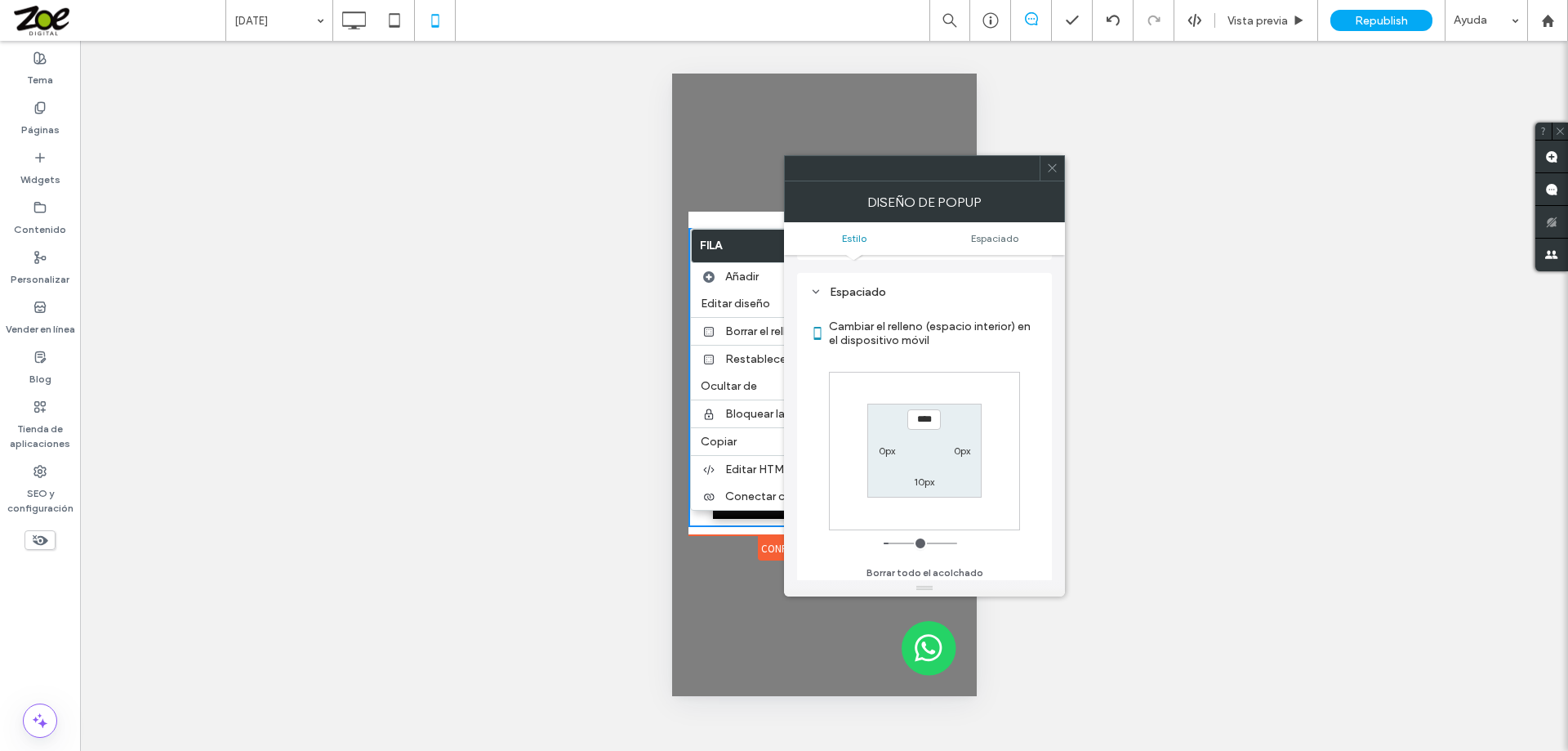
scroll to position [584, 0]
type input "****"
click at [921, 477] on label "10px" at bounding box center [924, 476] width 21 height 12
type input "**"
type input "*"
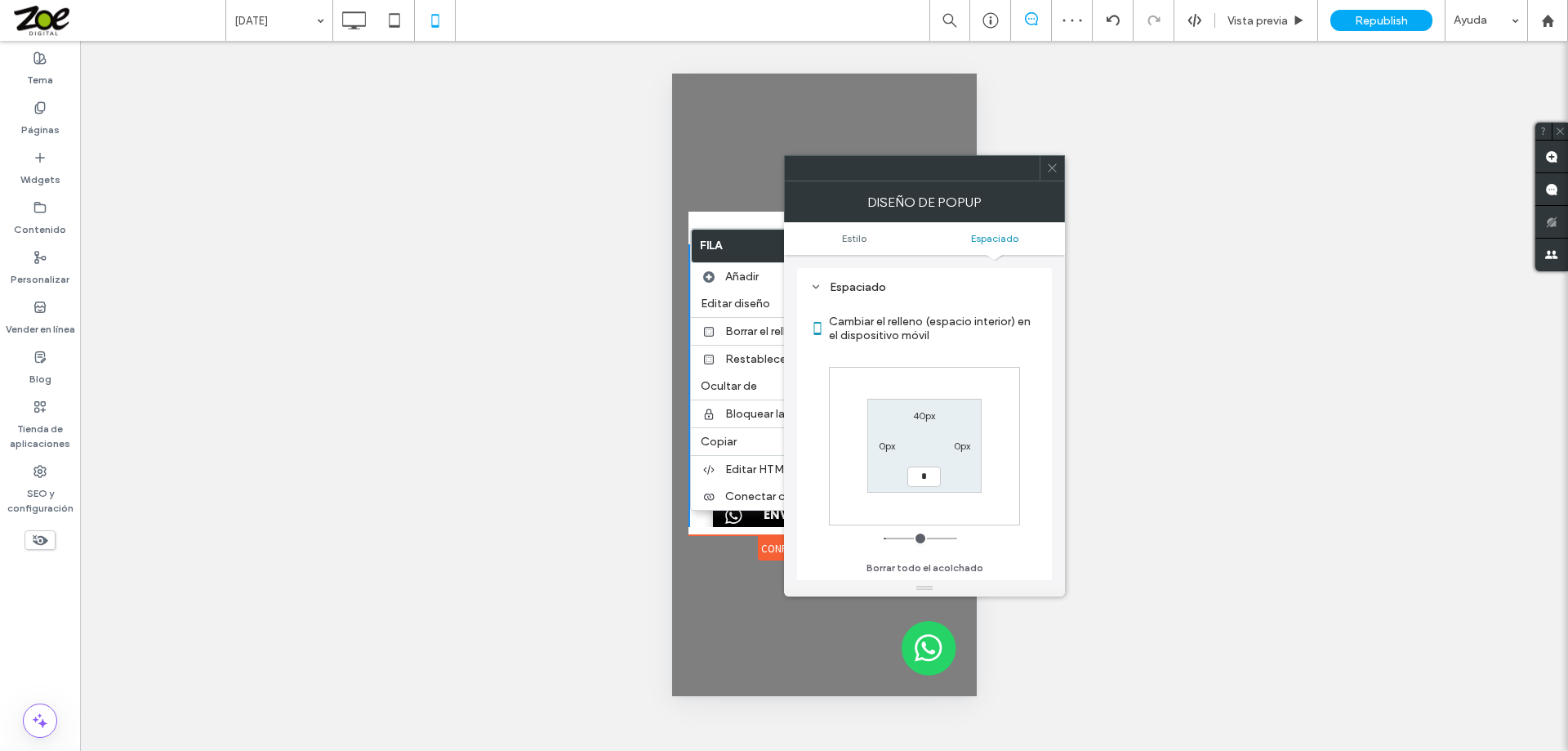
type input "*"
type input "***"
drag, startPoint x: 1058, startPoint y: 166, endPoint x: 1031, endPoint y: 177, distance: 29.2
click at [1057, 166] on div at bounding box center [1052, 168] width 24 height 24
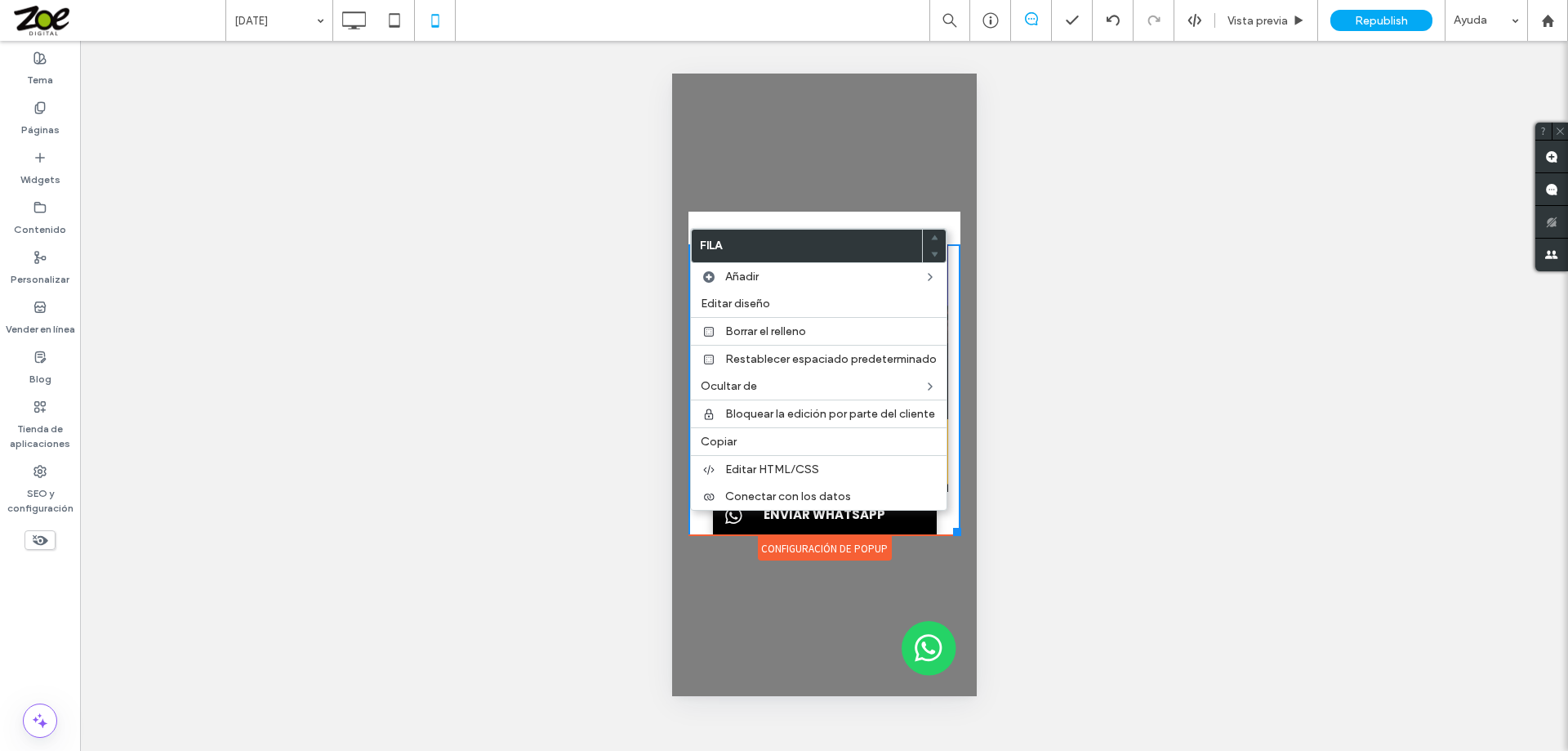
click at [1084, 366] on div "¿Hacer visible? Sí ¿Hacer visible? Sí ¿Hacer visible? Sí ¿Hacer visible? Sí" at bounding box center [824, 395] width 1488 height 710
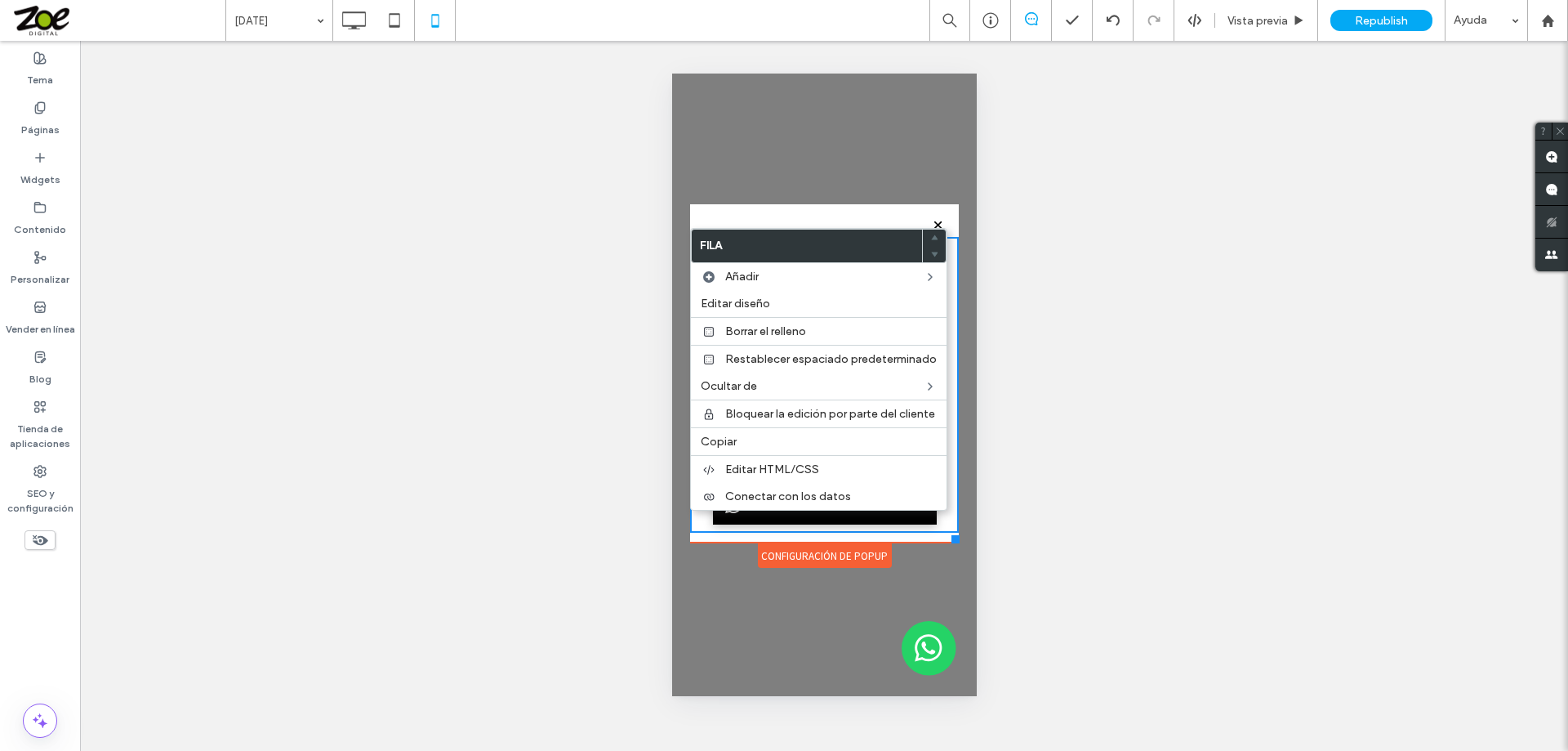
drag, startPoint x: 951, startPoint y: 529, endPoint x: 958, endPoint y: 542, distance: 14.8
click at [958, 542] on div "**********" at bounding box center [823, 385] width 277 height 369
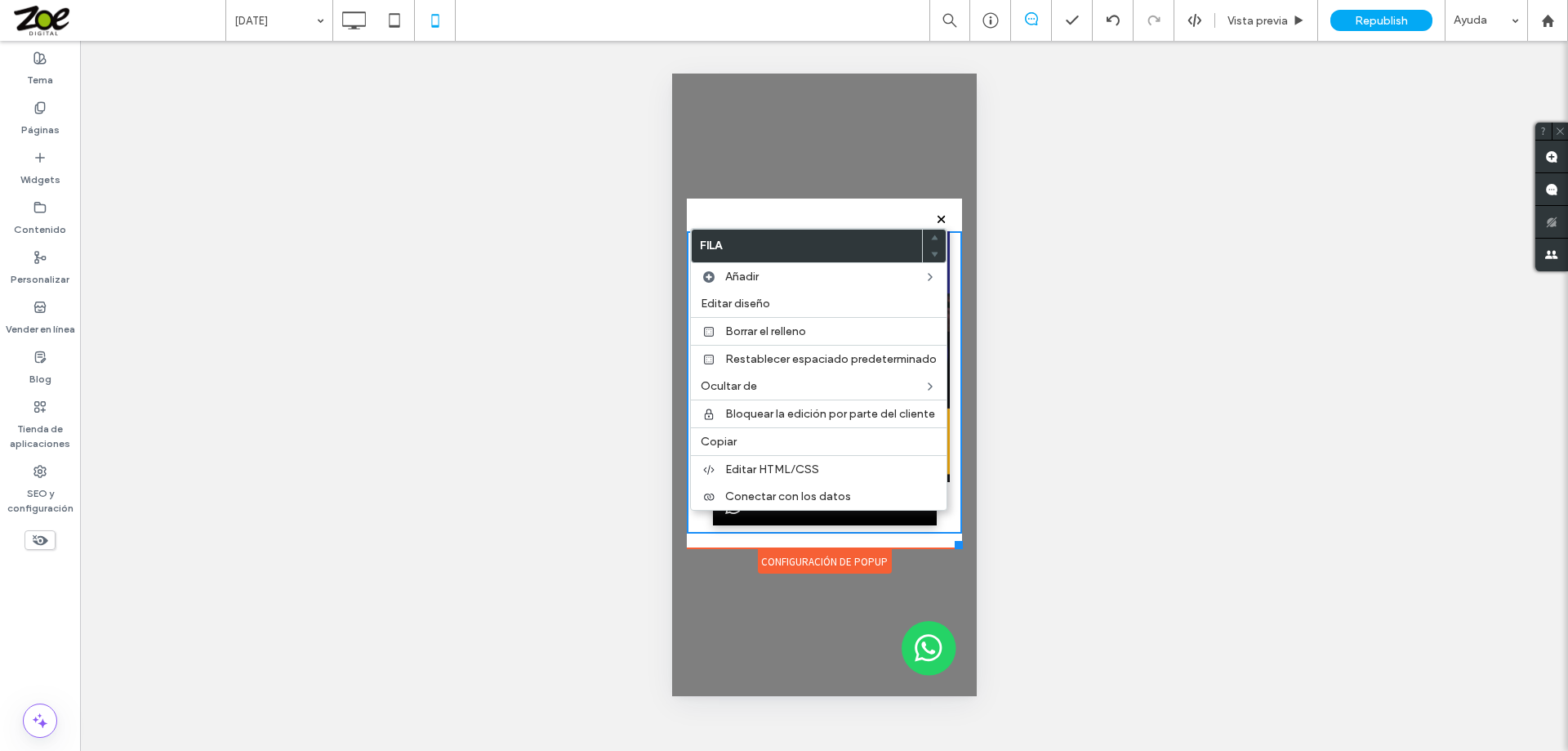
drag, startPoint x: 955, startPoint y: 532, endPoint x: 961, endPoint y: 548, distance: 17.1
click at [961, 548] on div at bounding box center [958, 545] width 8 height 8
click at [1053, 497] on div "¿Hacer visible? Sí ¿Hacer visible? Sí ¿Hacer visible? Sí ¿Hacer visible? Sí" at bounding box center [824, 395] width 1488 height 710
click at [813, 135] on div at bounding box center [824, 384] width 305 height 622
click at [358, 15] on icon at bounding box center [353, 20] width 33 height 33
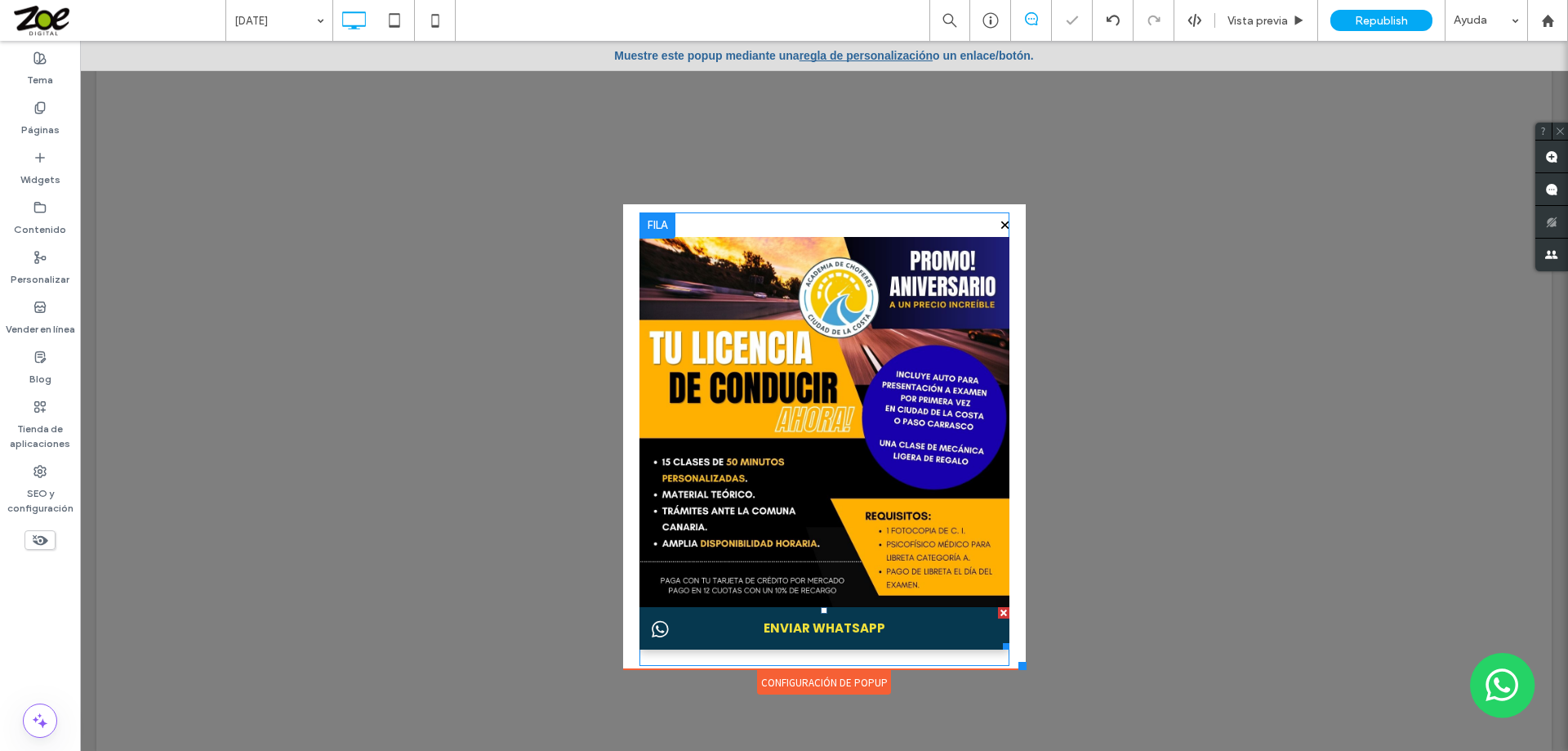
scroll to position [0, 0]
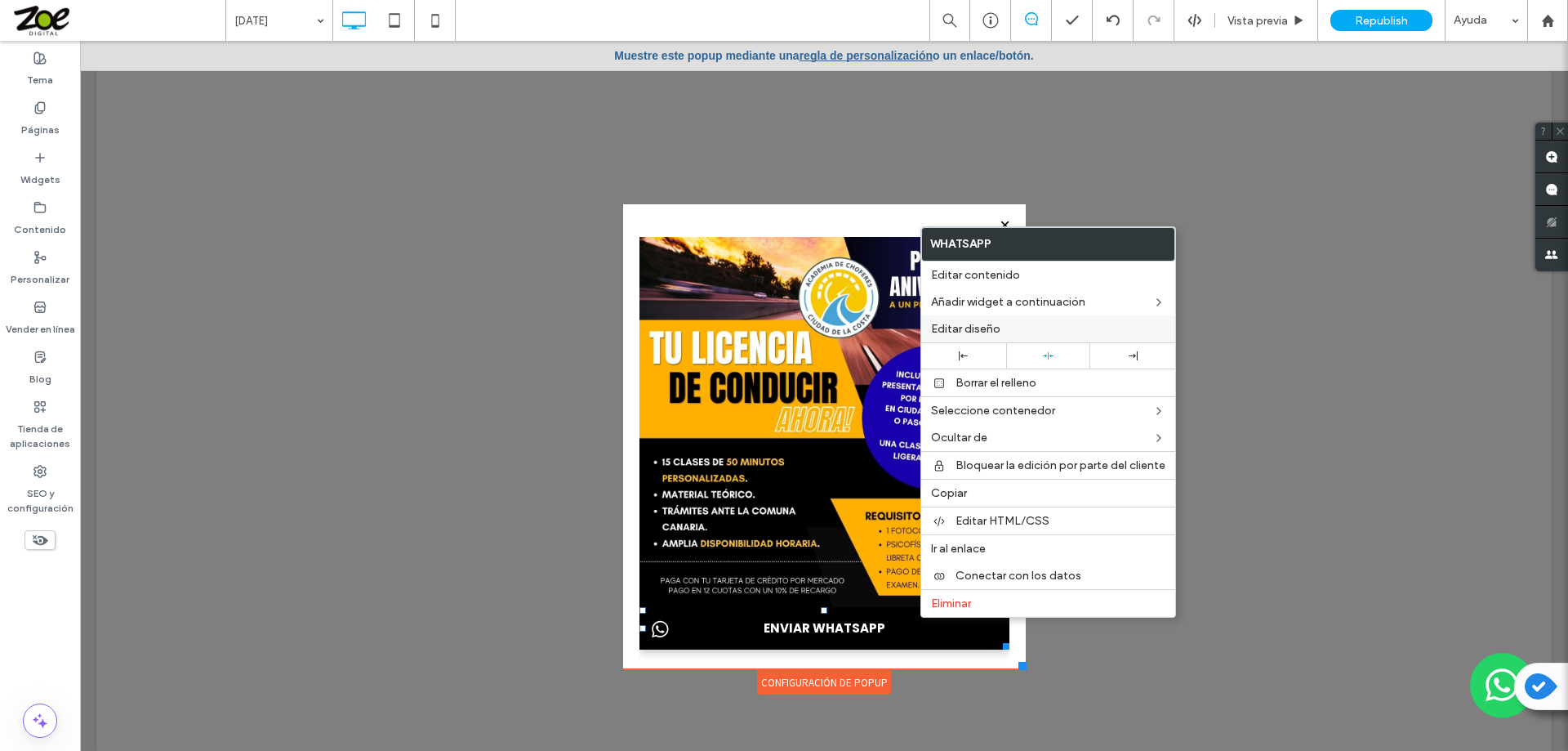
click at [981, 325] on span "Editar diseño" at bounding box center [966, 328] width 70 height 14
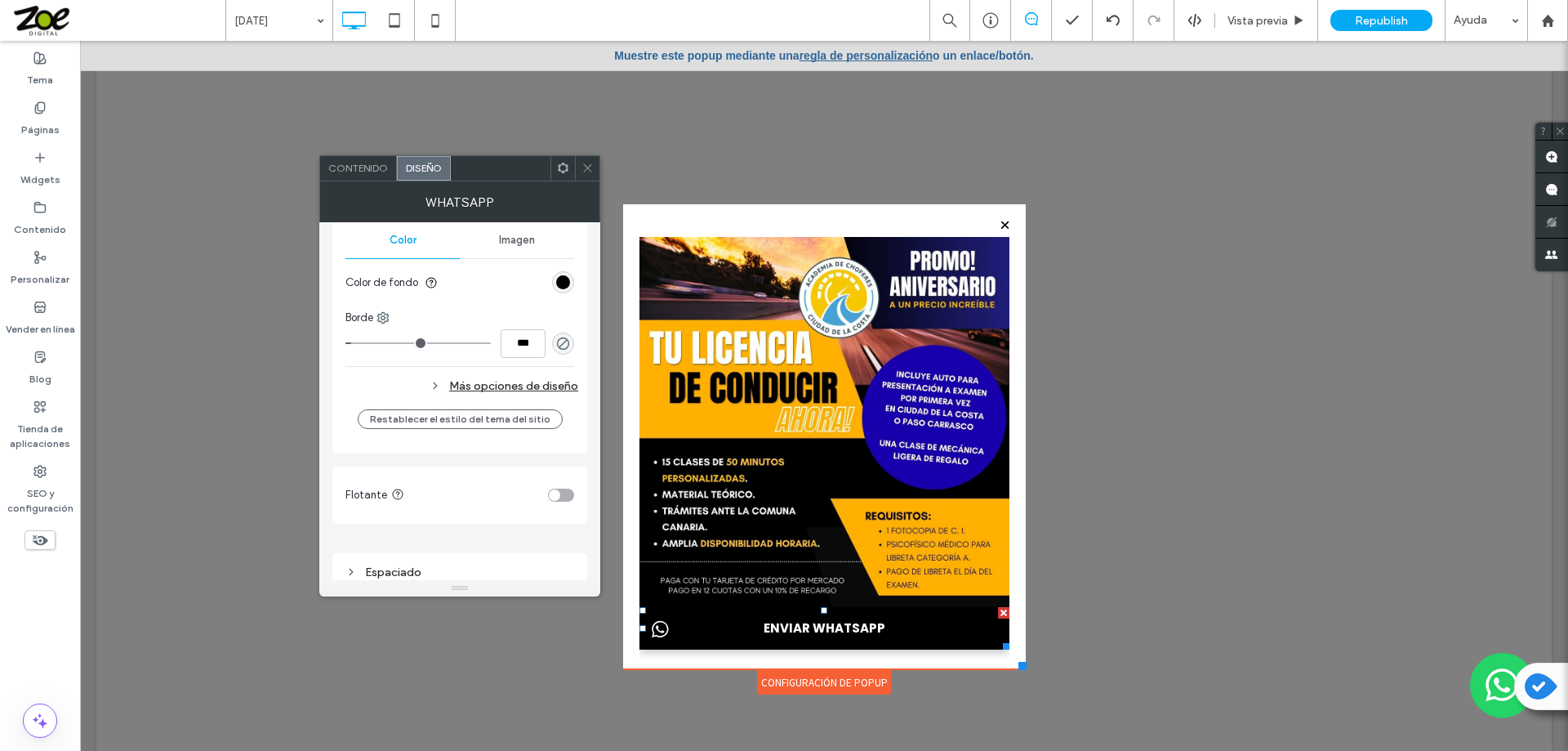
scroll to position [472, 0]
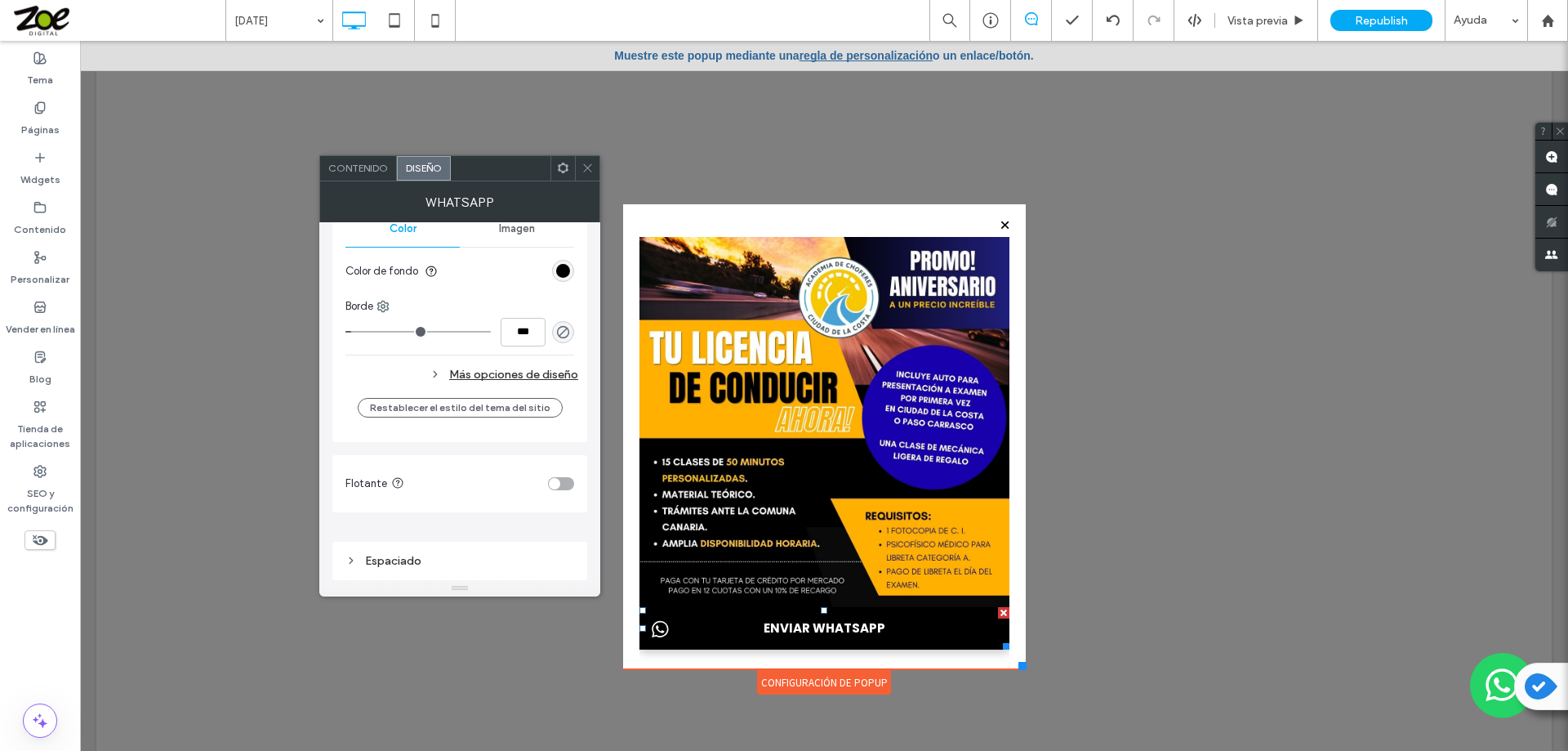
click at [412, 558] on div "Espaciado" at bounding box center [459, 561] width 229 height 14
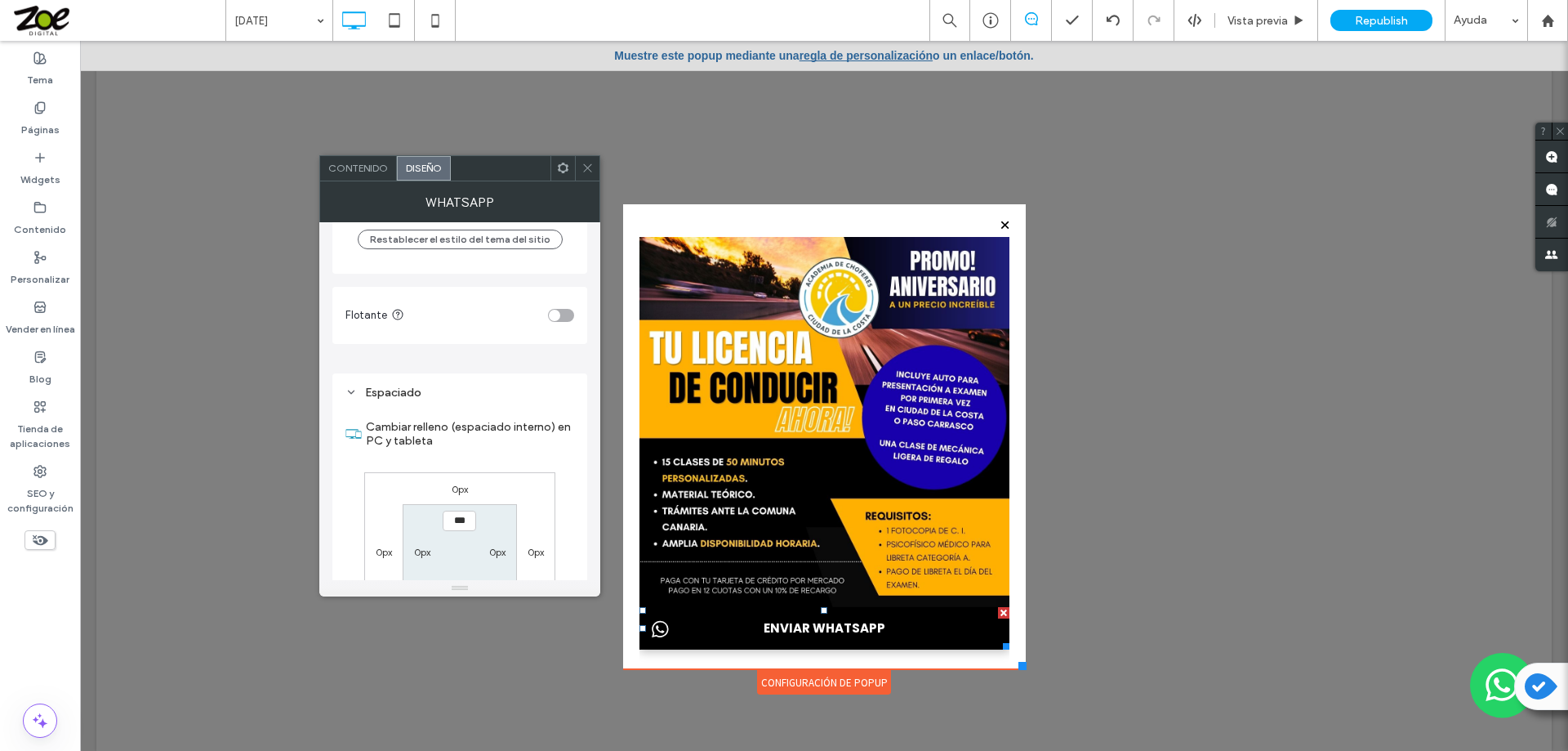
scroll to position [717, 0]
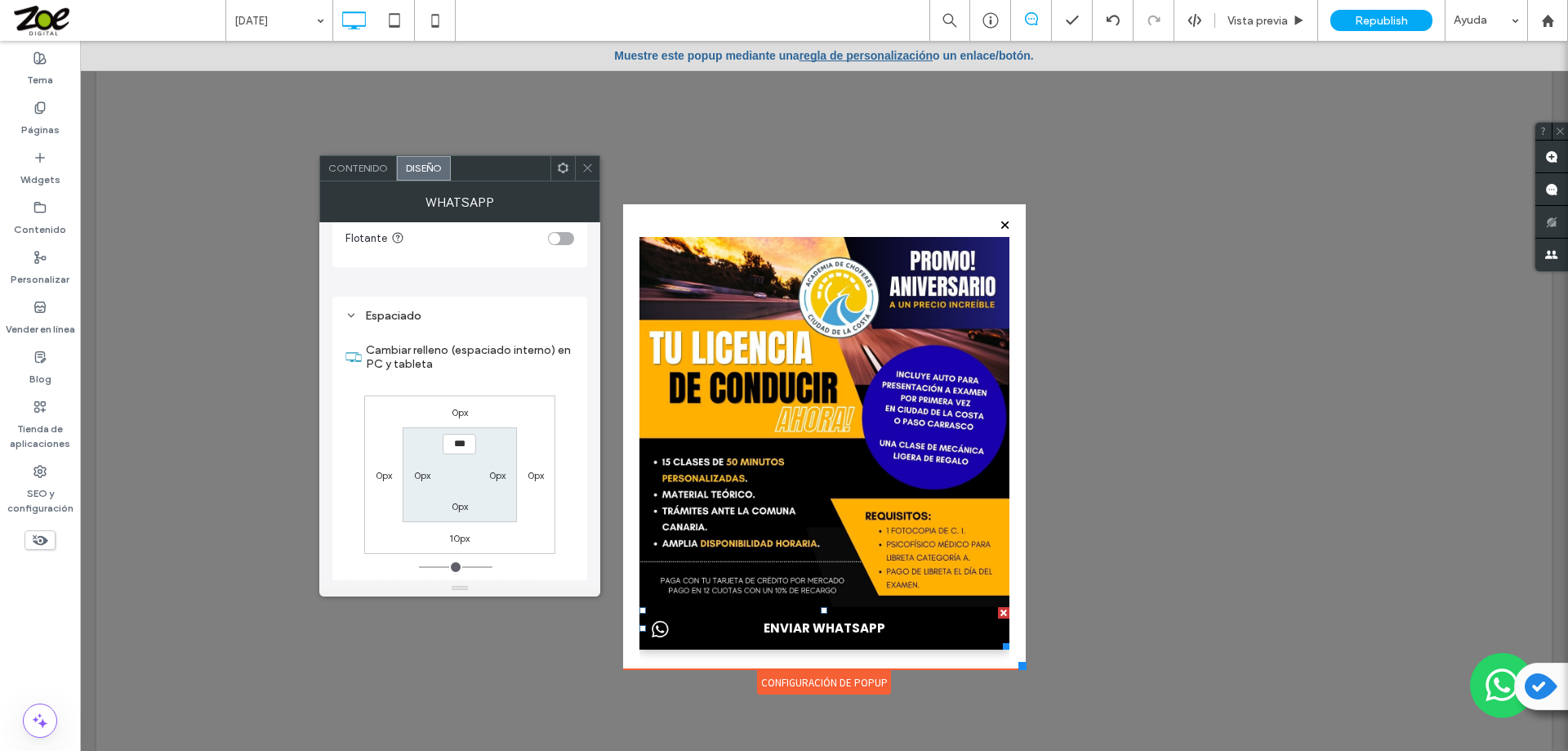
click at [460, 417] on label "0px" at bounding box center [459, 411] width 16 height 12
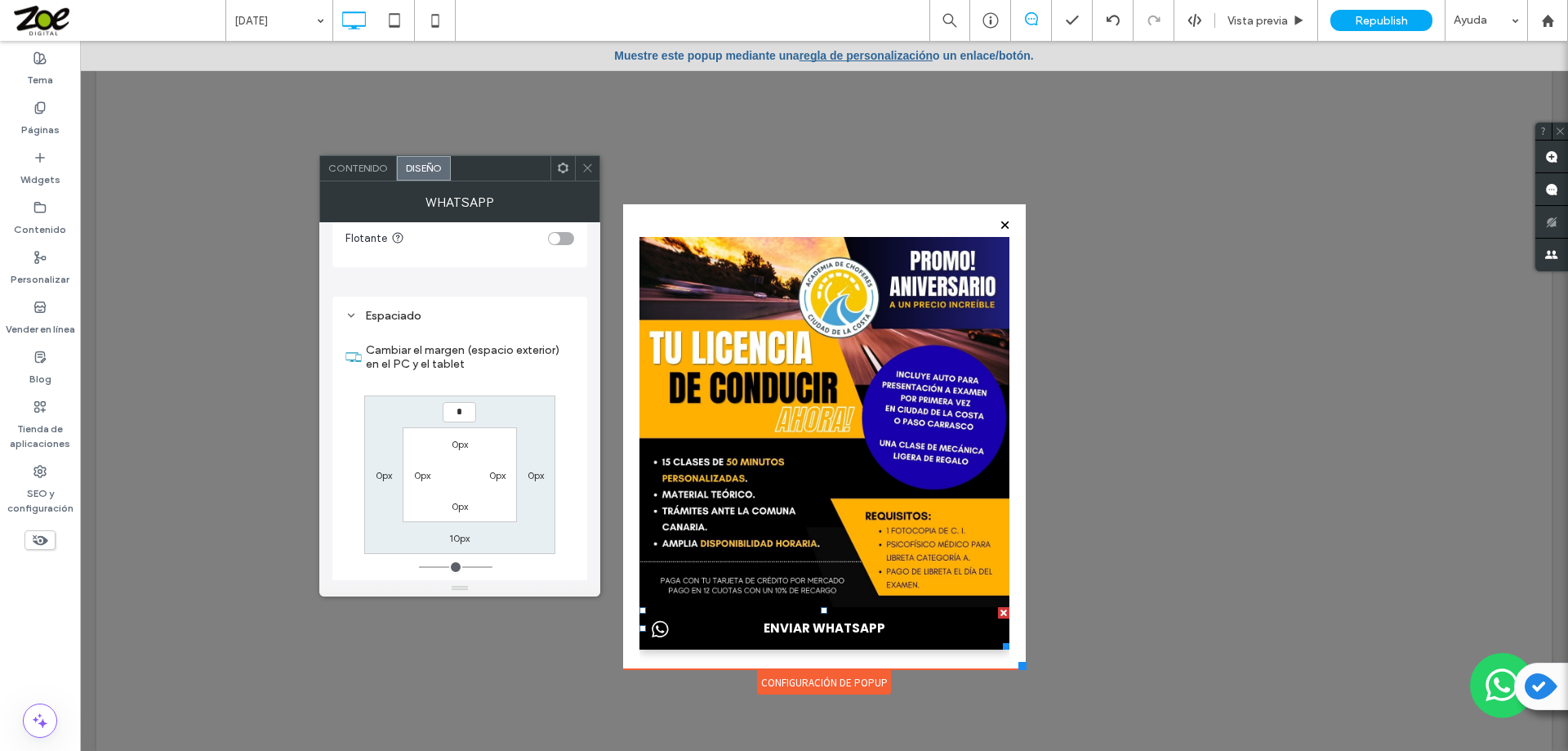
type input "*"
type input "***"
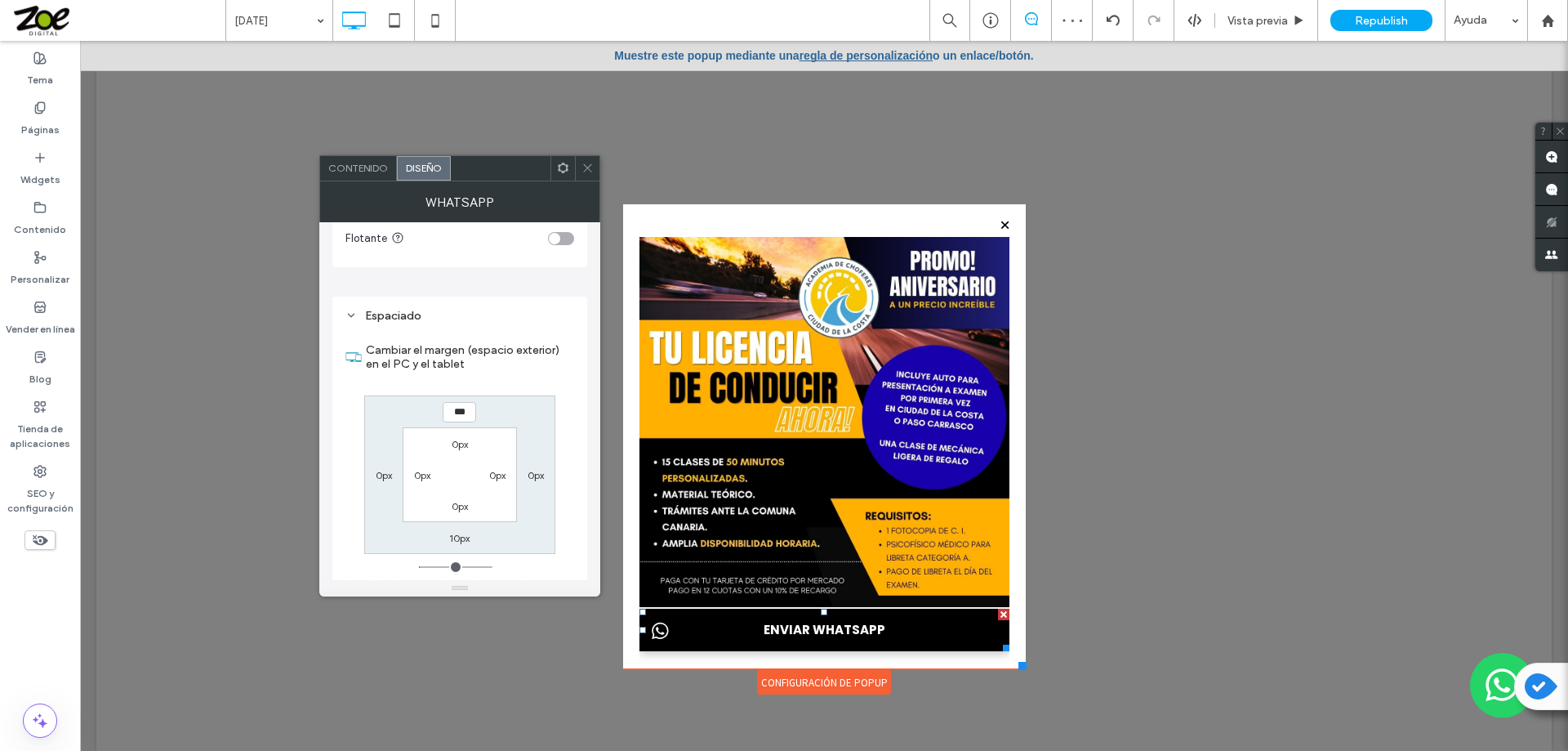
click at [592, 165] on icon at bounding box center [587, 168] width 12 height 12
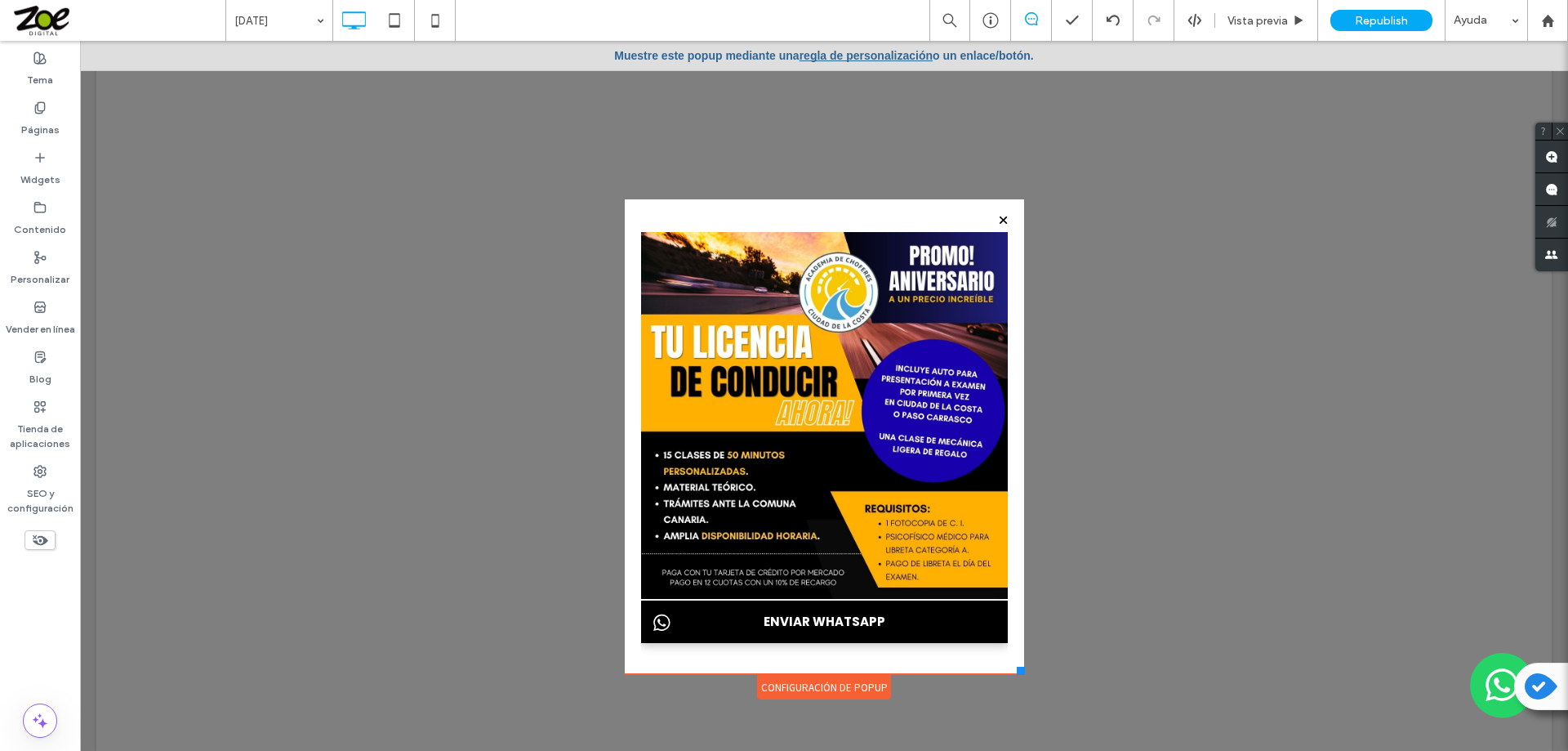
drag, startPoint x: 1018, startPoint y: 665, endPoint x: 1018, endPoint y: 674, distance: 9.0
click at [1018, 674] on div at bounding box center [1021, 670] width 8 height 8
click at [653, 647] on div "ENVIAR WHATSAPP Click To Paste" at bounding box center [824, 441] width 367 height 419
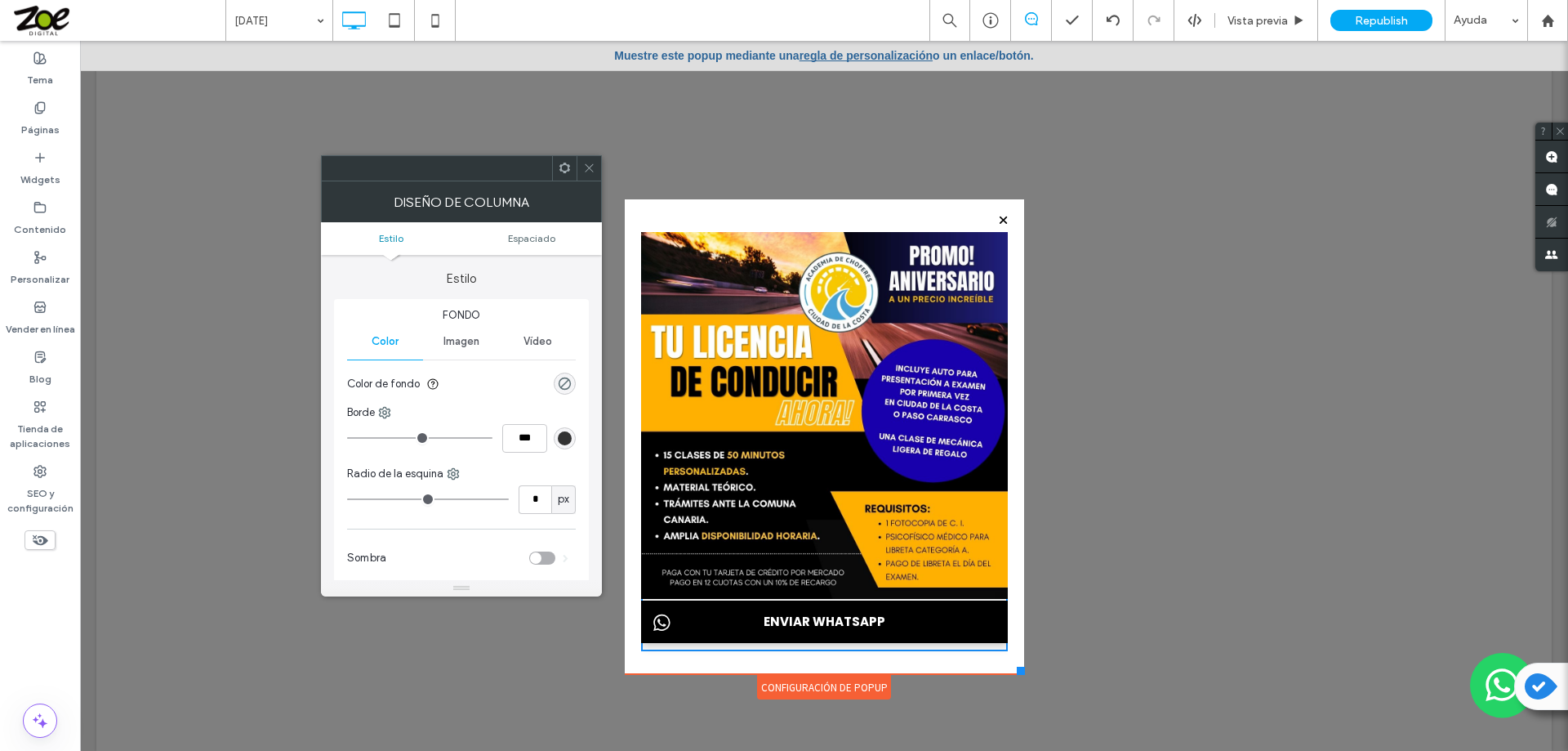
click at [596, 173] on div at bounding box center [589, 168] width 24 height 24
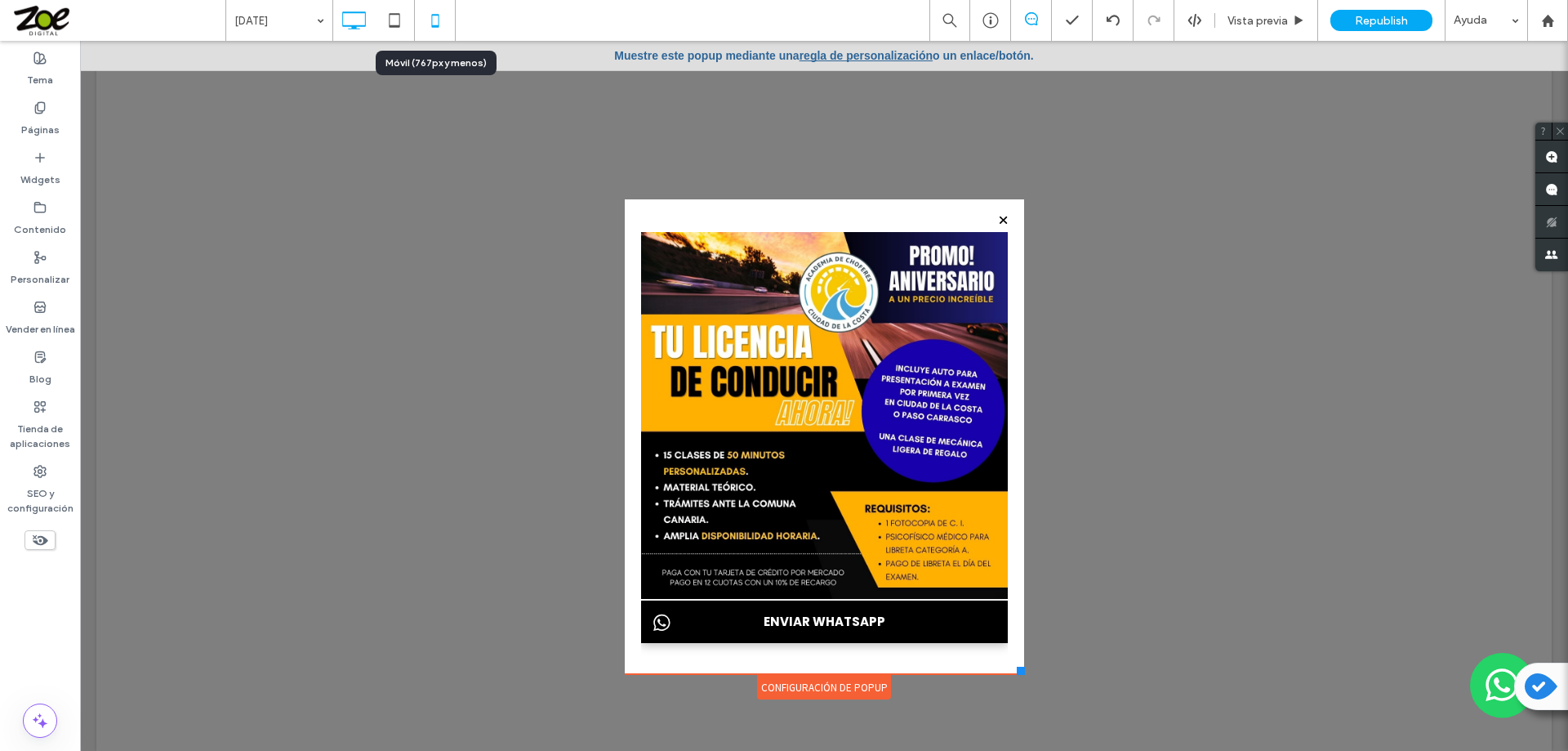
click at [435, 24] on icon at bounding box center [435, 20] width 33 height 33
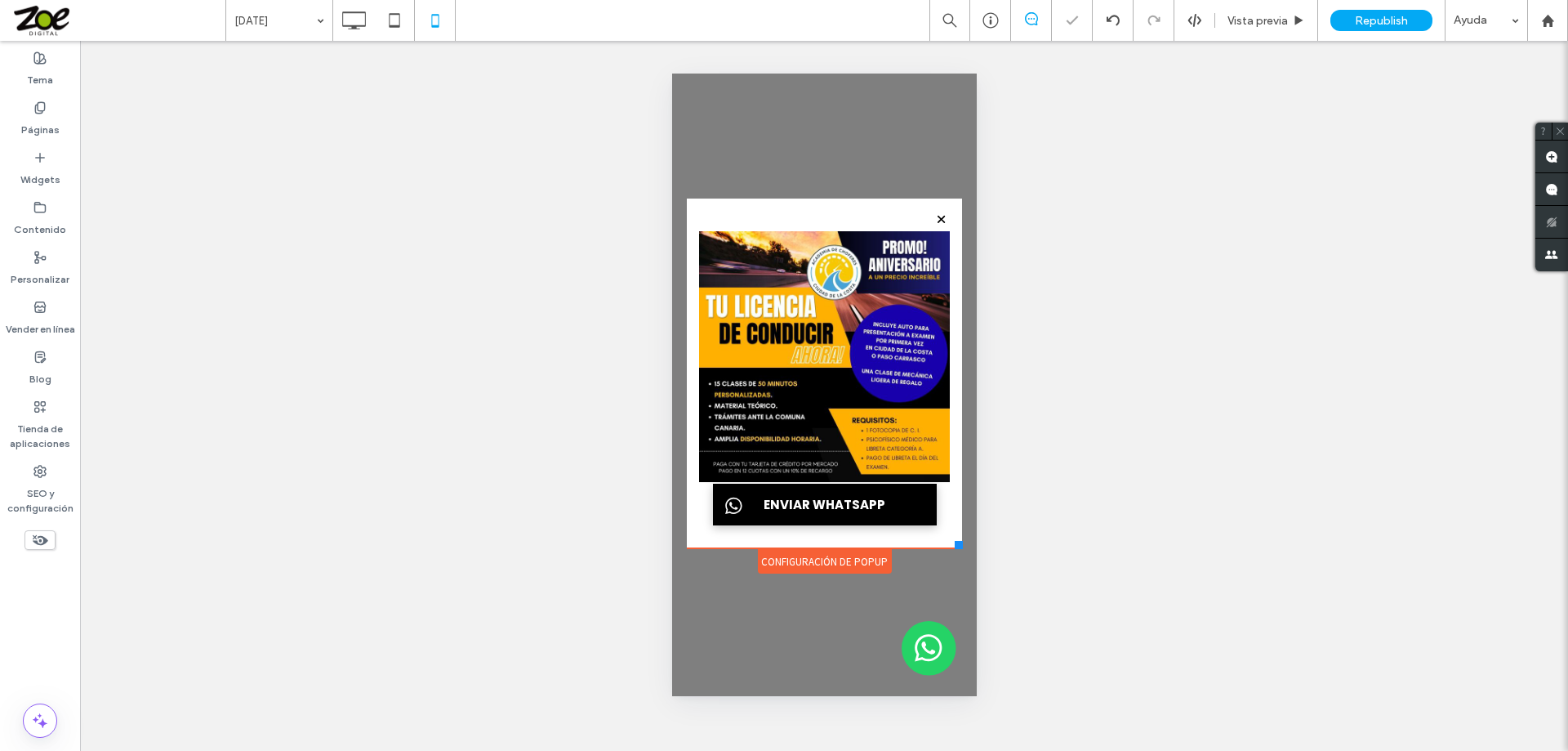
scroll to position [0, 0]
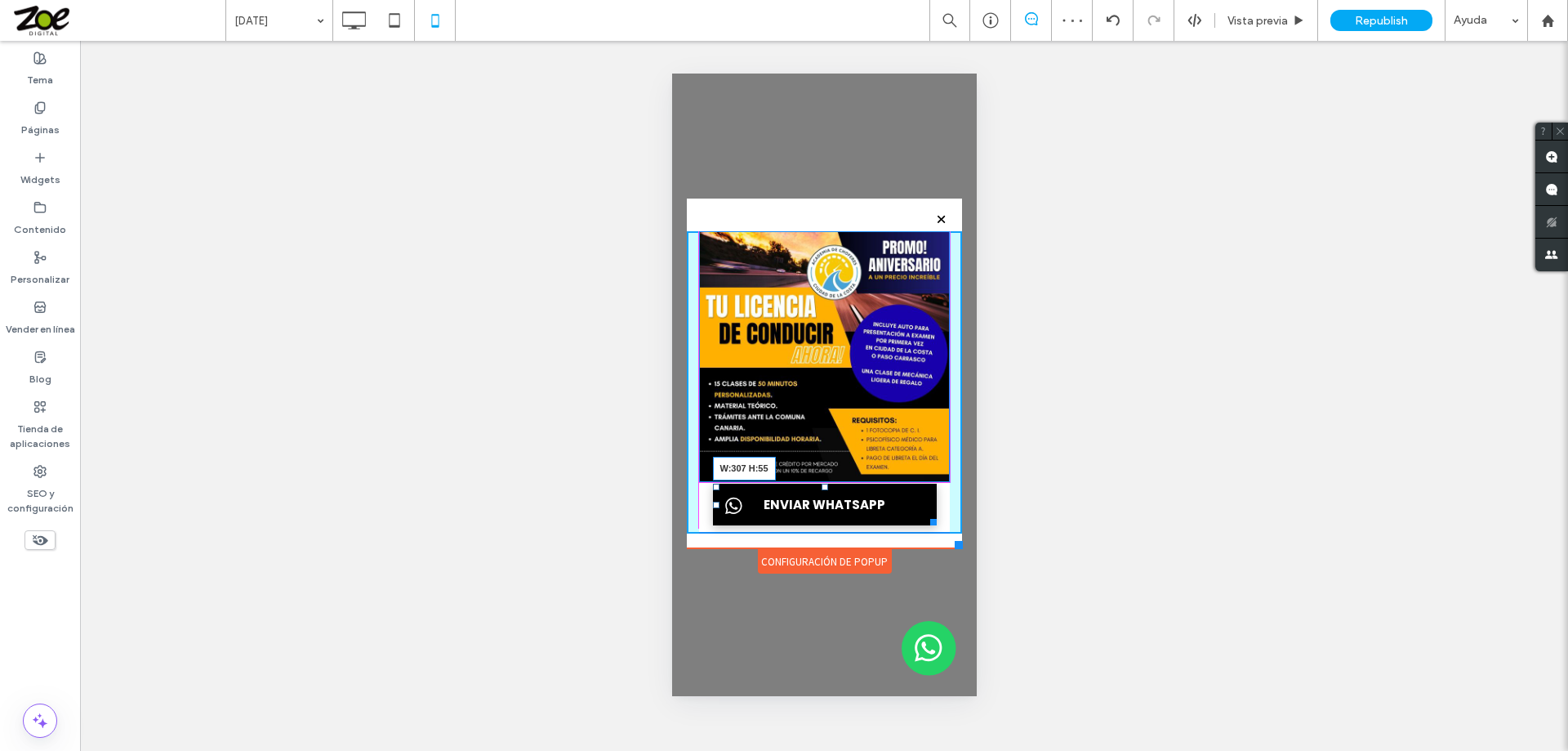
drag, startPoint x: 928, startPoint y: 519, endPoint x: 943, endPoint y: 523, distance: 15.5
click at [936, 523] on div at bounding box center [929, 519] width 12 height 12
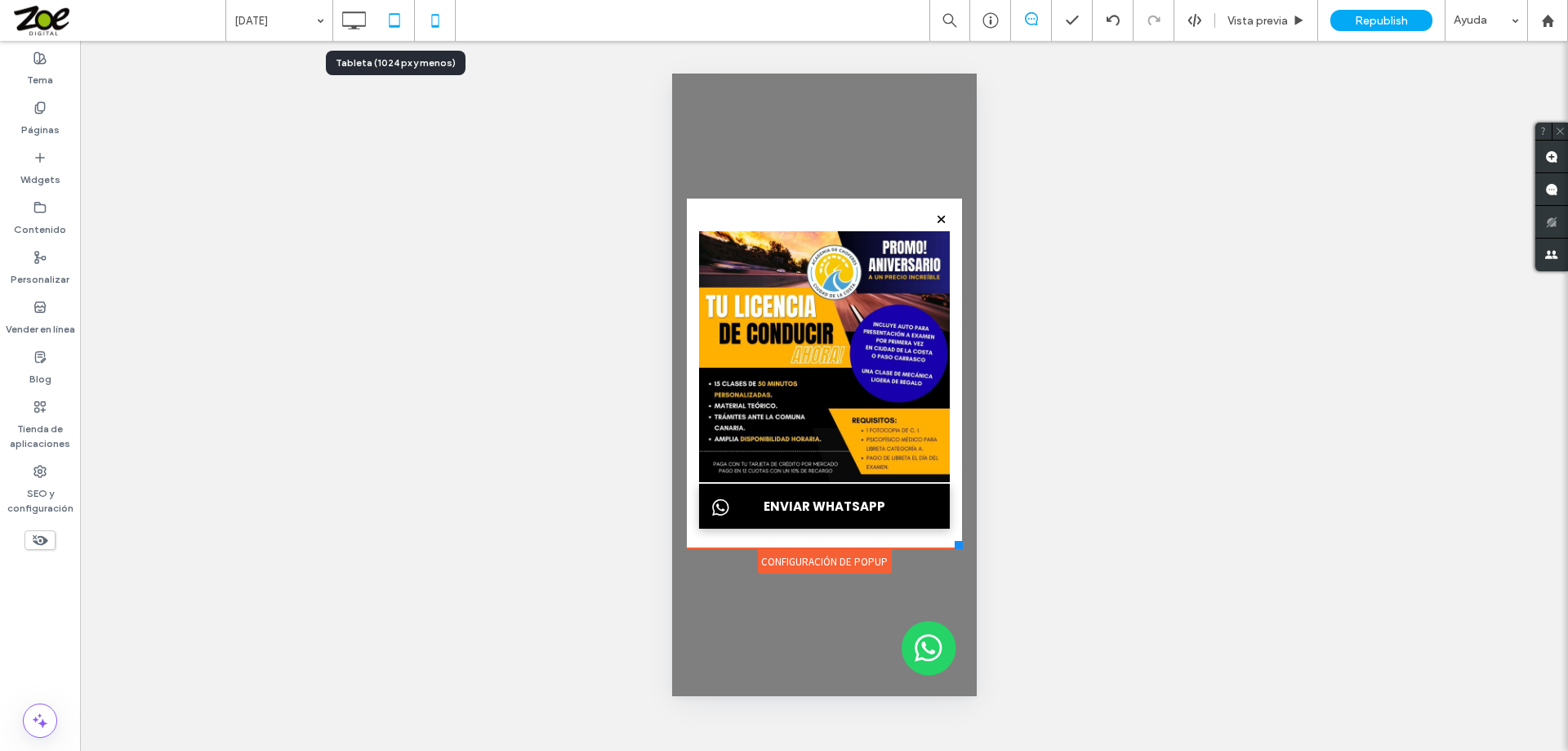
click at [395, 24] on icon at bounding box center [394, 20] width 33 height 33
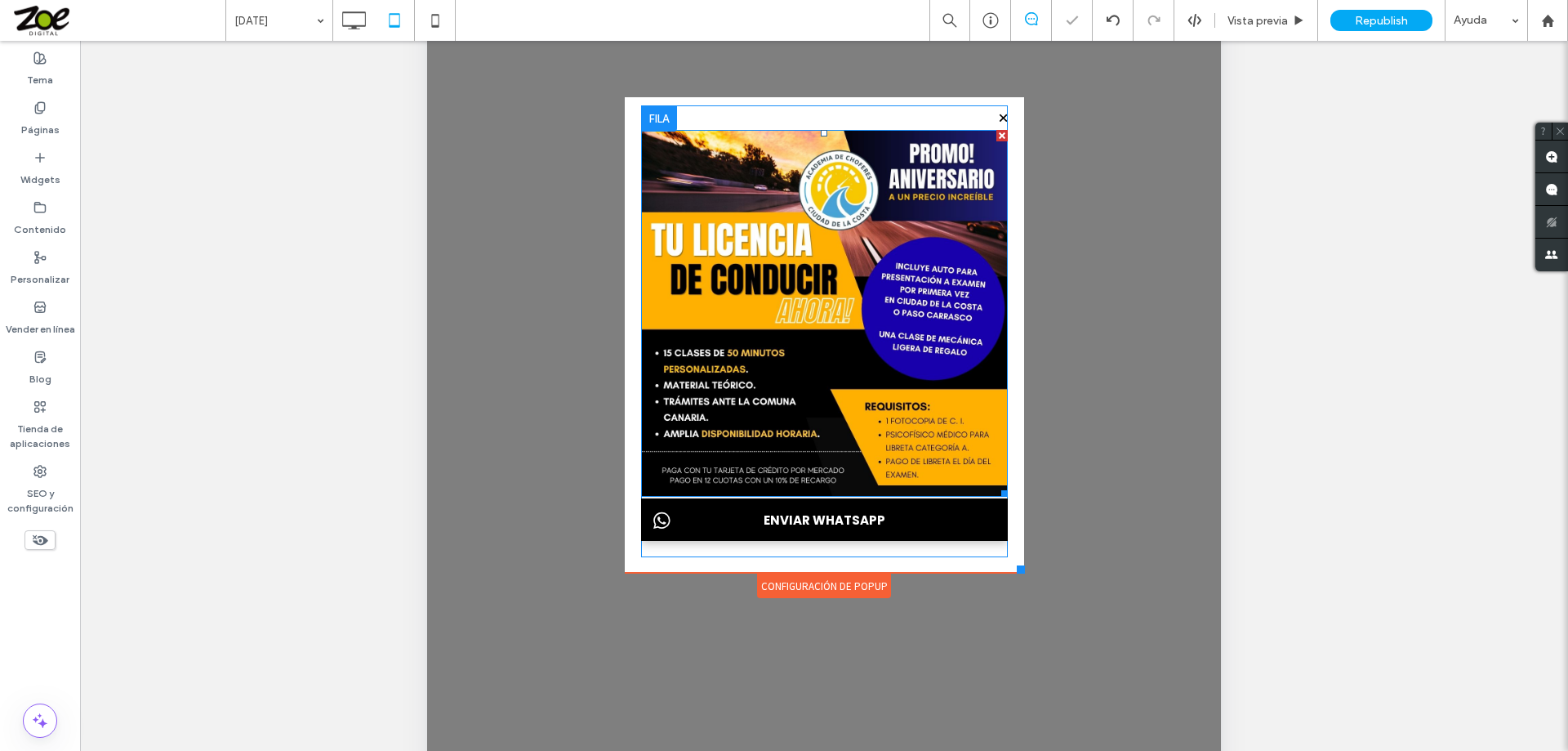
scroll to position [245, 0]
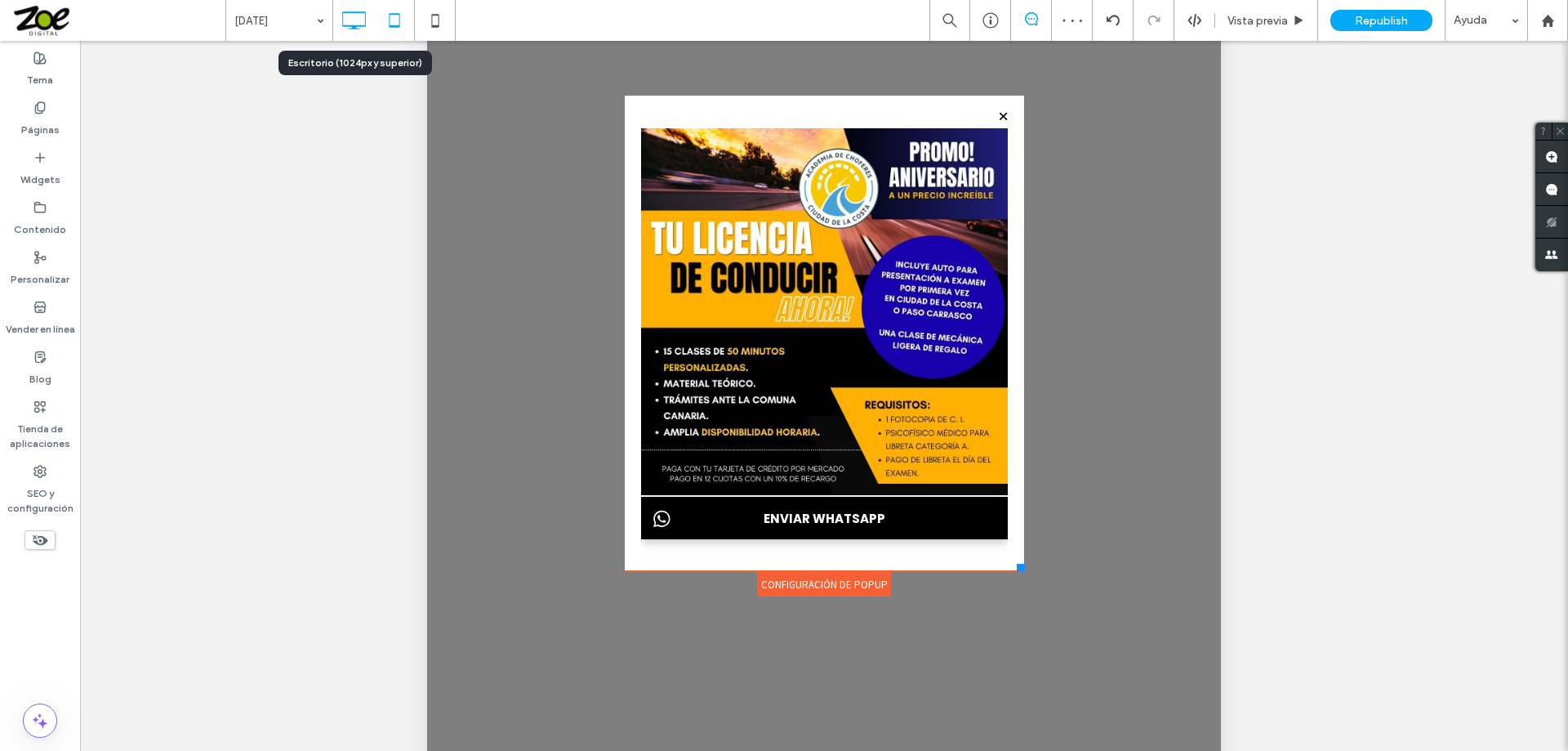
click at [355, 17] on icon at bounding box center [353, 20] width 33 height 33
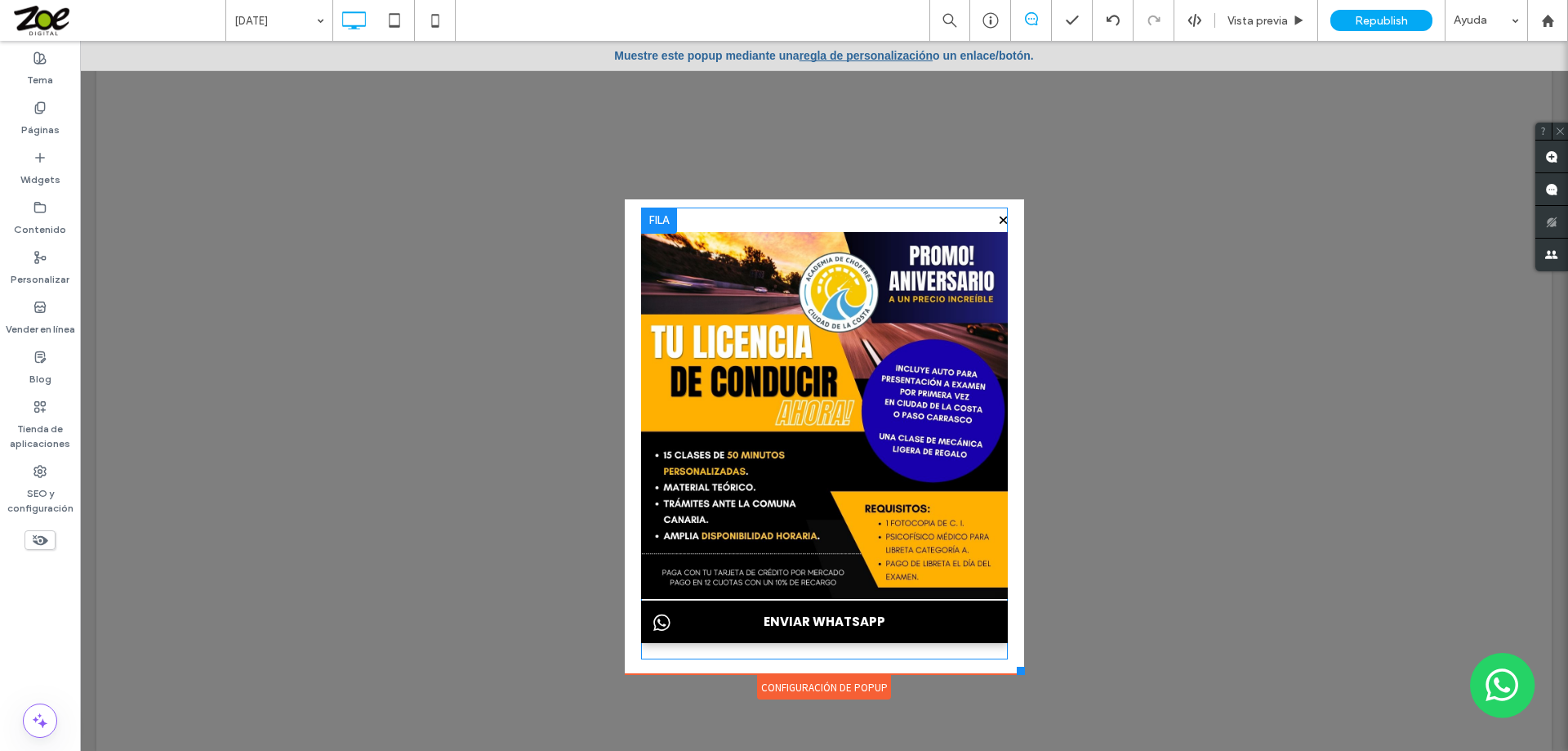
click at [912, 649] on div "ENVIAR WHATSAPP Click To Paste" at bounding box center [824, 441] width 367 height 419
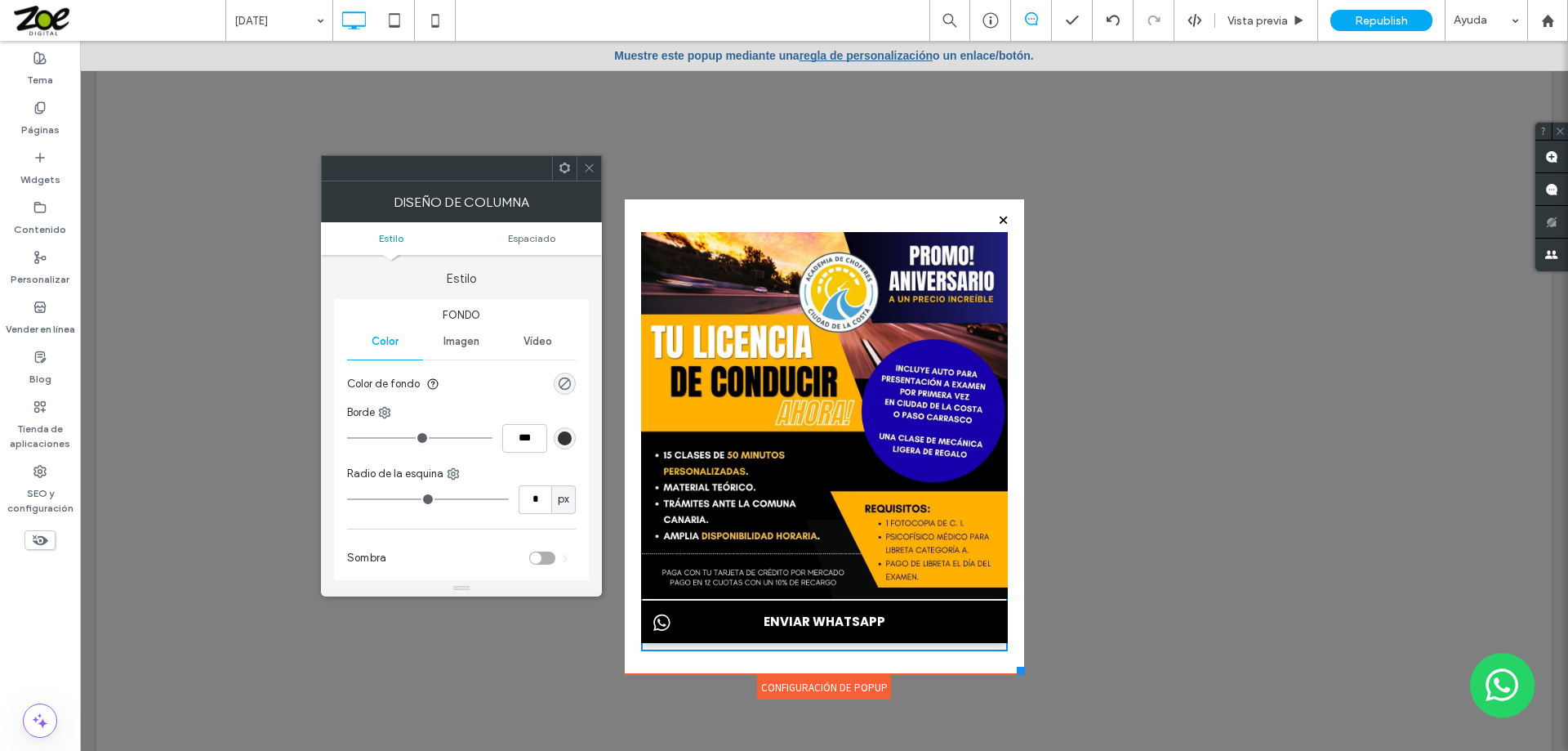
click at [683, 659] on div "ENVIAR WHATSAPP Click To Paste" at bounding box center [824, 433] width 367 height 452
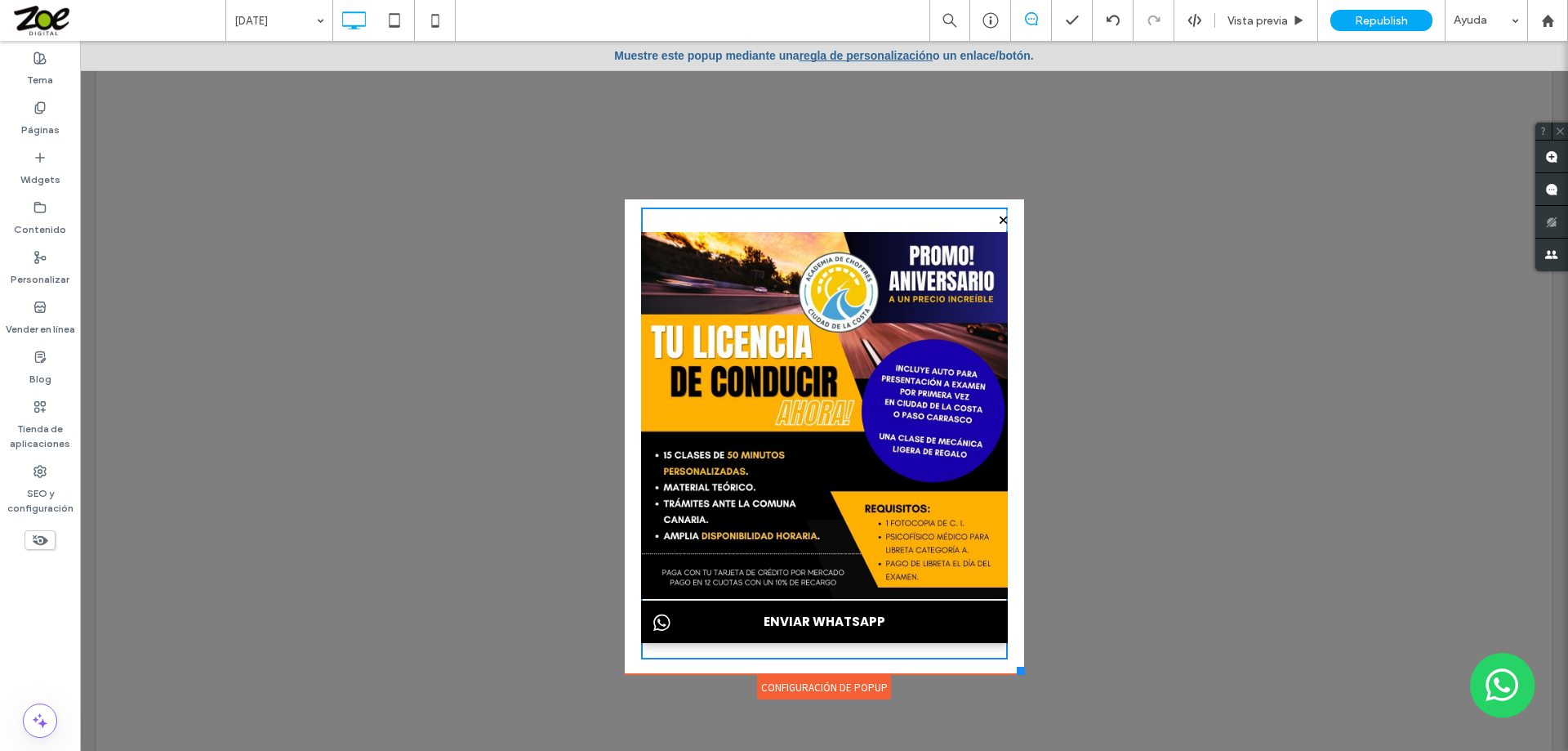
click at [664, 662] on div "ENVIAR WHATSAPP Click To Paste" at bounding box center [824, 440] width 367 height 467
click at [800, 682] on div "Configuración de popup" at bounding box center [824, 687] width 134 height 24
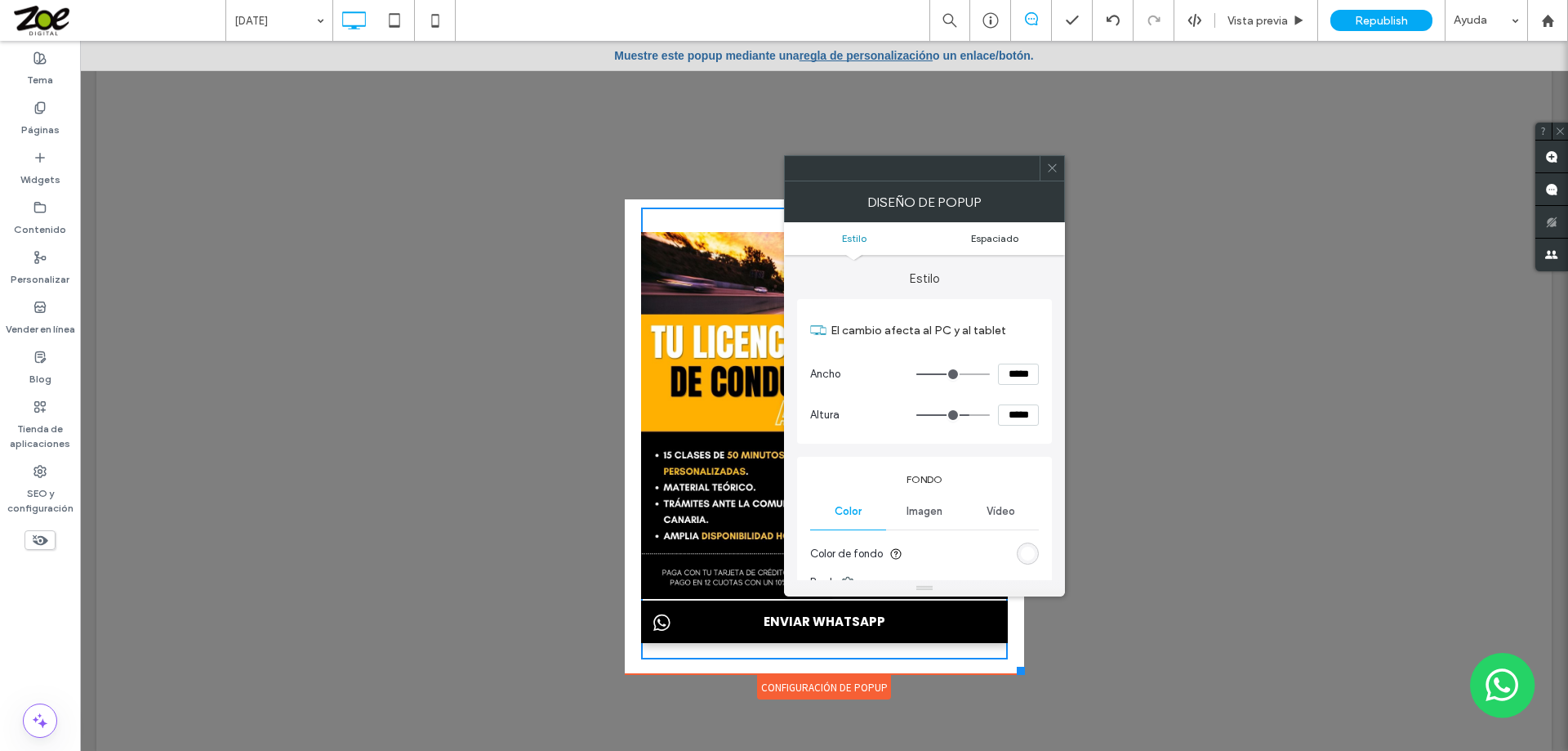
click at [992, 239] on span "Espaciado" at bounding box center [994, 238] width 47 height 12
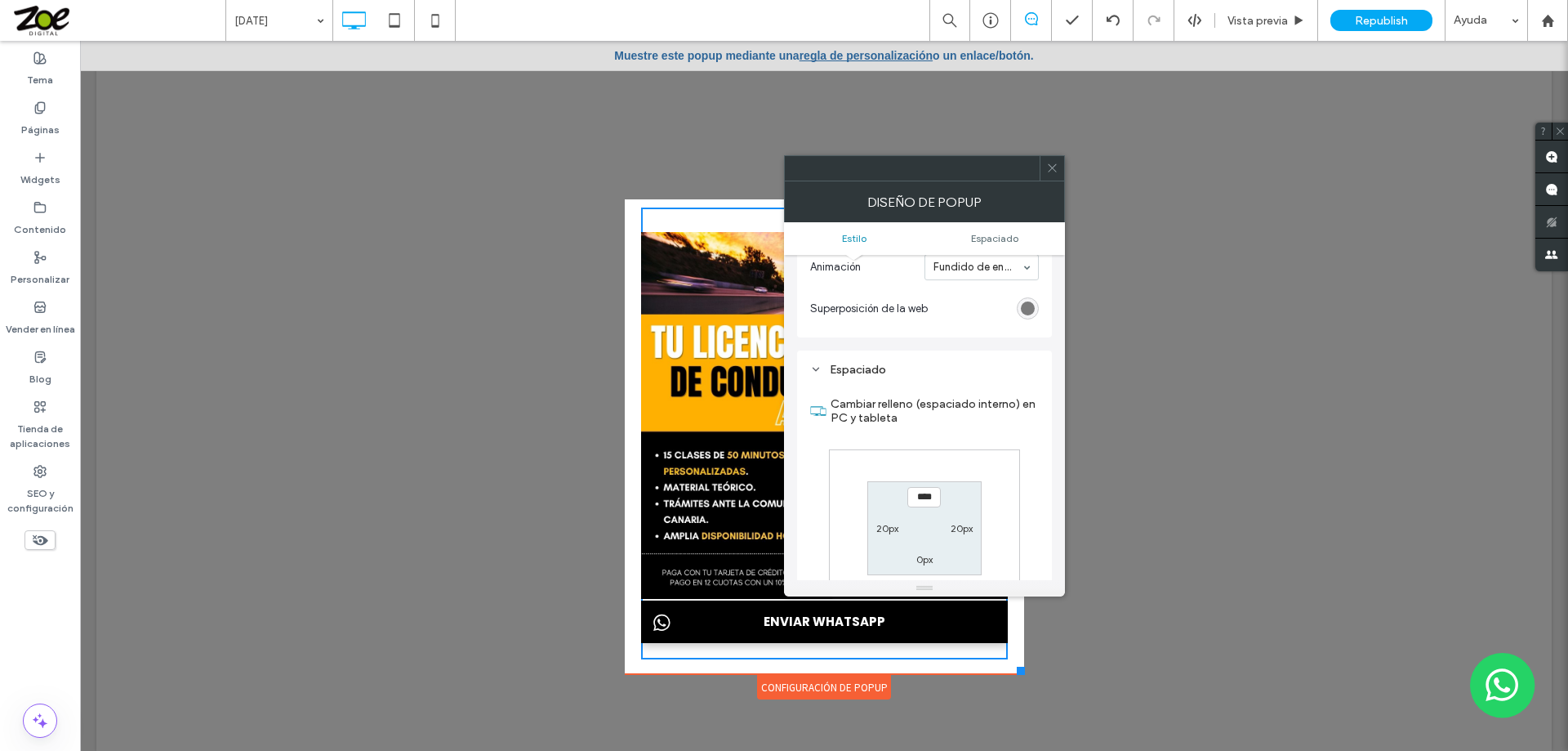
scroll to position [584, 0]
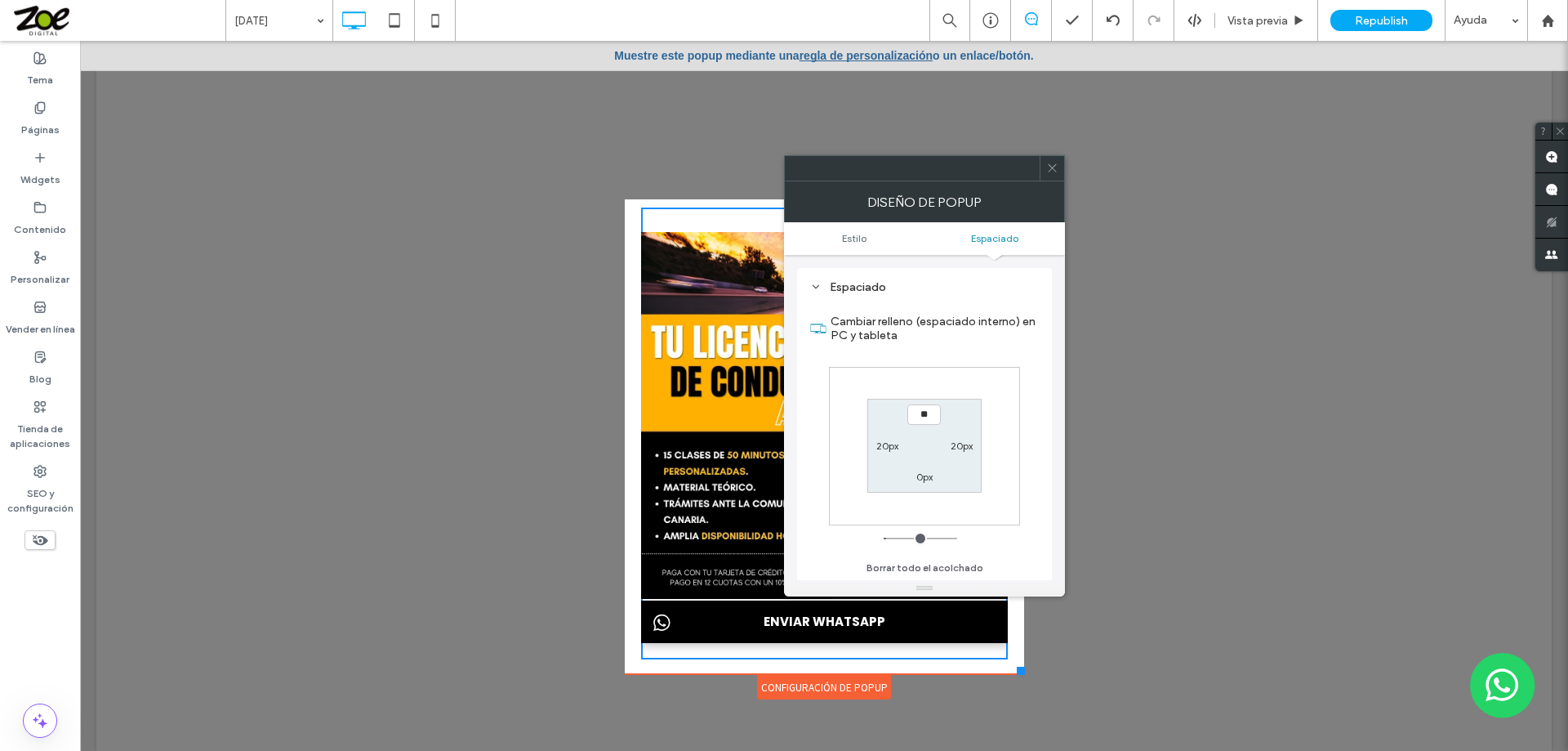
type input "****"
type input "**"
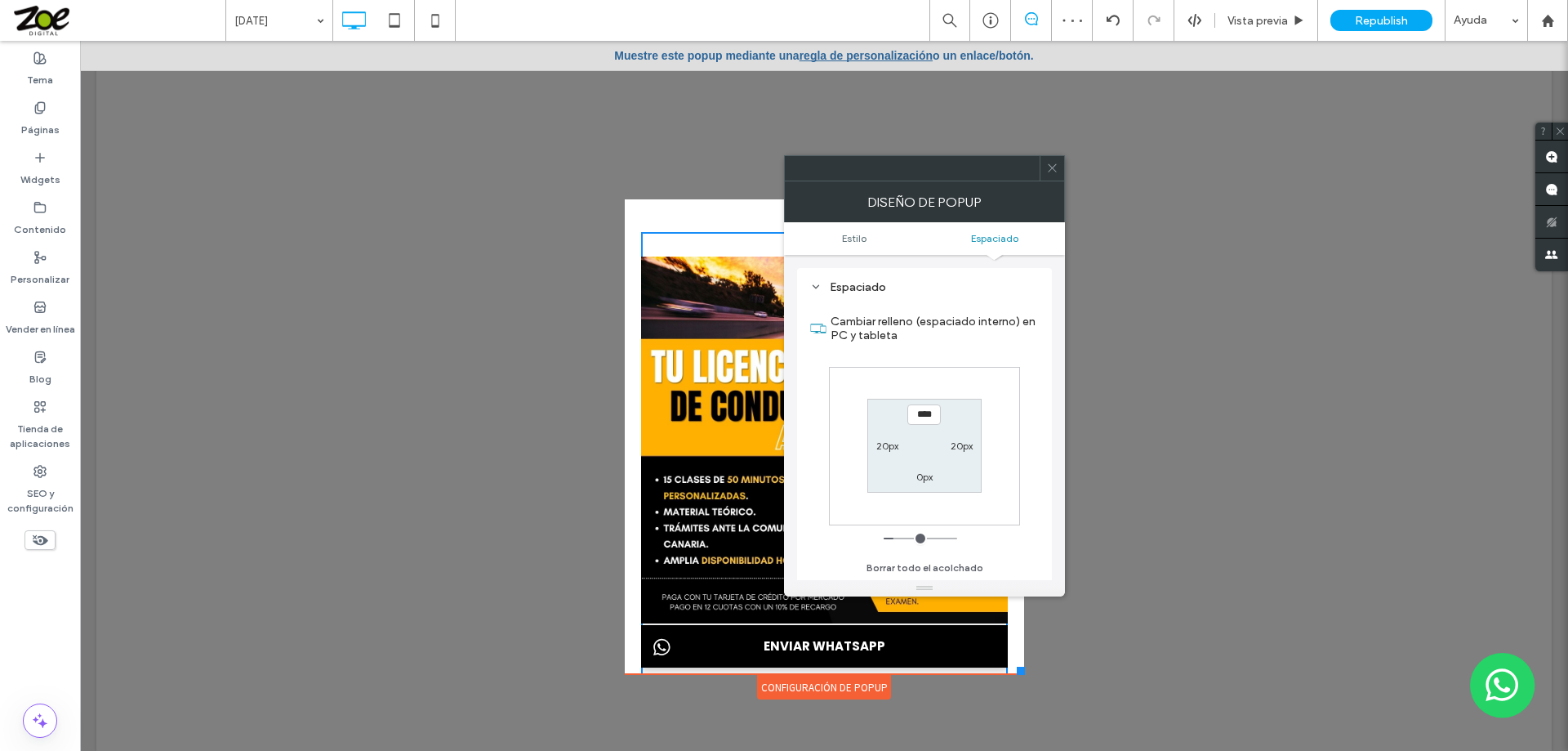
click at [1056, 178] on span at bounding box center [1052, 168] width 12 height 24
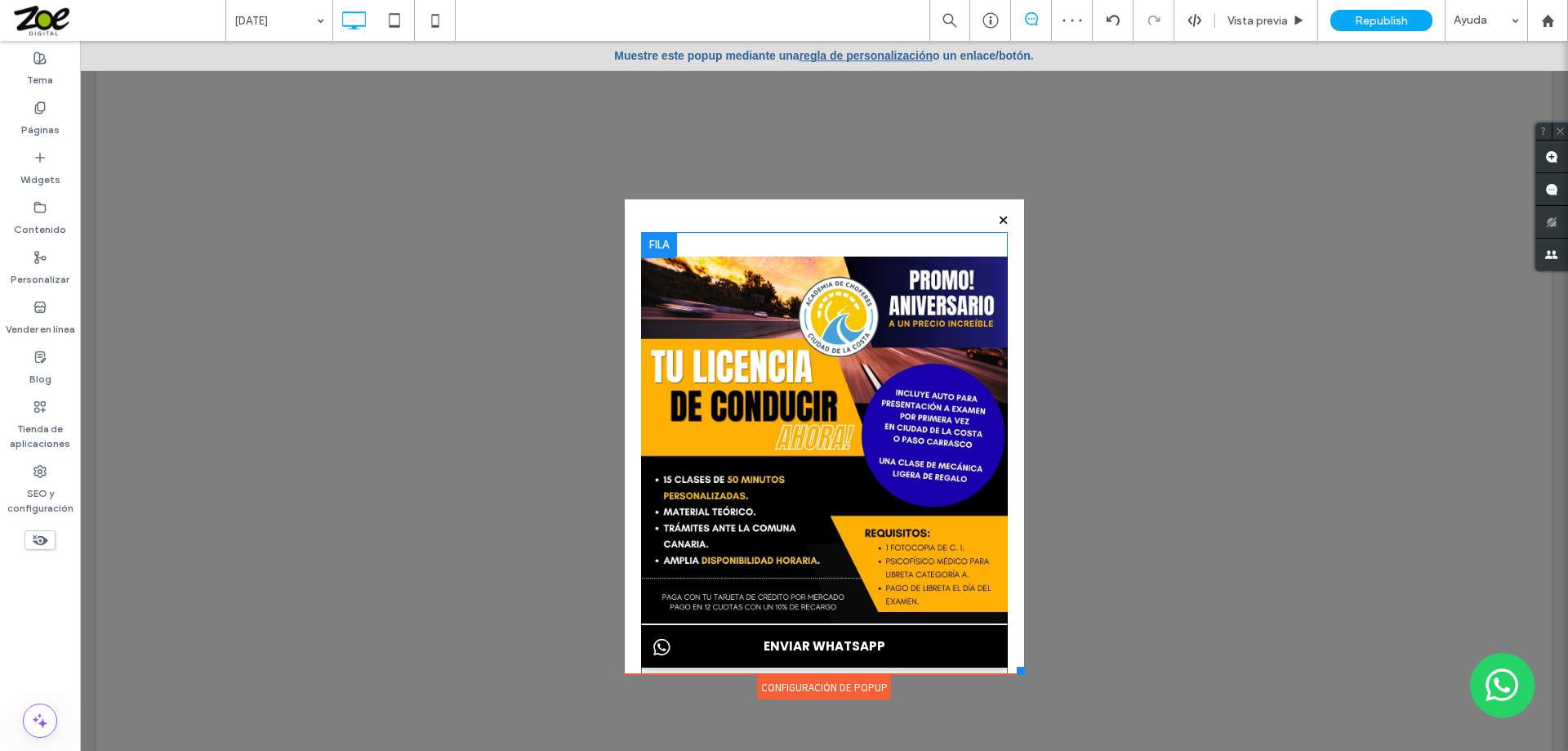
click at [870, 250] on div "ENVIAR WHATSAPP Click To Paste" at bounding box center [824, 458] width 367 height 452
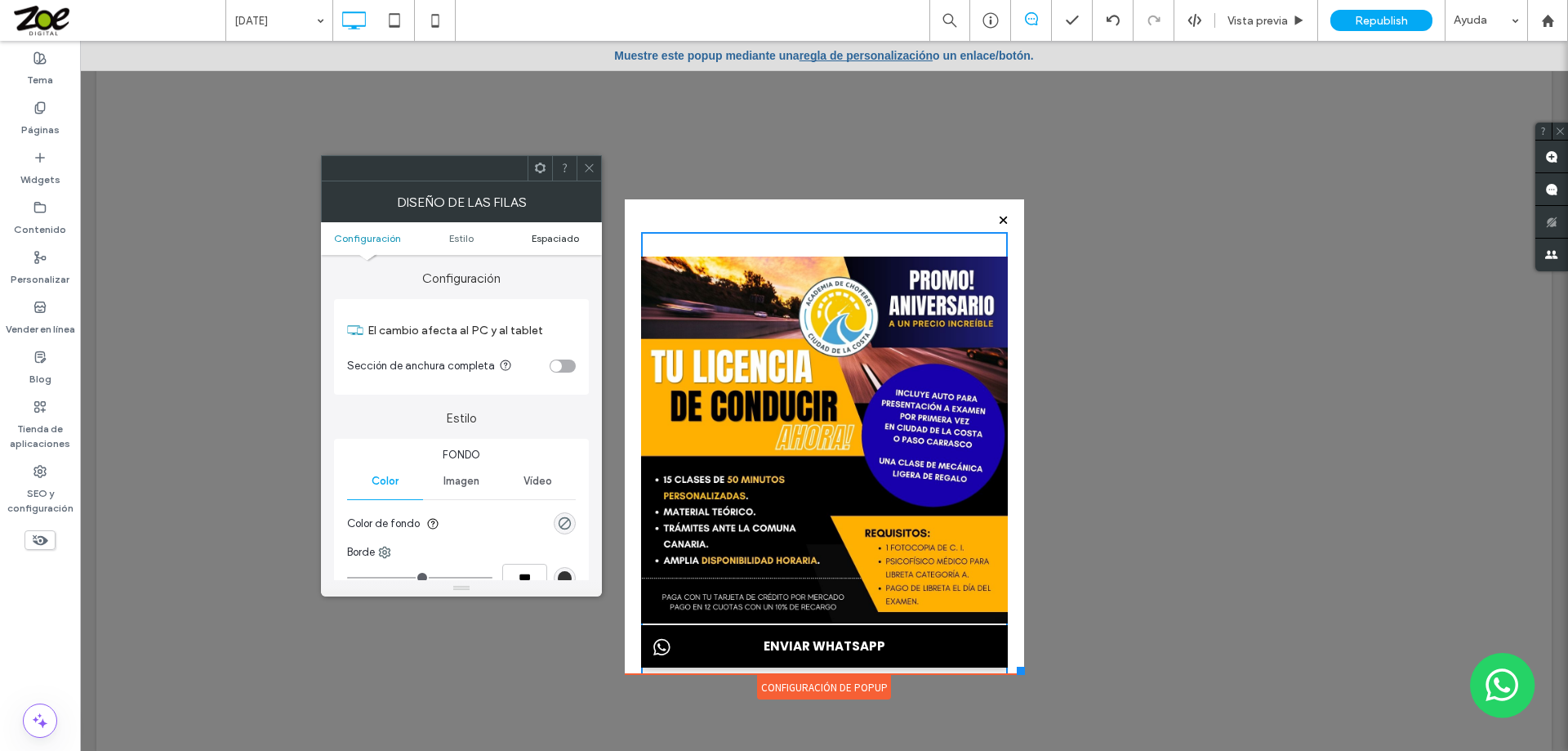
click at [541, 236] on span "Espaciado" at bounding box center [555, 238] width 47 height 12
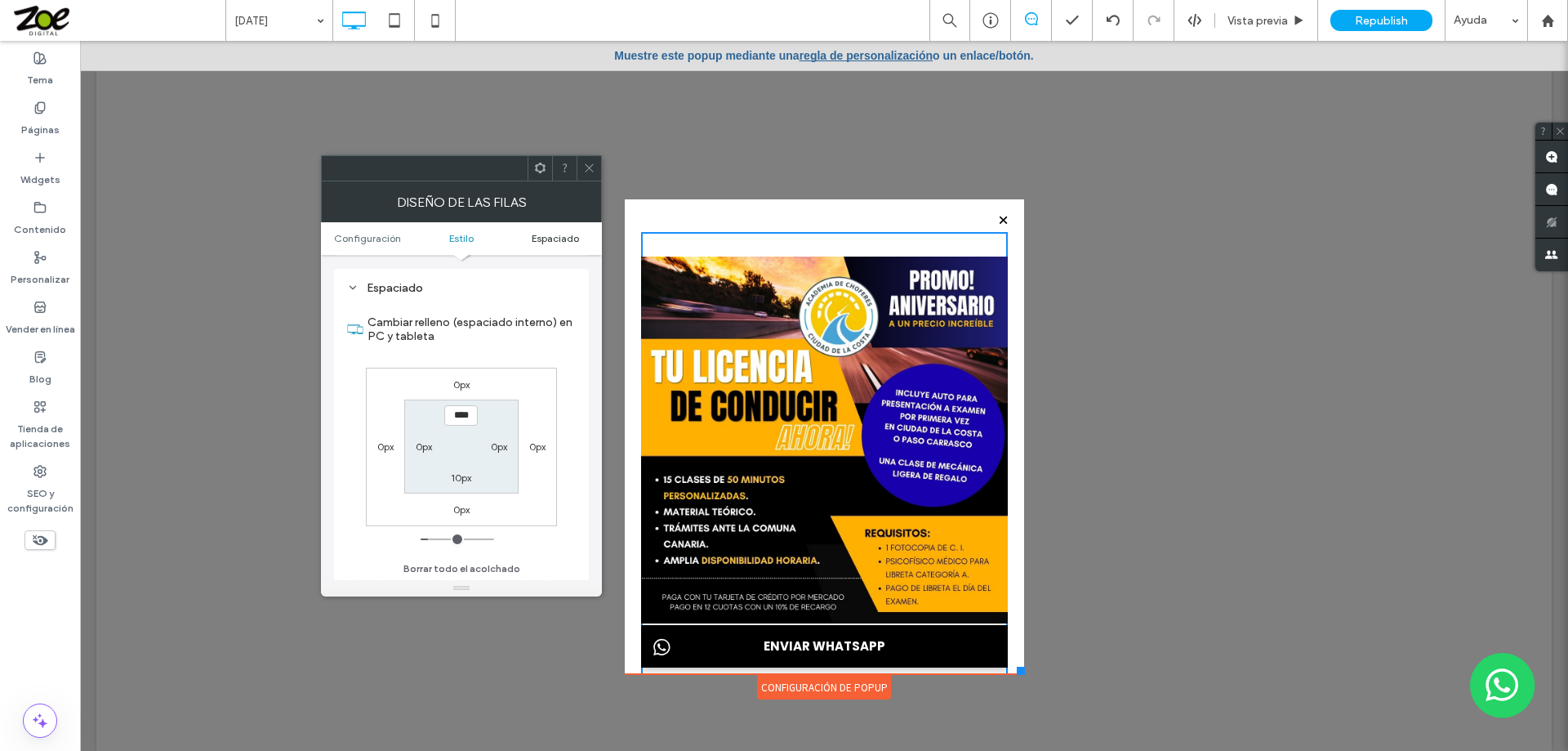
scroll to position [410, 0]
type input "***"
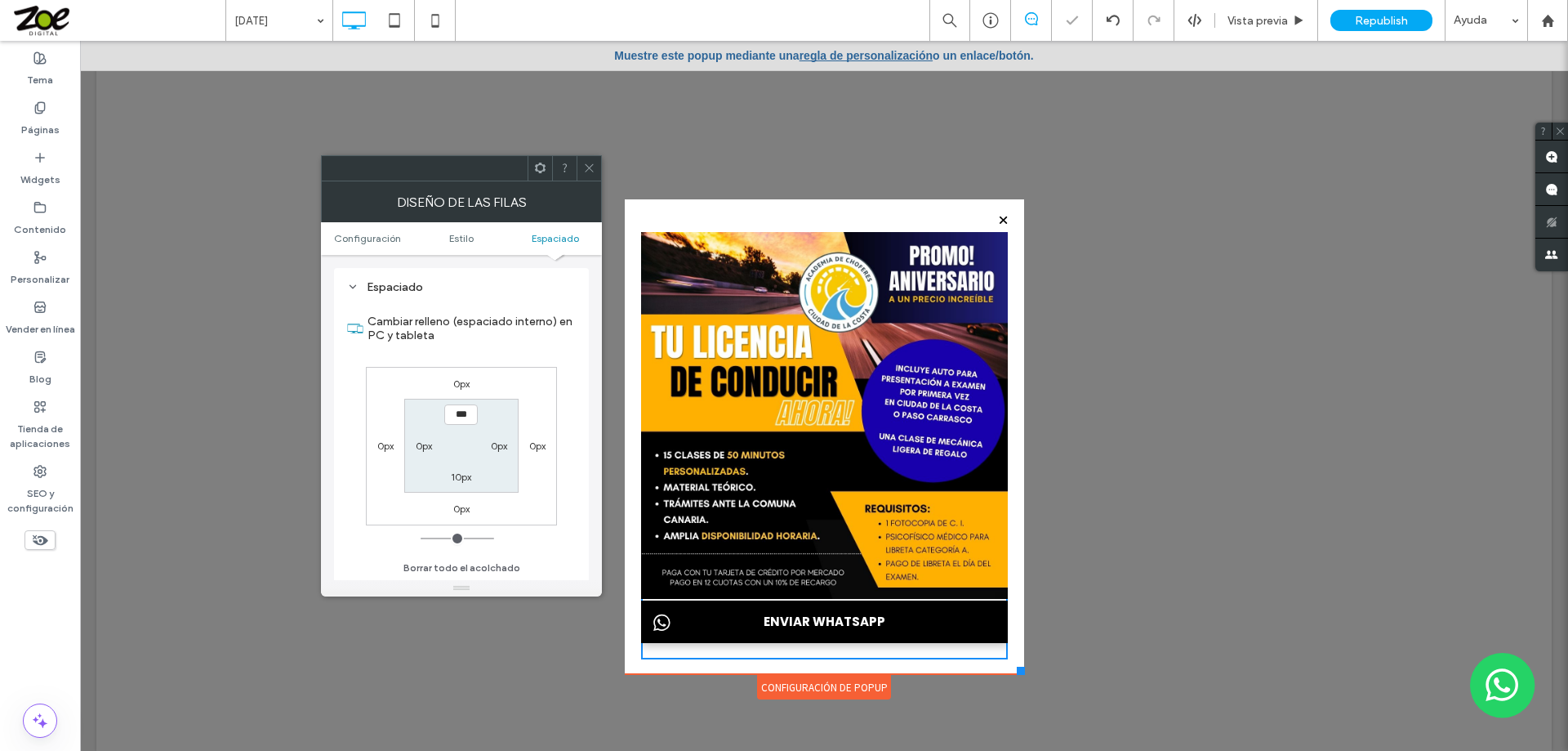
click at [462, 479] on label "10px" at bounding box center [461, 476] width 21 height 12
type input "**"
type input "*"
type input "***"
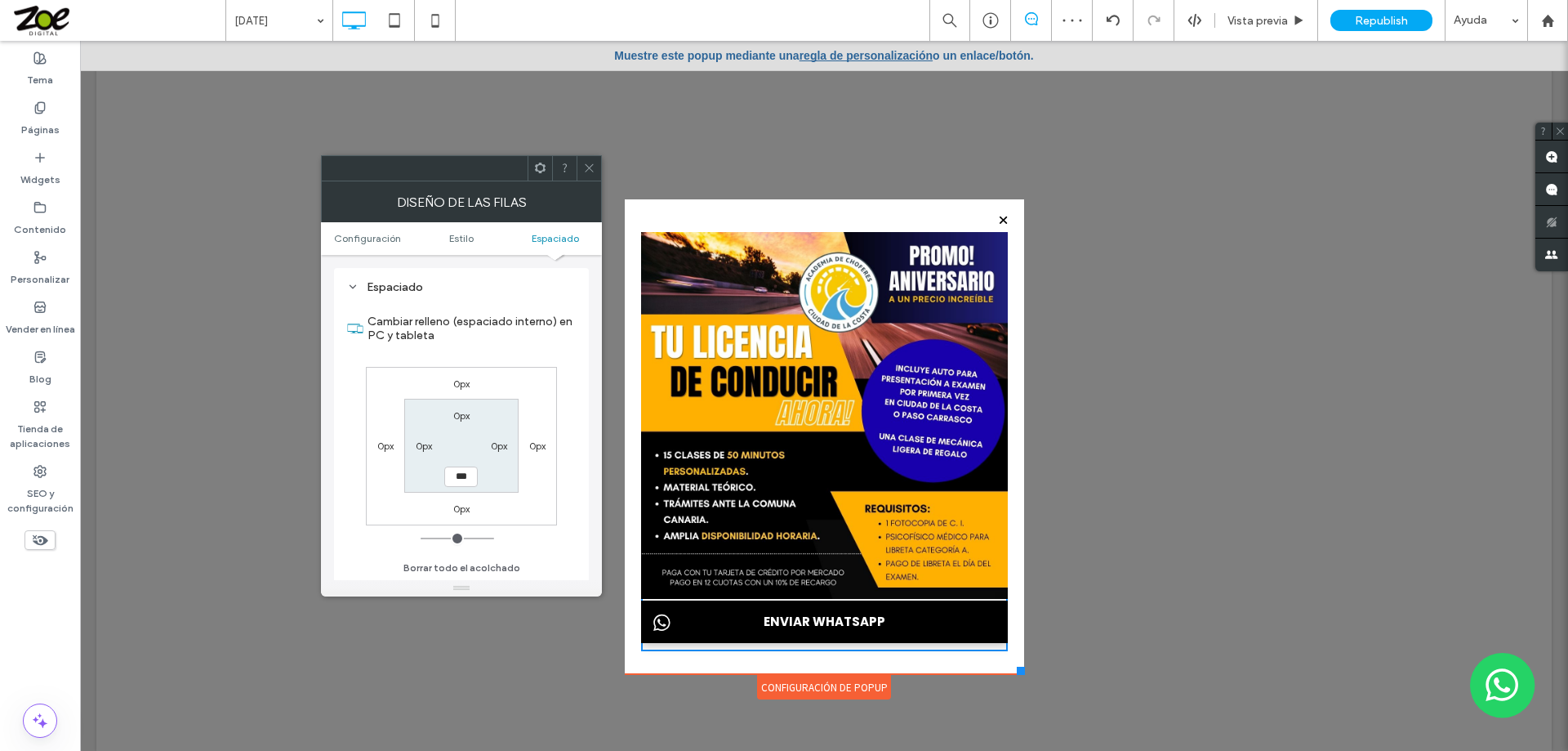
click at [580, 166] on div at bounding box center [589, 168] width 24 height 24
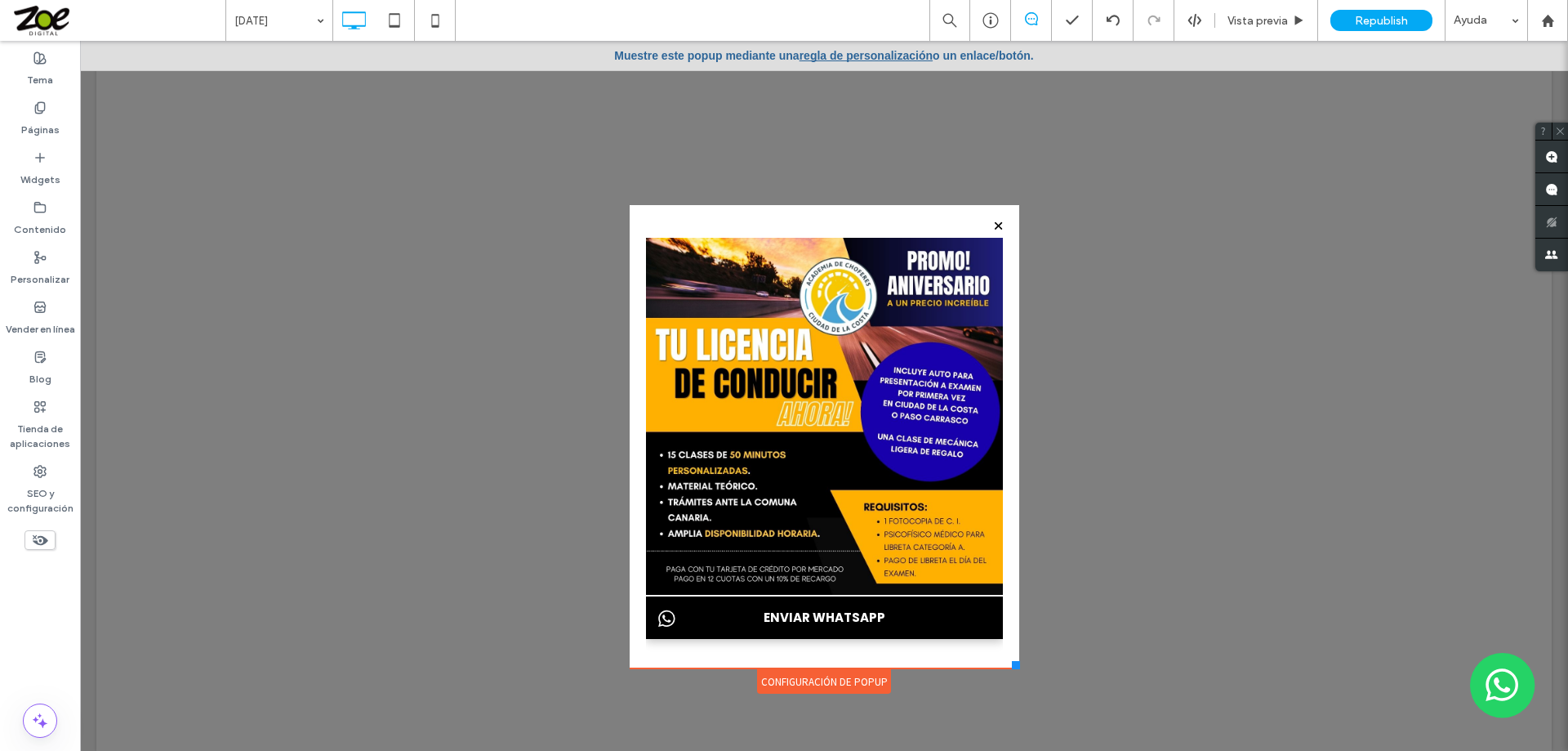
click at [1012, 668] on div at bounding box center [1015, 664] width 8 height 8
click at [398, 22] on icon at bounding box center [394, 20] width 33 height 33
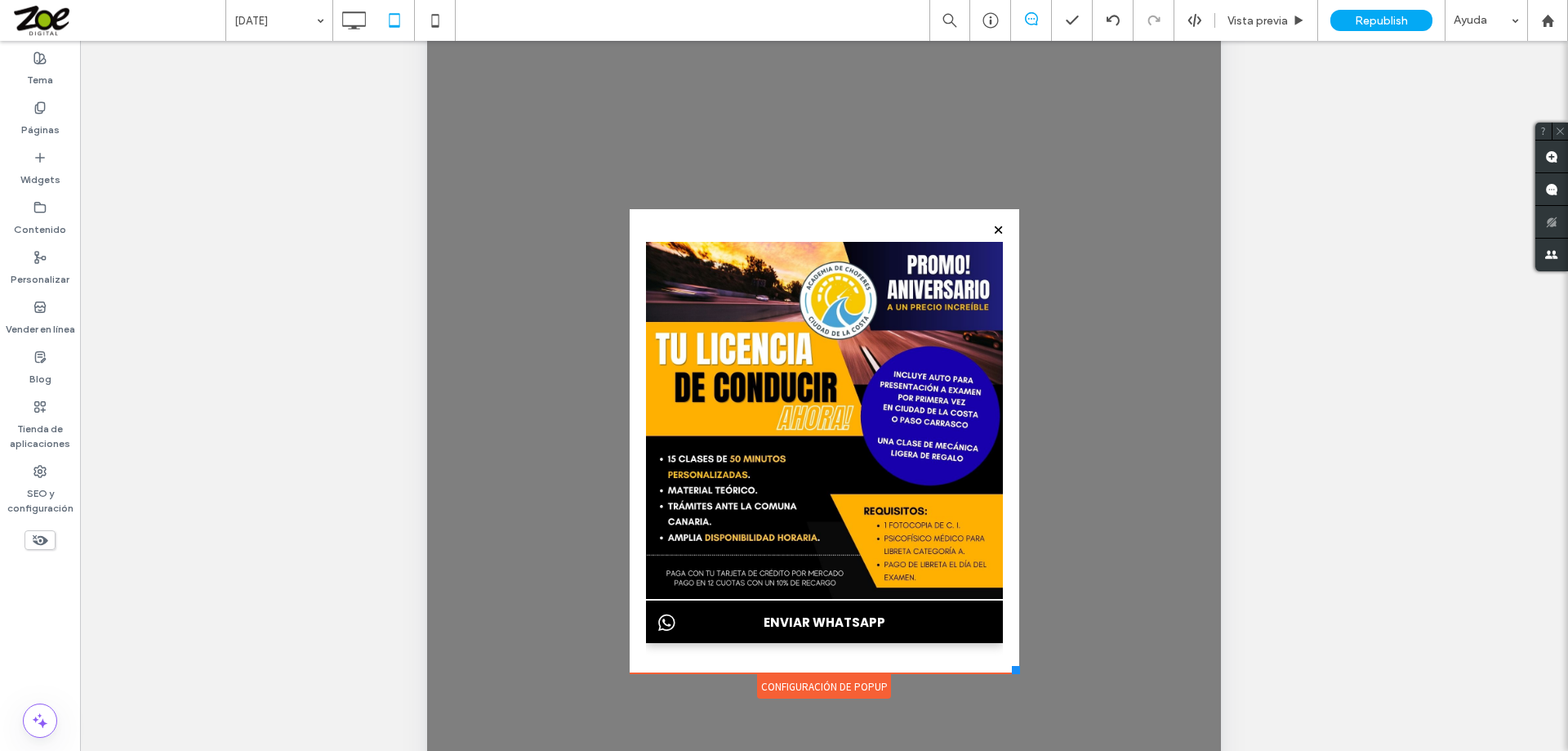
scroll to position [164, 0]
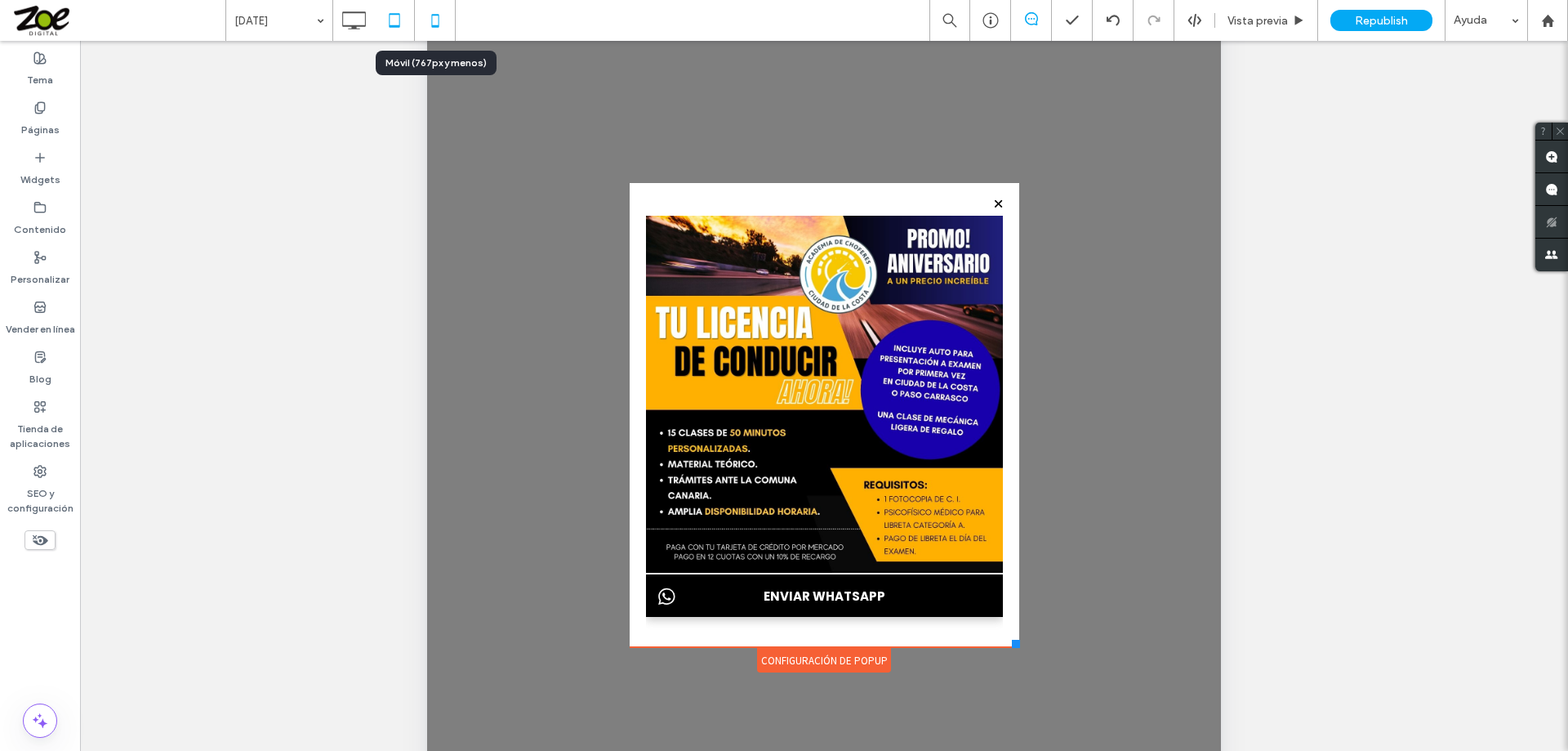
click at [429, 16] on icon at bounding box center [435, 20] width 33 height 33
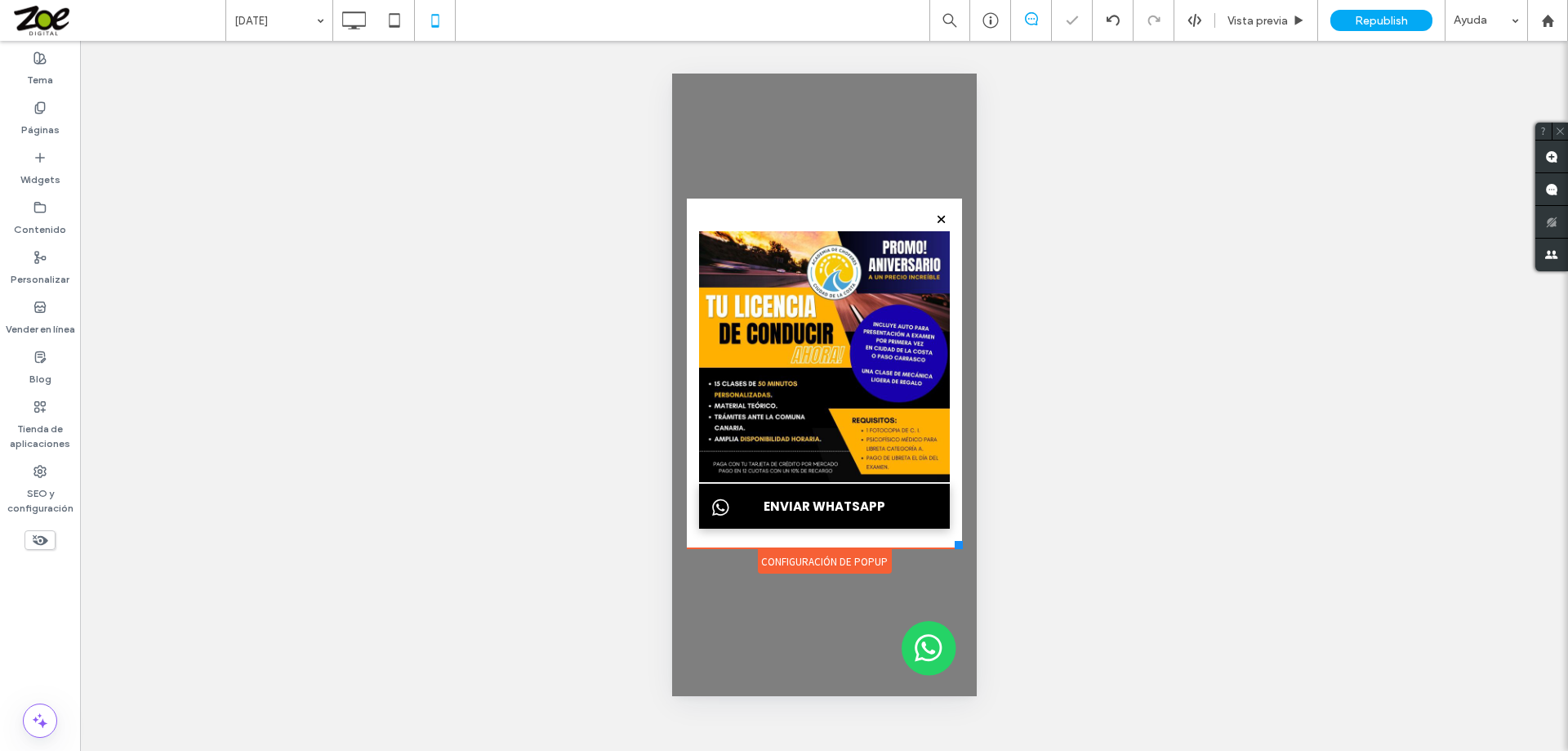
scroll to position [0, 0]
click at [347, 12] on use at bounding box center [355, 20] width 24 height 18
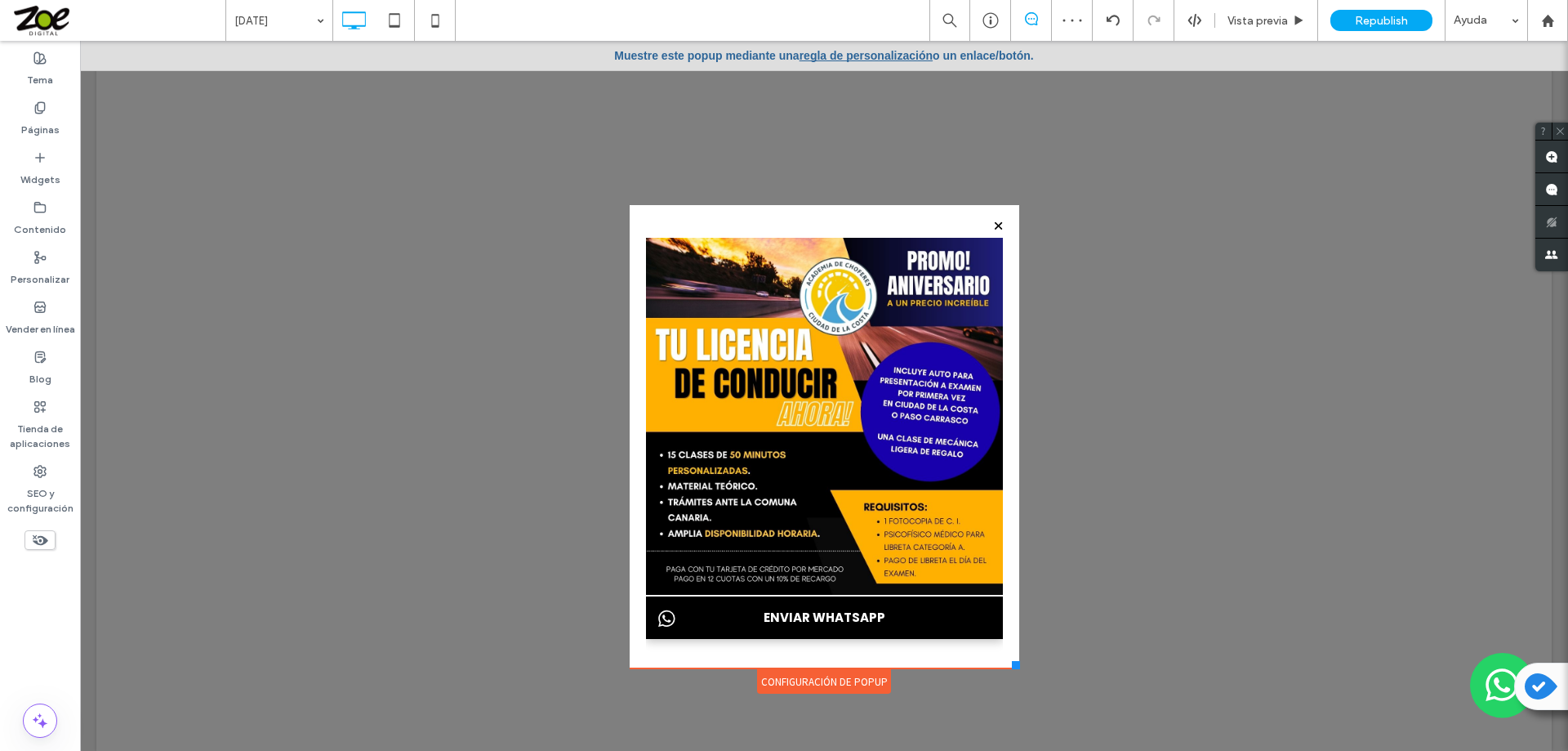
click at [876, 60] on link "regla de personalización" at bounding box center [865, 56] width 133 height 13
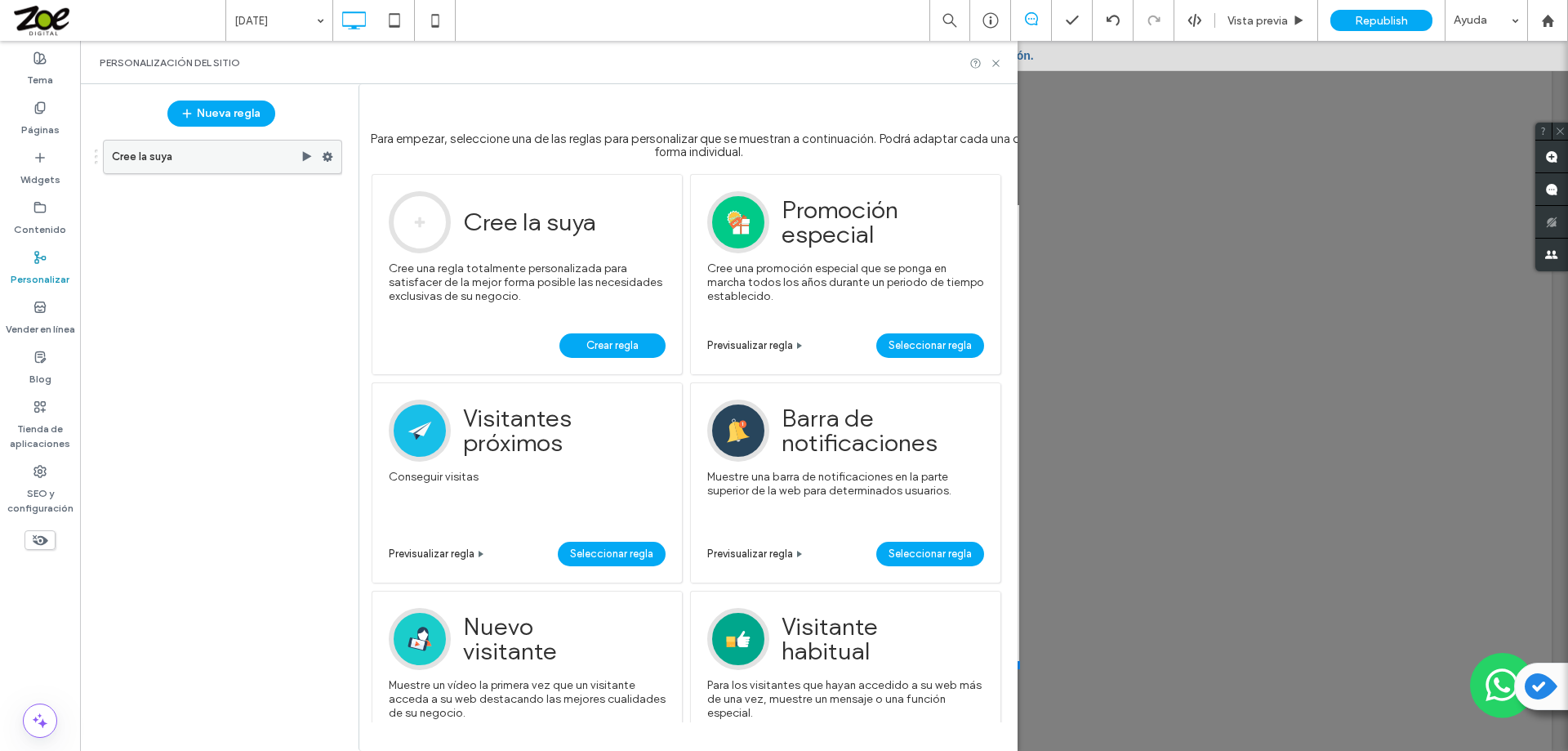
click at [325, 161] on icon at bounding box center [327, 157] width 11 height 11
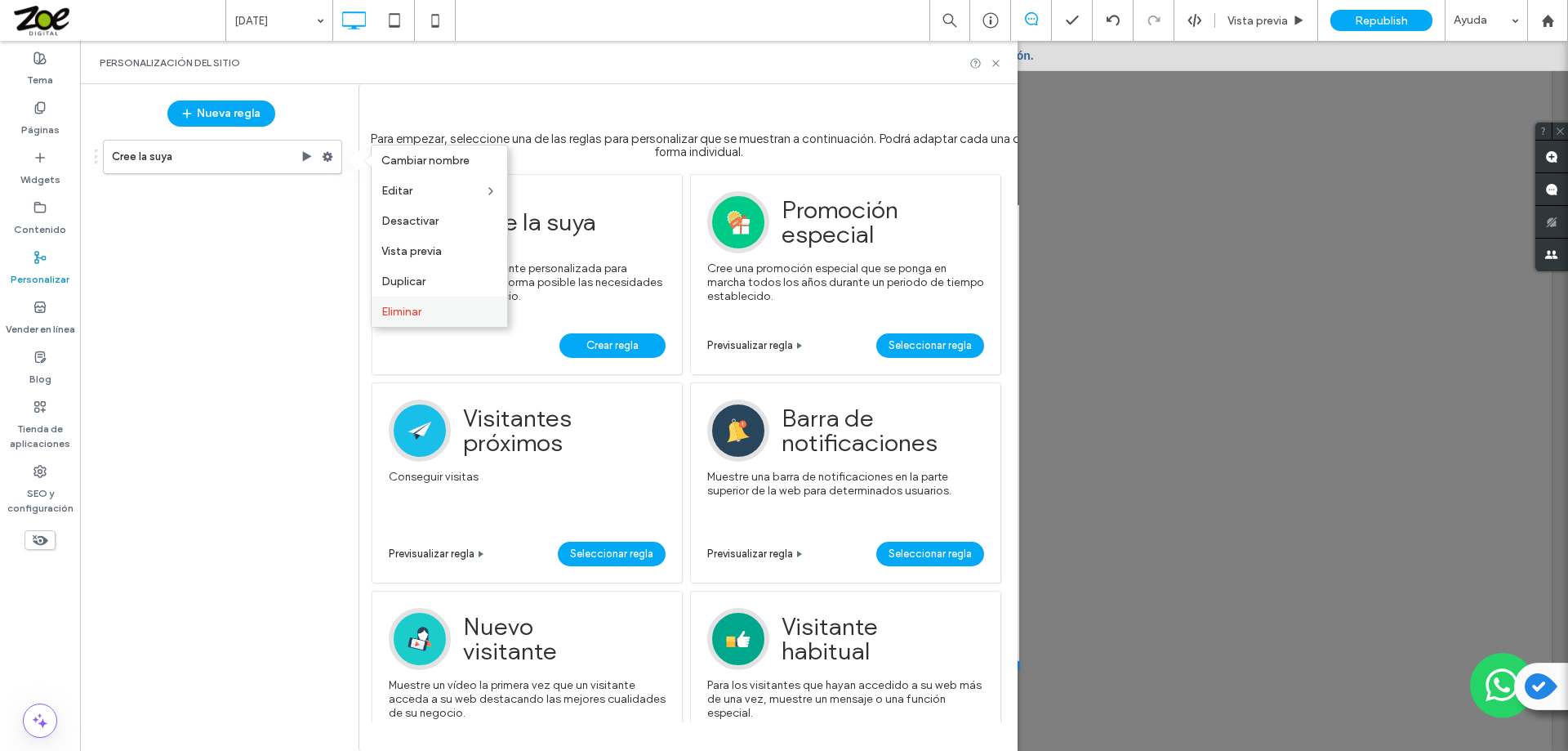
click at [401, 305] on span "Eliminar" at bounding box center [401, 312] width 40 height 14
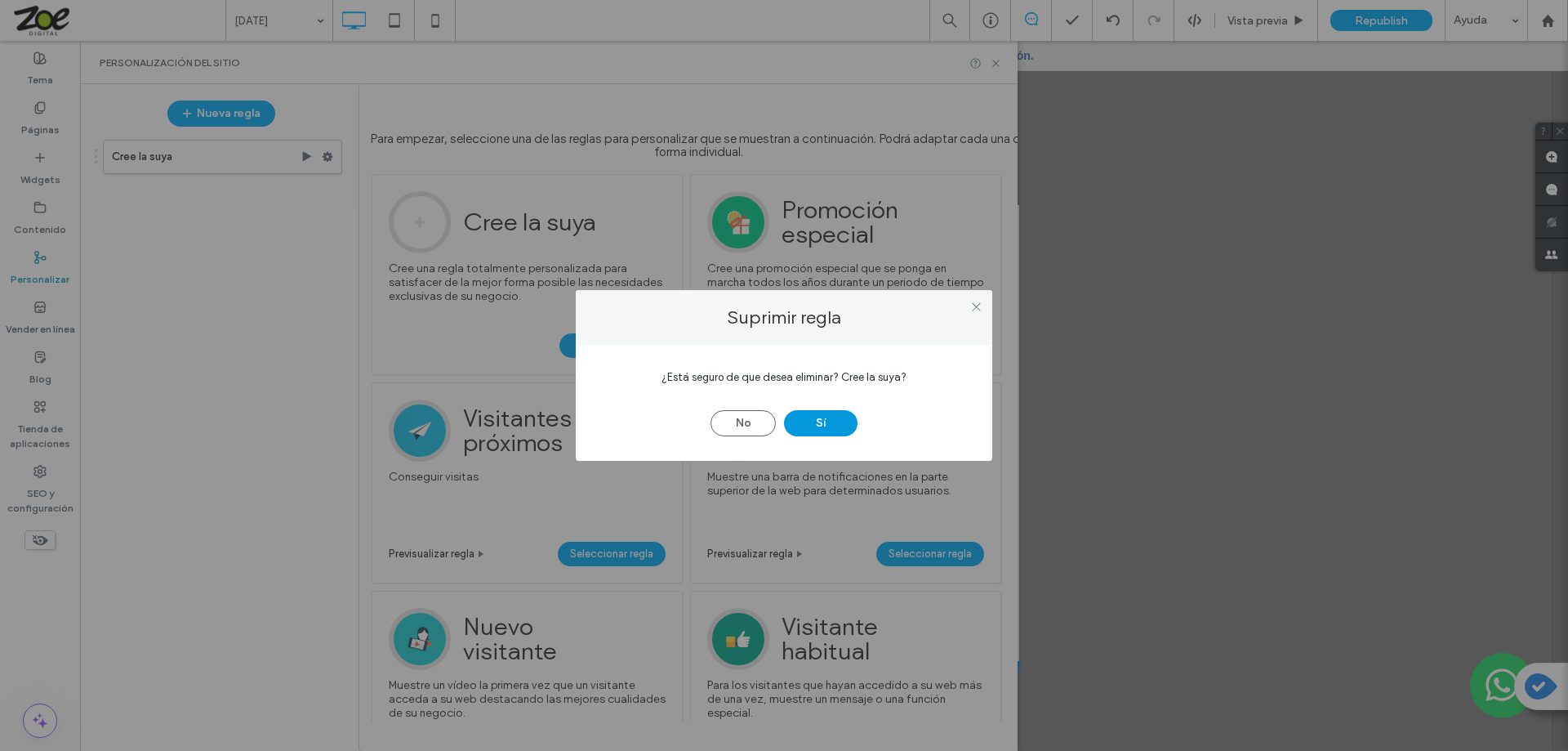
click at [806, 421] on button "Sí" at bounding box center [820, 423] width 73 height 26
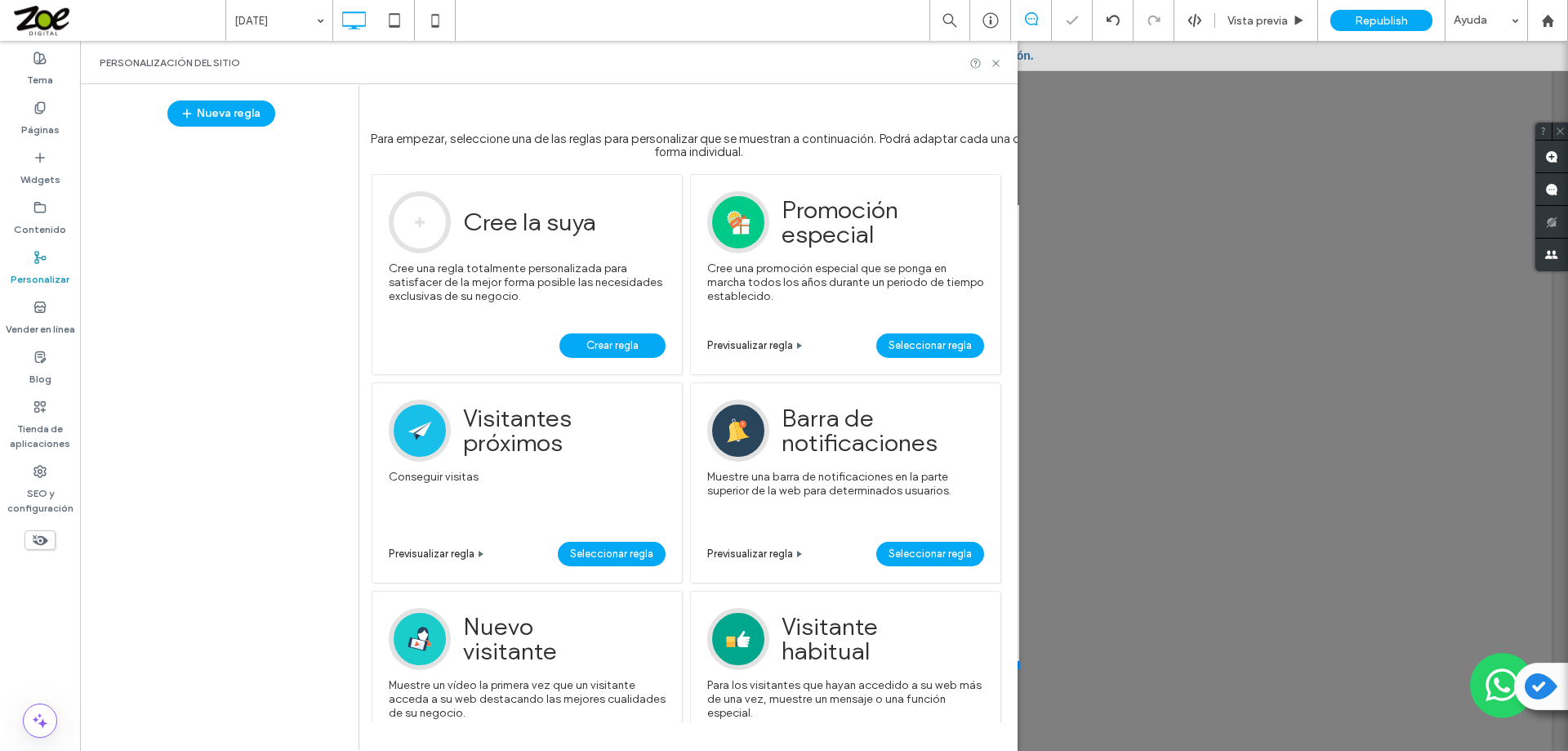
click at [590, 346] on span "Crear regla" at bounding box center [612, 345] width 53 height 24
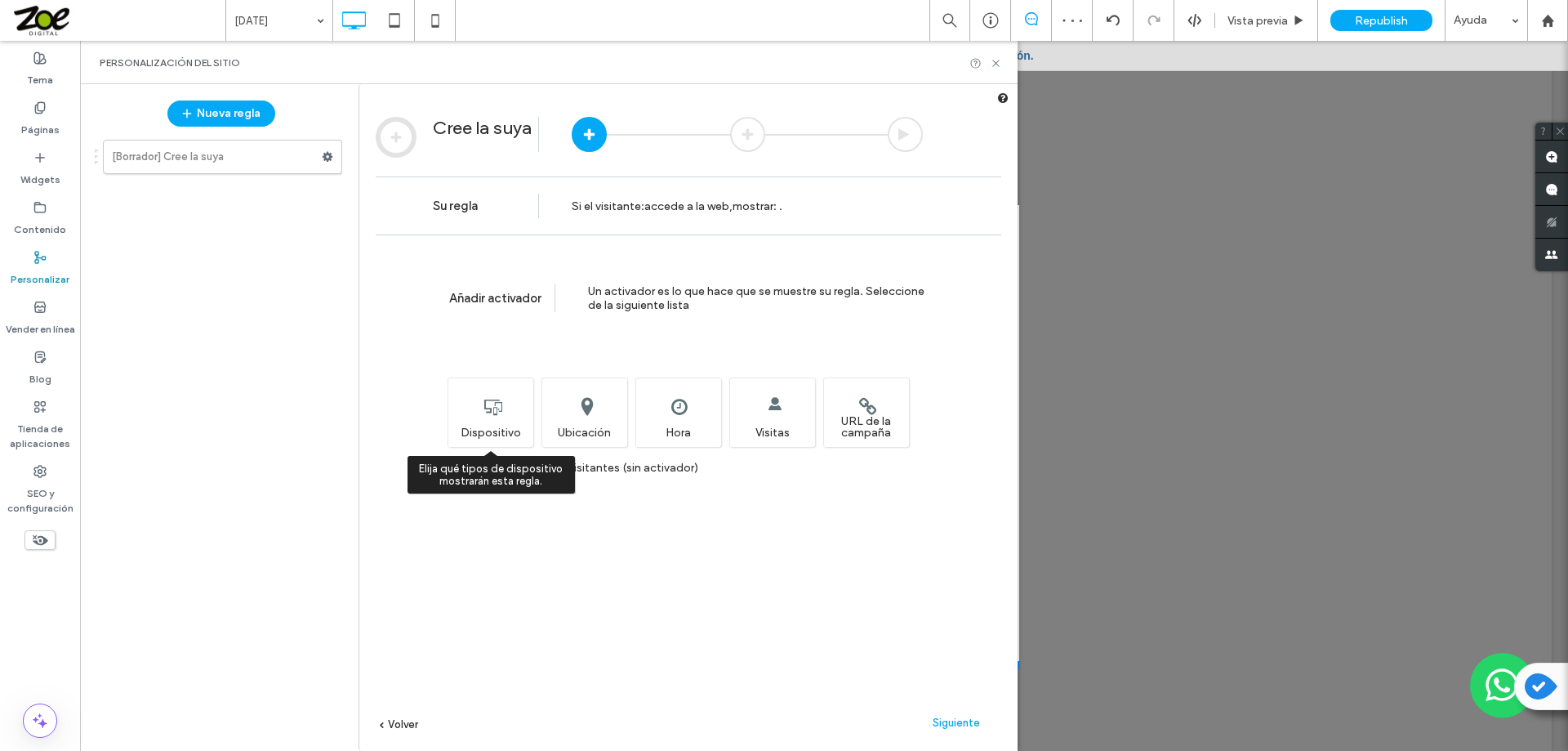
click at [492, 400] on div "Elija qué tipos de dispositivo mostrarán esta regla. Dispositivo" at bounding box center [490, 412] width 86 height 70
click at [950, 722] on span "Siguiente" at bounding box center [956, 722] width 47 height 12
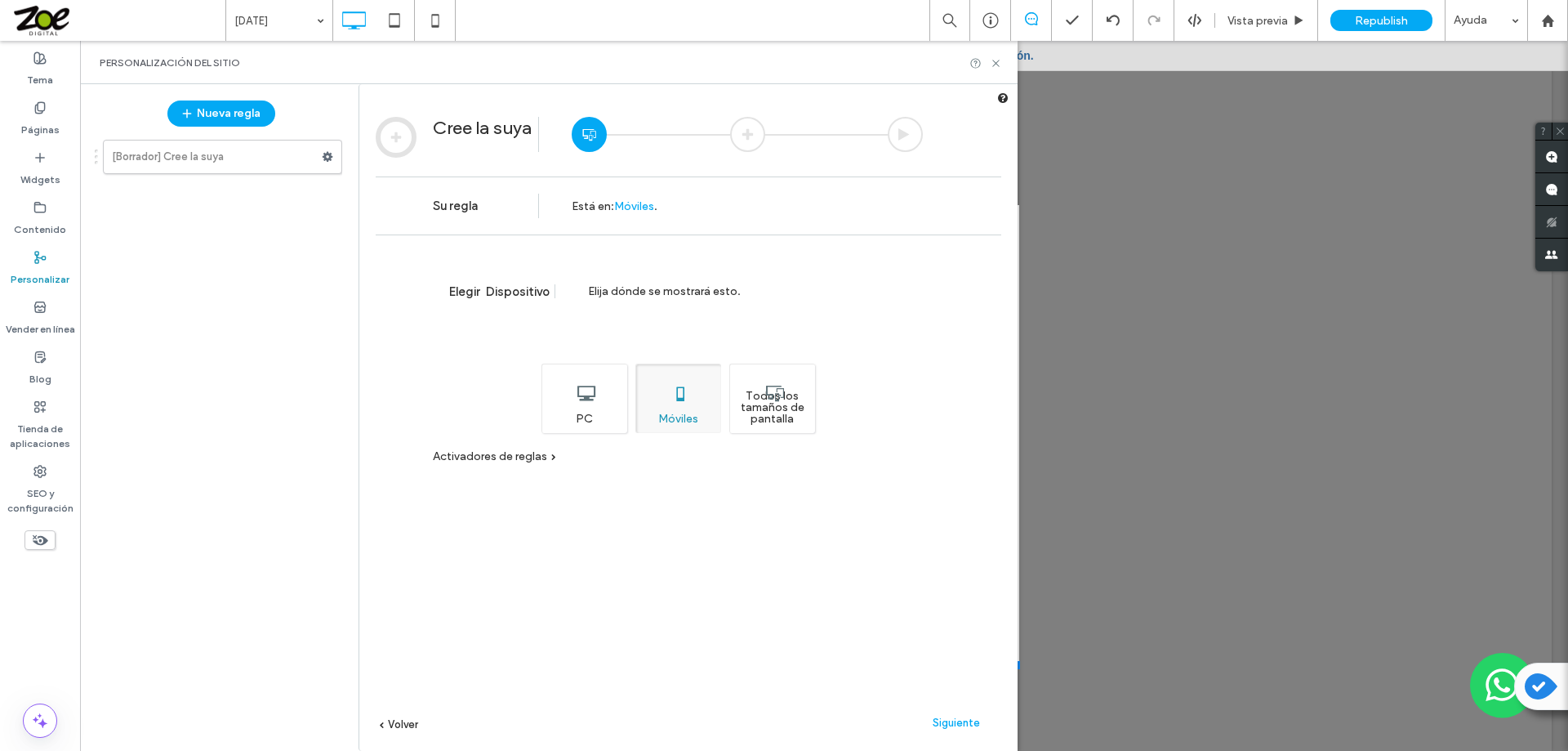
click at [769, 400] on div "Todos los tamaños de pantalla" at bounding box center [771, 398] width 86 height 70
click at [956, 719] on span "Siguiente" at bounding box center [956, 722] width 47 height 12
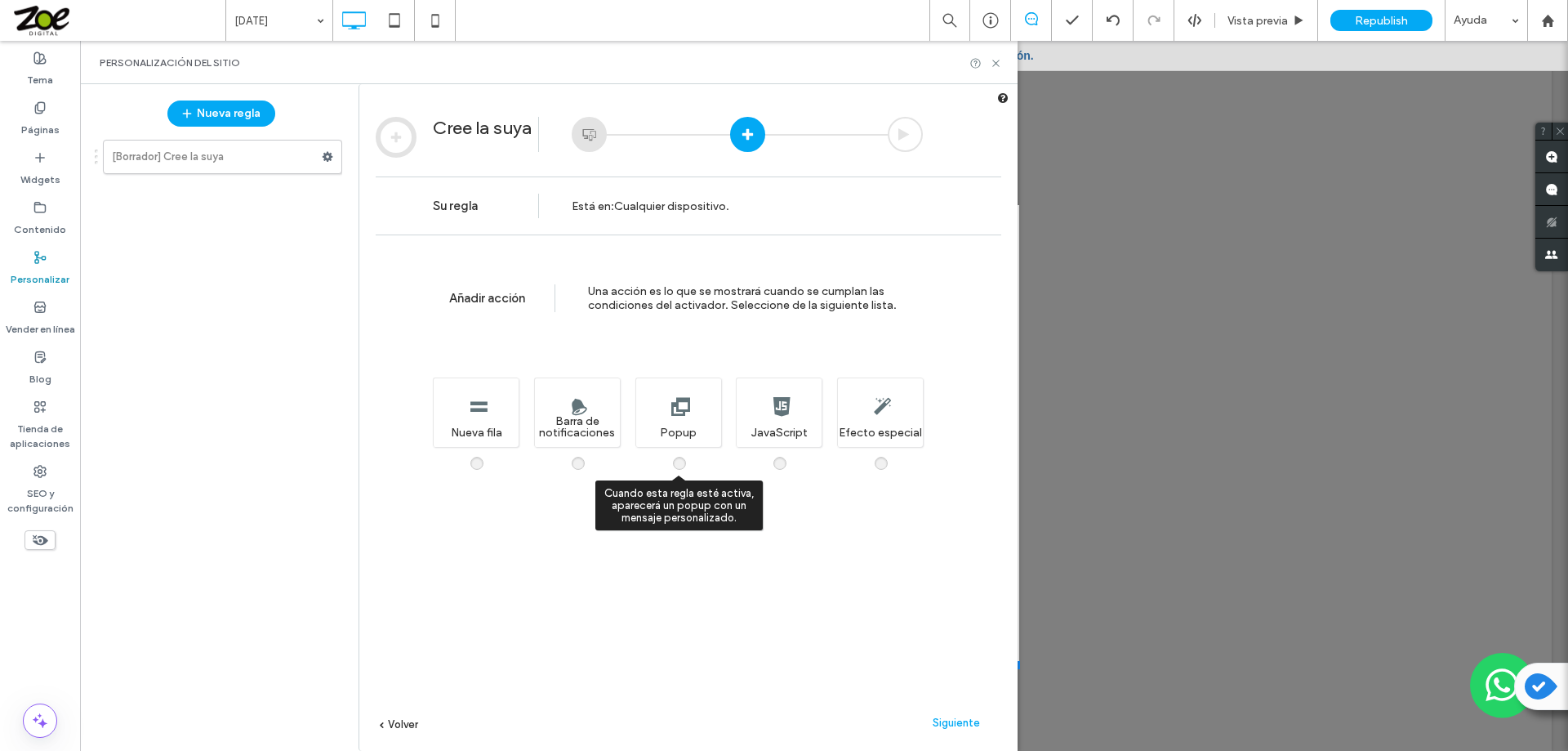
click at [689, 455] on span at bounding box center [689, 455] width 0 height 0
click at [955, 720] on span "Siguiente" at bounding box center [956, 722] width 47 height 12
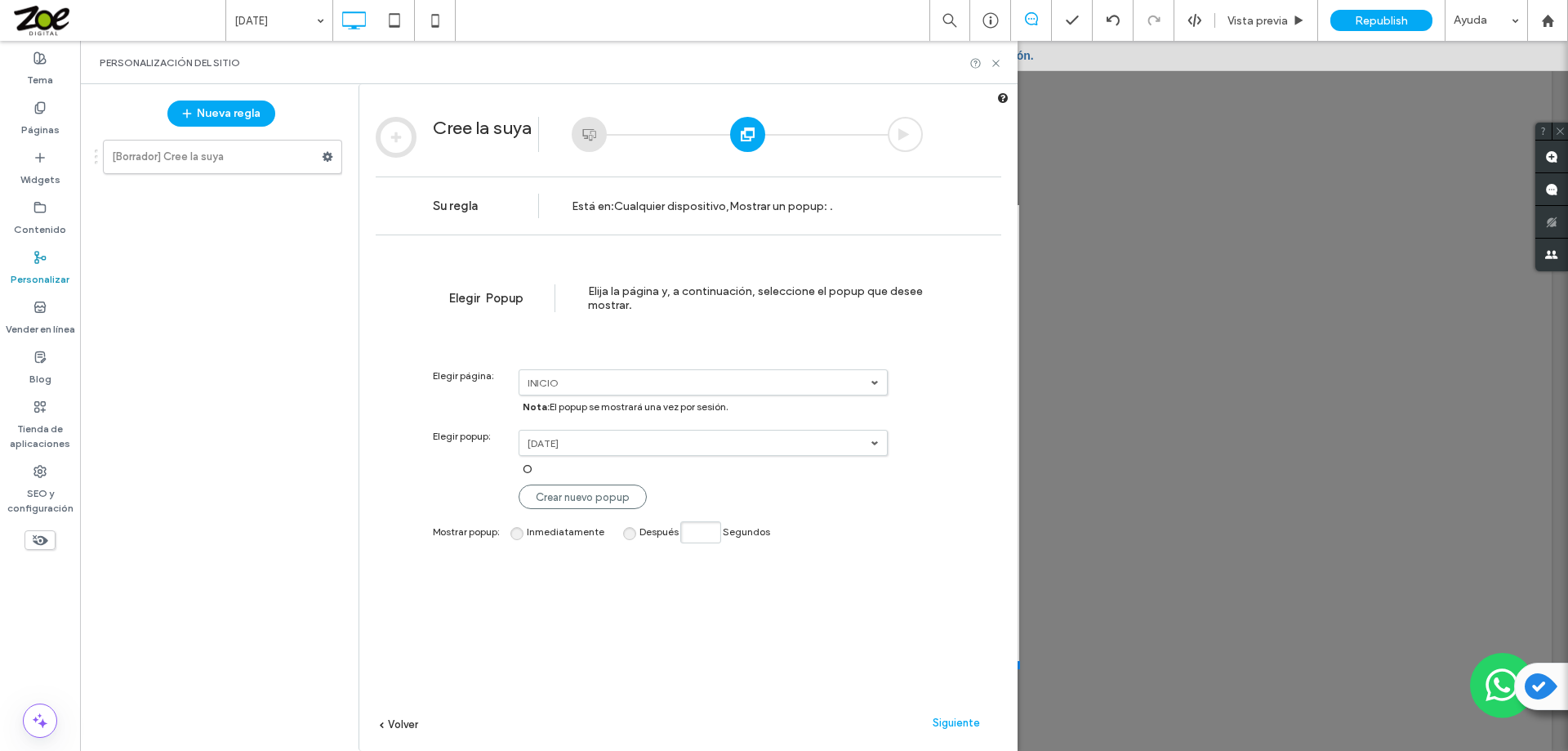
click at [873, 383] on span at bounding box center [874, 382] width 8 height 8
click at [610, 498] on link "Todas las páginas" at bounding box center [704, 501] width 368 height 30
click at [626, 447] on label "diciembre 2024" at bounding box center [699, 442] width 343 height 12
click at [560, 469] on label "diciembre 2024" at bounding box center [544, 470] width 31 height 12
click at [646, 533] on span "Después" at bounding box center [659, 531] width 40 height 12
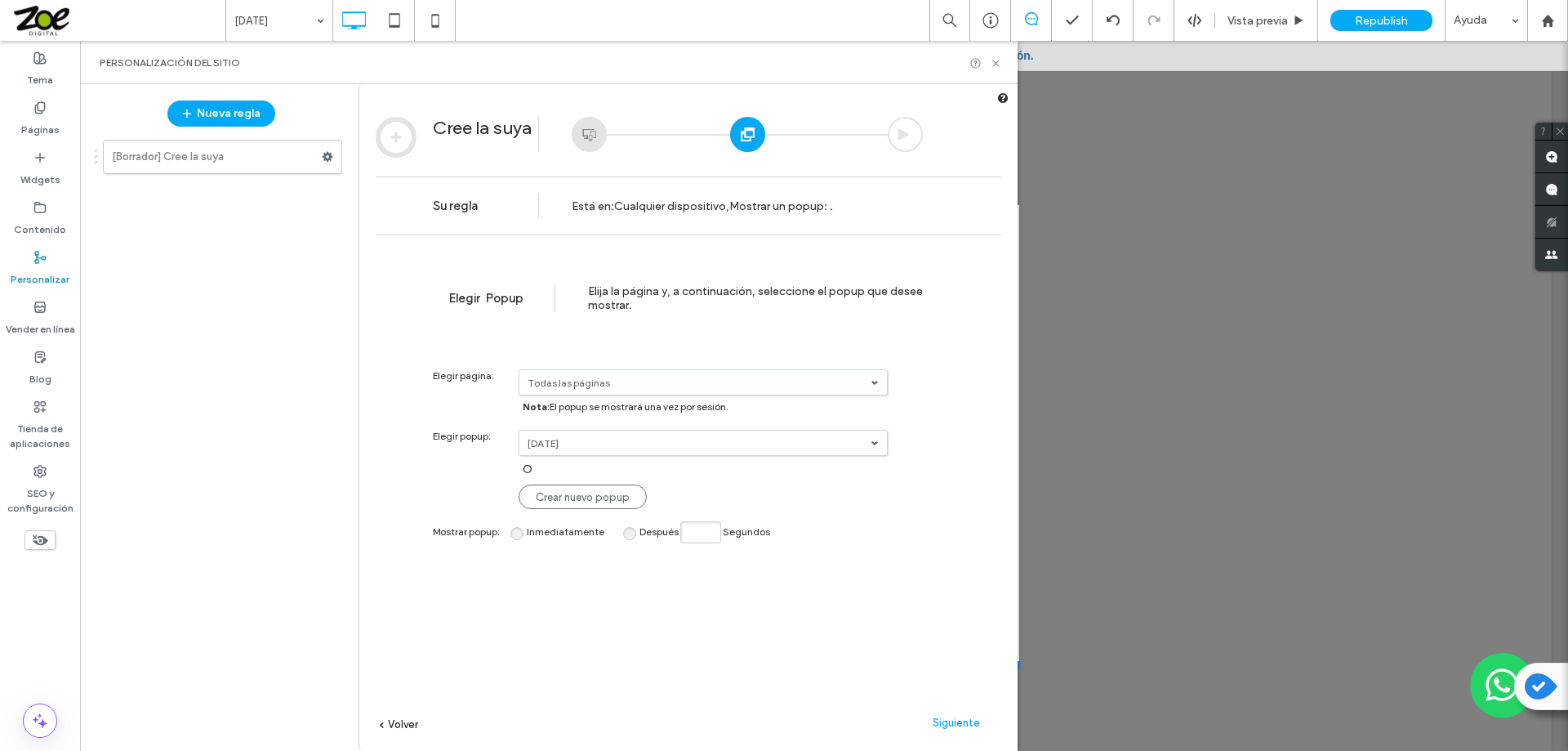
click at [702, 532] on input "Después Segundos" at bounding box center [700, 532] width 40 height 22
type input "*"
click at [951, 721] on span "Siguiente" at bounding box center [956, 722] width 47 height 12
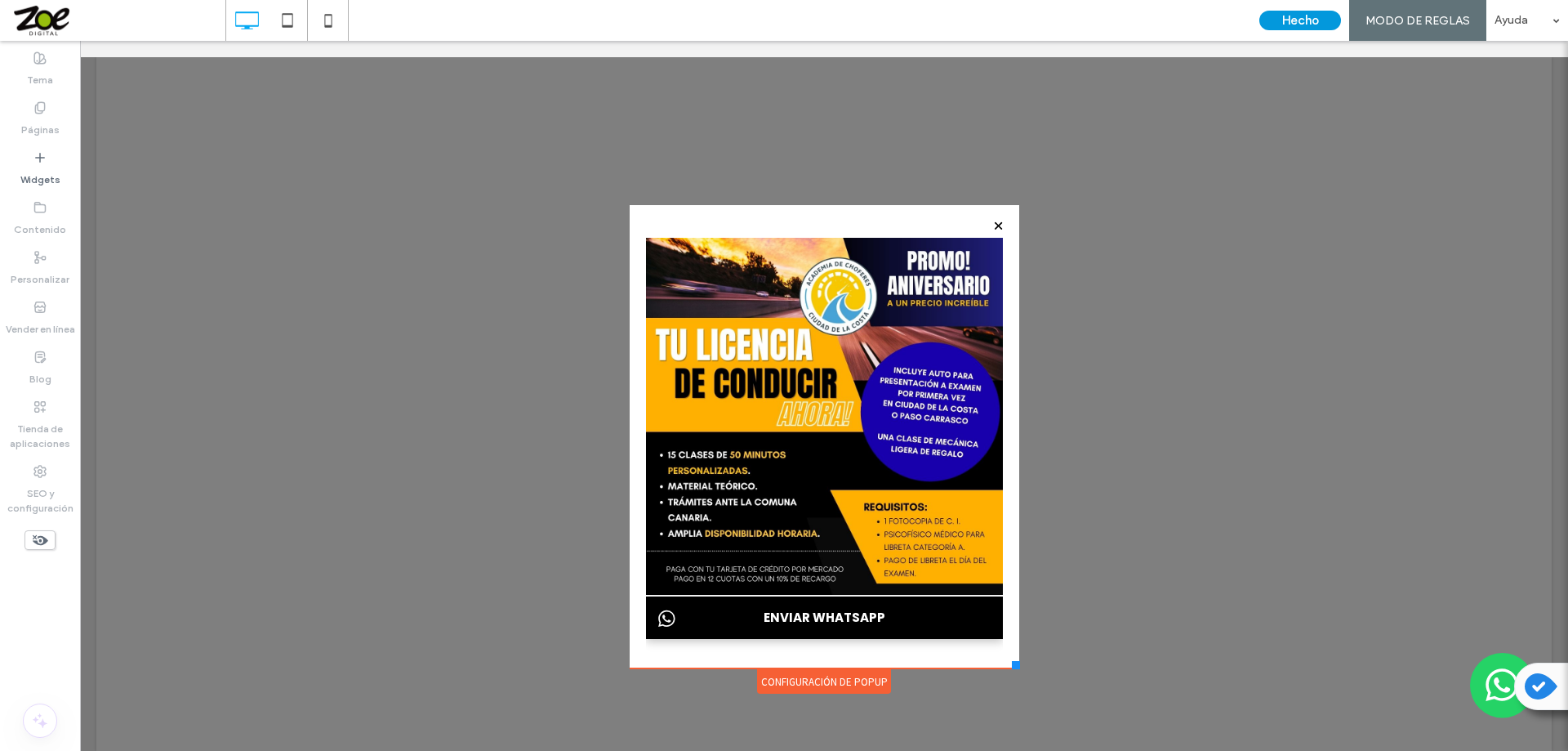
click at [1292, 20] on button "Hecho" at bounding box center [1299, 20] width 82 height 20
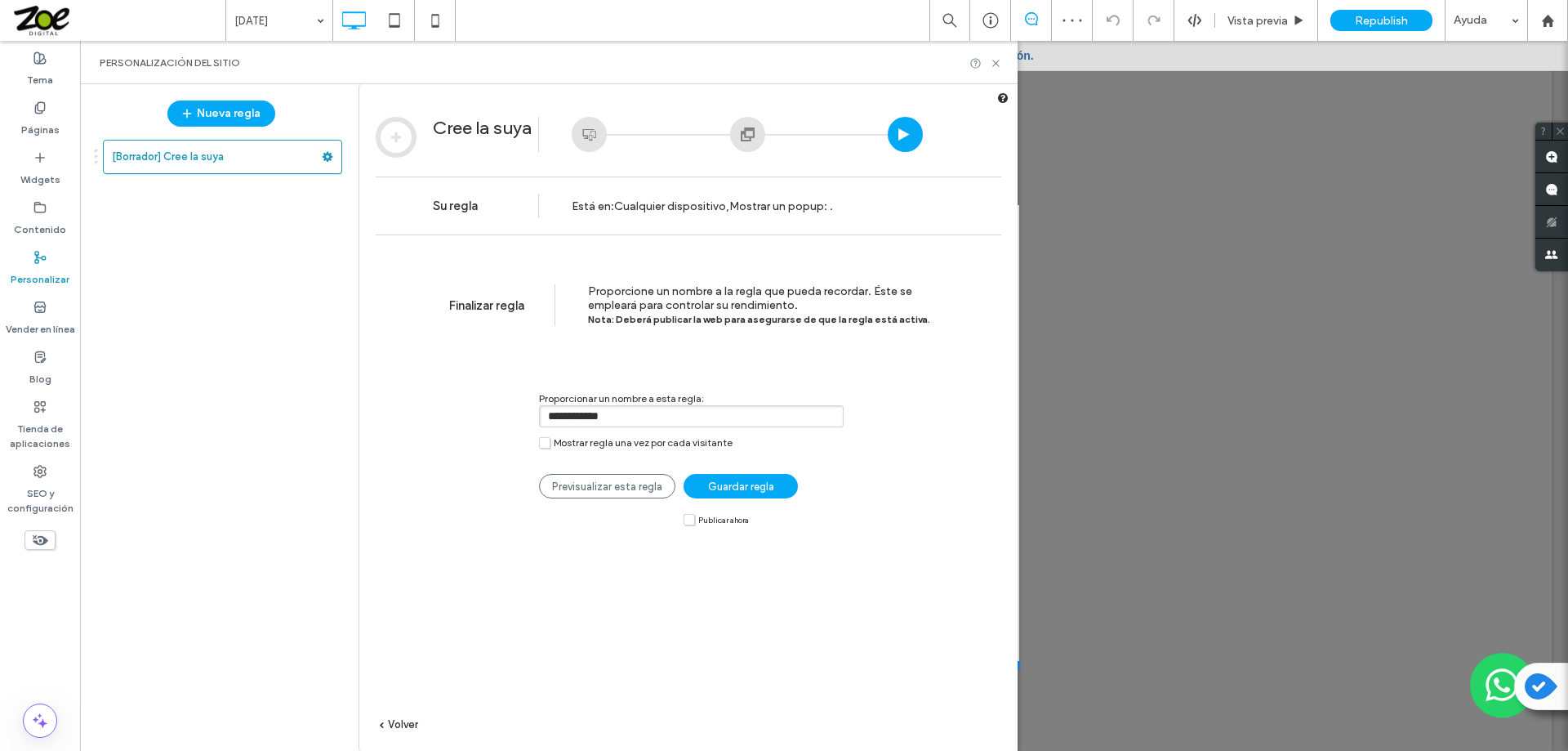
drag, startPoint x: 626, startPoint y: 422, endPoint x: 472, endPoint y: 419, distance: 154.0
click at [472, 419] on div "**********" at bounding box center [677, 412] width 490 height 91
type input "**********"
click at [728, 487] on span "Guardar regla" at bounding box center [741, 486] width 66 height 12
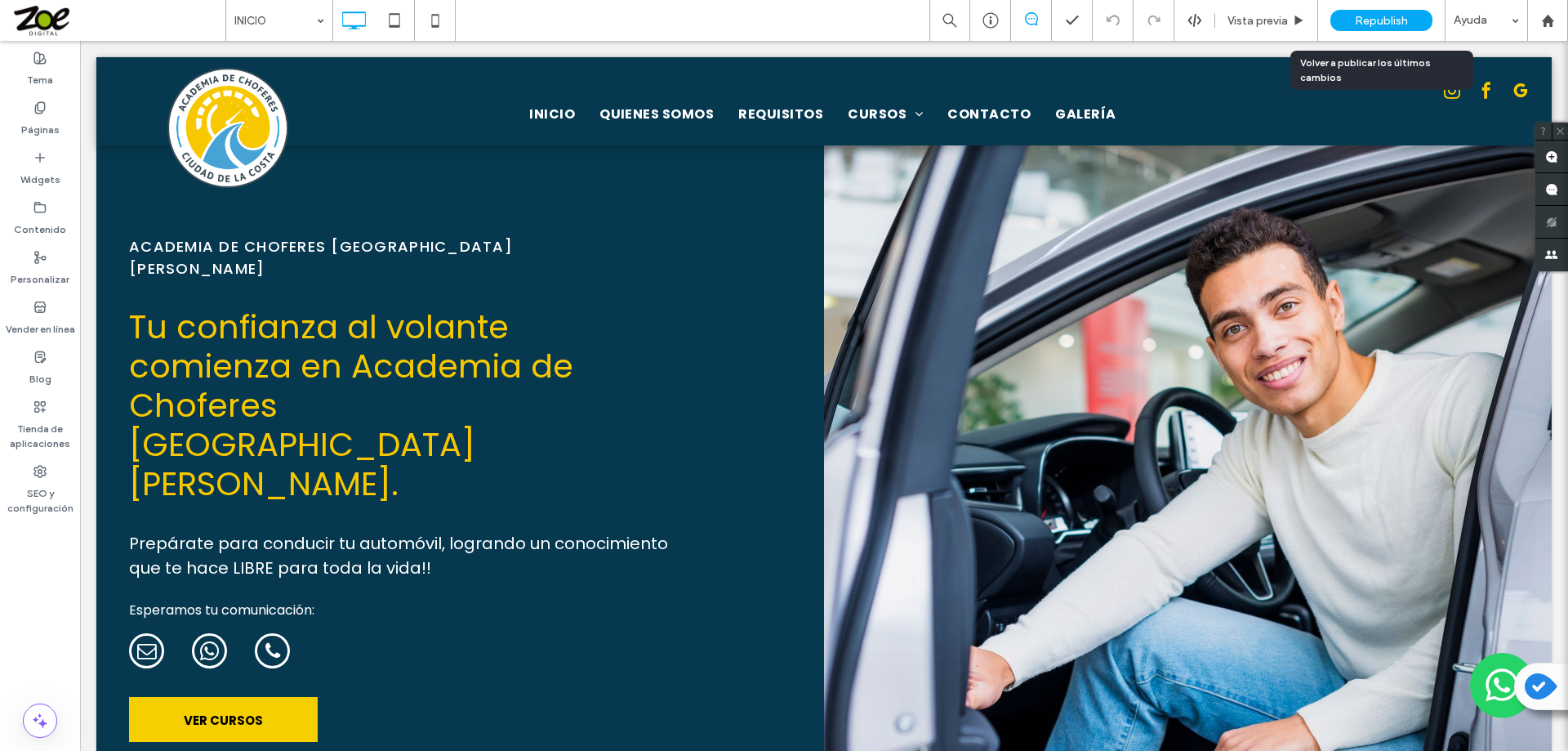
click at [1378, 17] on span "Republish" at bounding box center [1381, 21] width 53 height 14
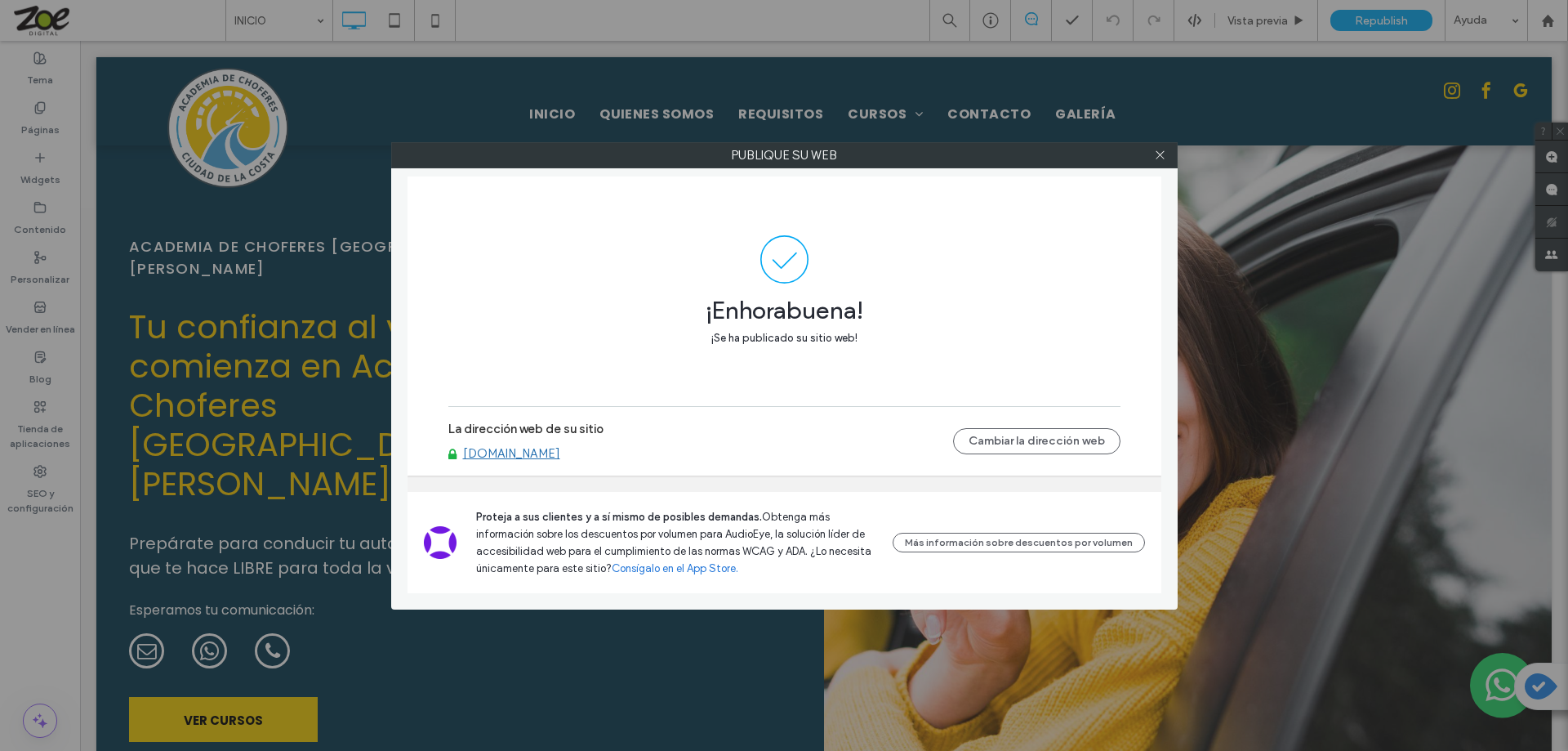
click at [560, 447] on link "[DOMAIN_NAME]" at bounding box center [511, 454] width 97 height 15
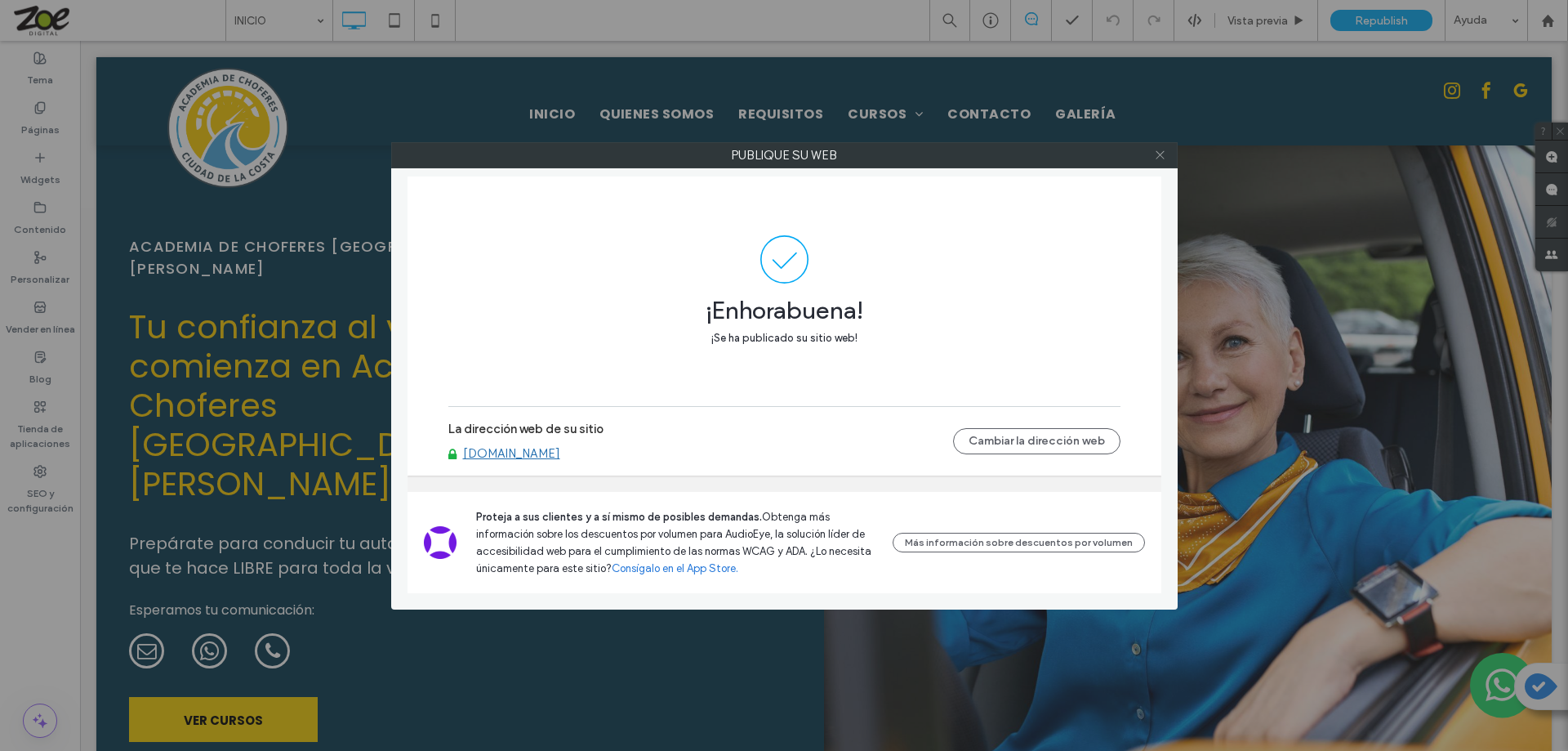
click at [1161, 152] on icon at bounding box center [1160, 154] width 12 height 12
